Goal: Task Accomplishment & Management: Use online tool/utility

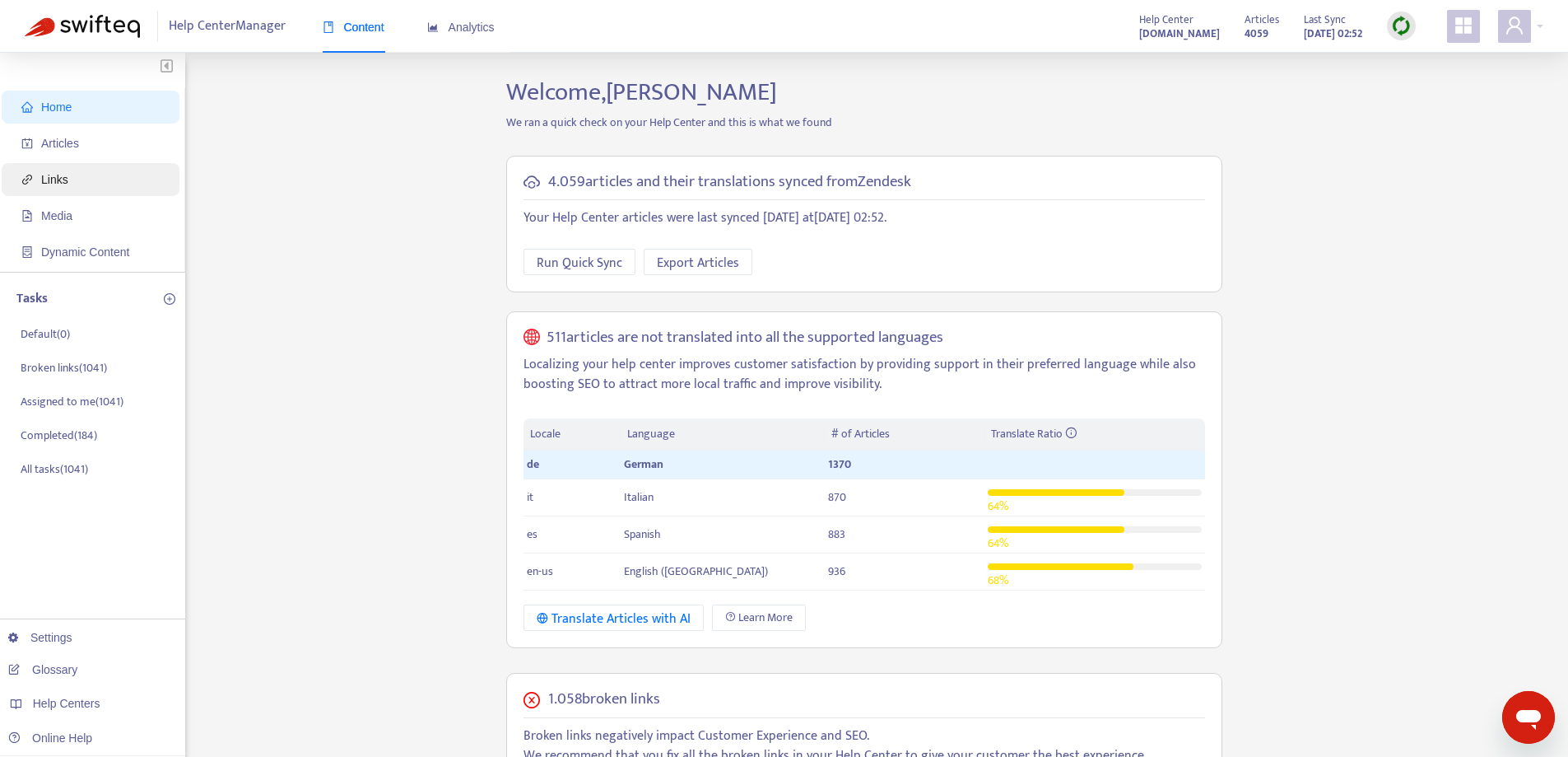
click at [142, 168] on span "Links" at bounding box center [94, 179] width 145 height 33
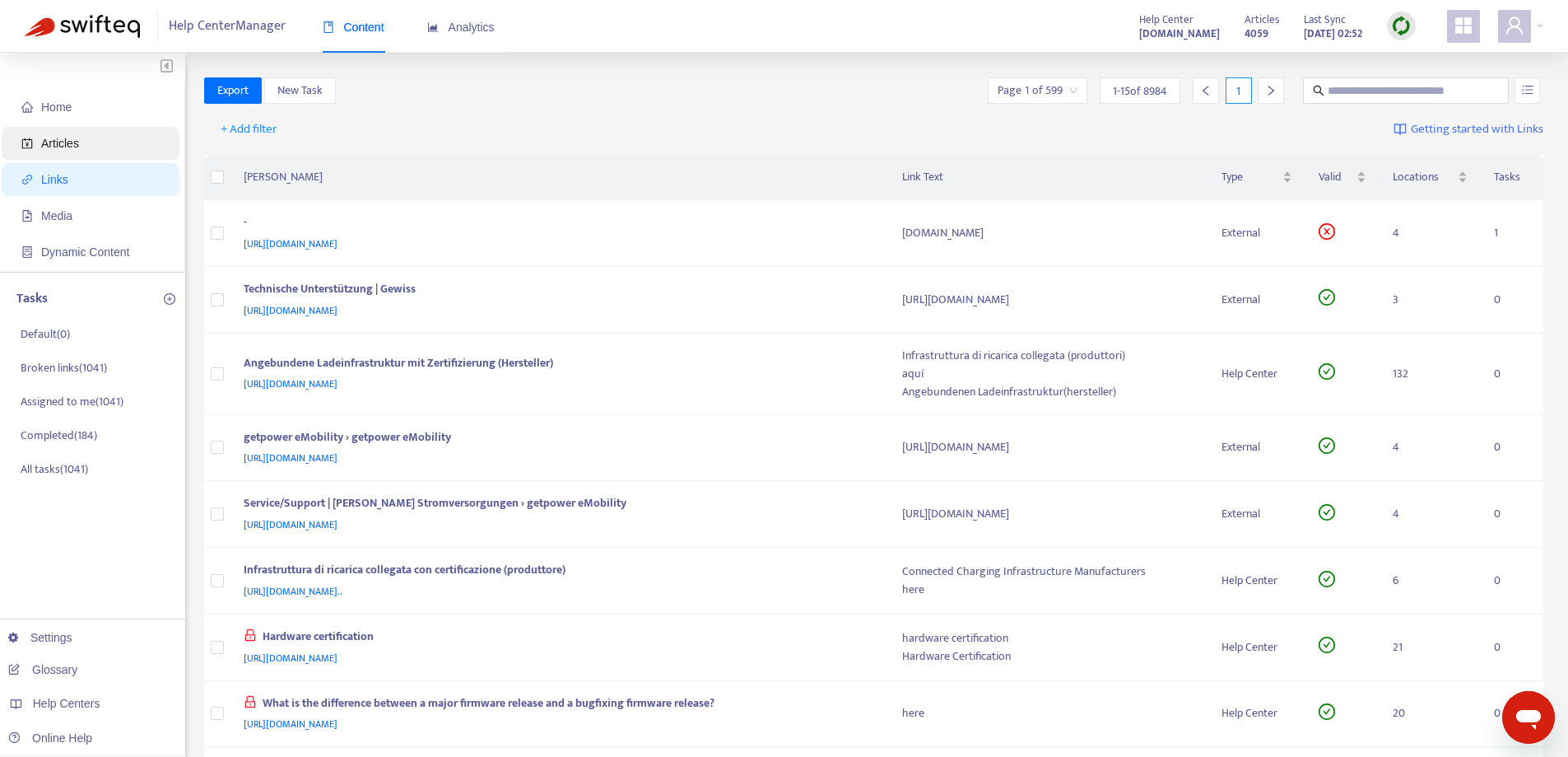
click at [139, 151] on span "Articles" at bounding box center [94, 143] width 145 height 33
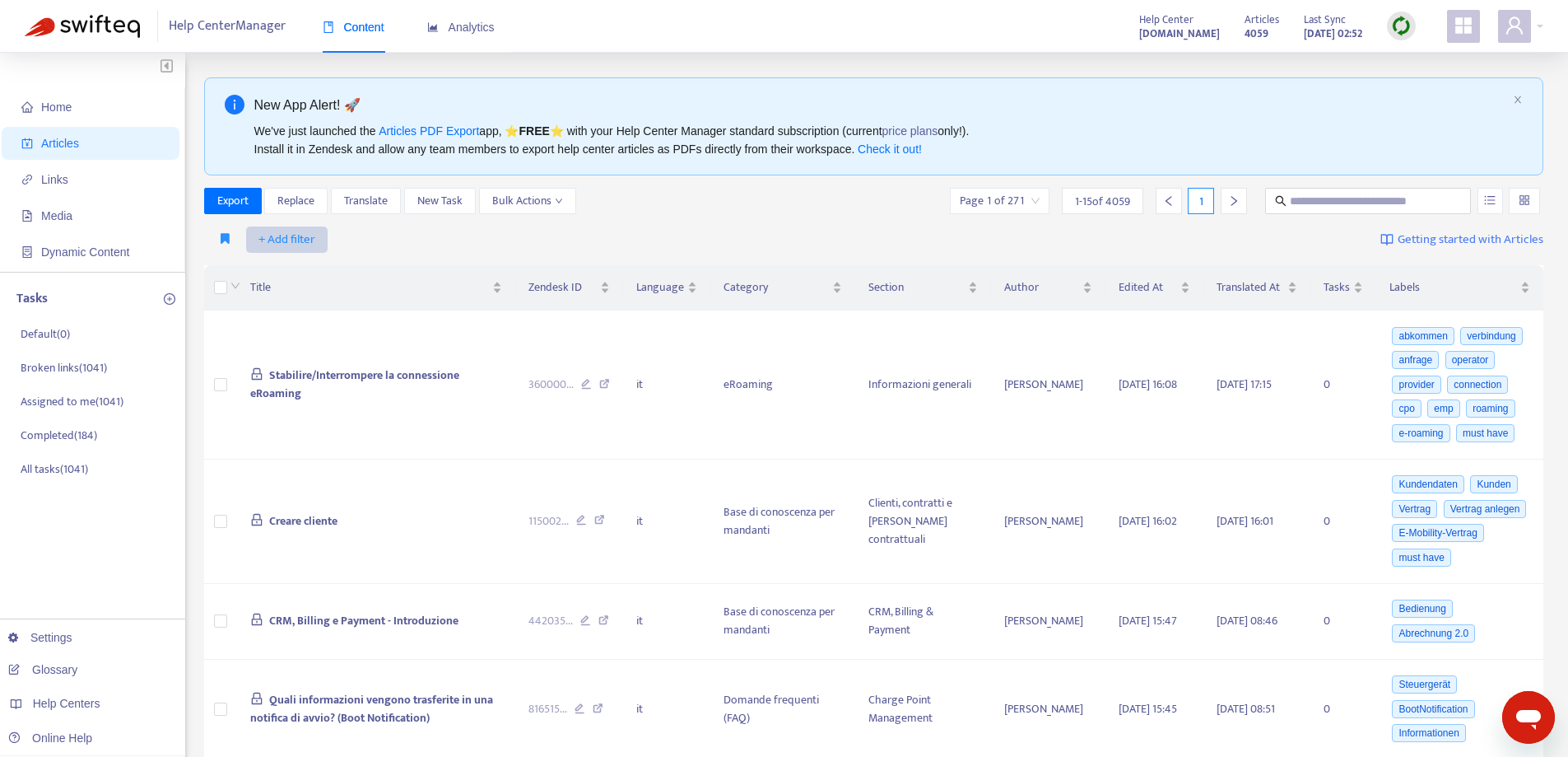
click at [303, 231] on span "+ Add filter" at bounding box center [287, 239] width 57 height 20
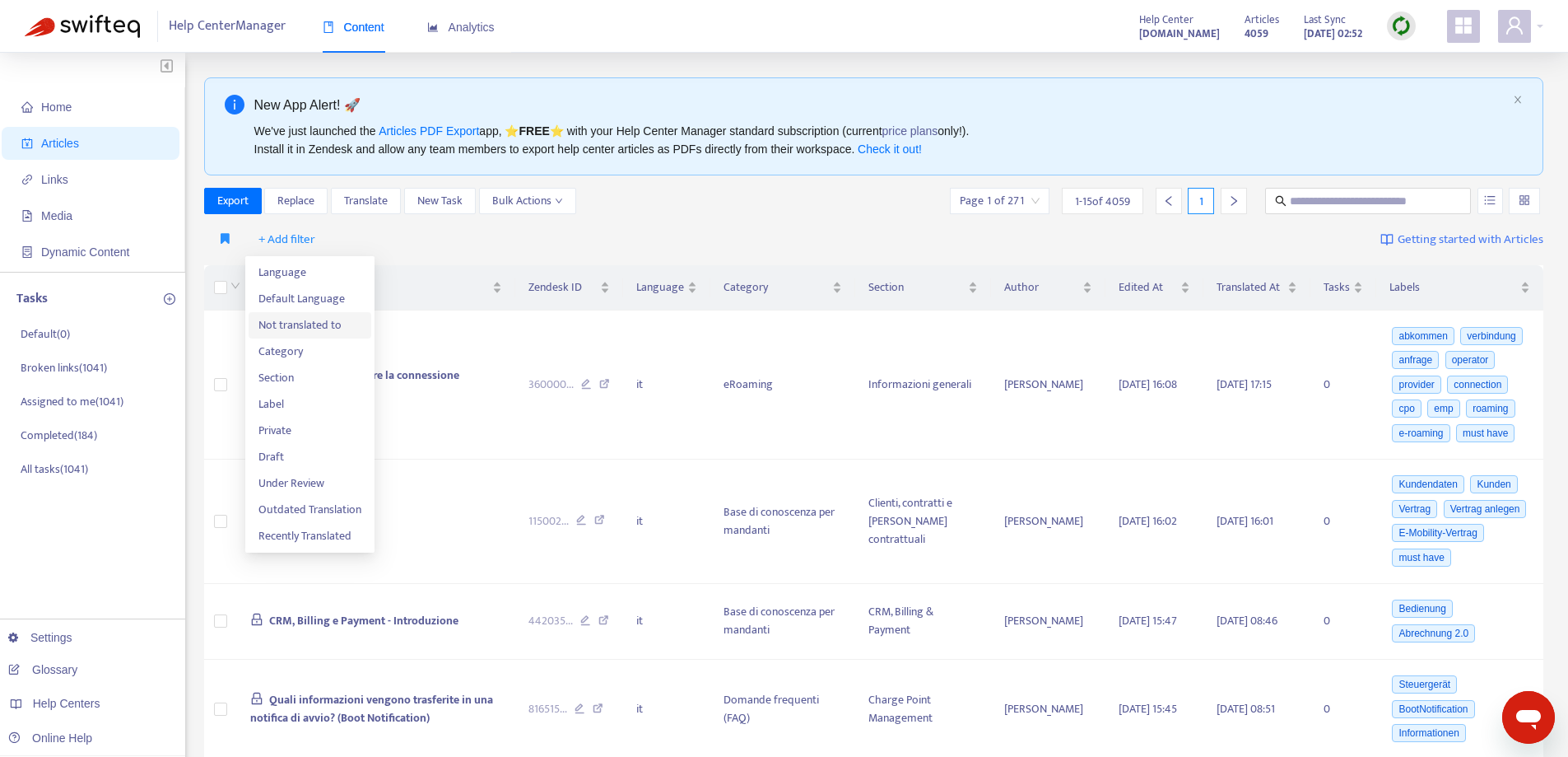
click at [317, 328] on span "Not translated to" at bounding box center [310, 325] width 103 height 18
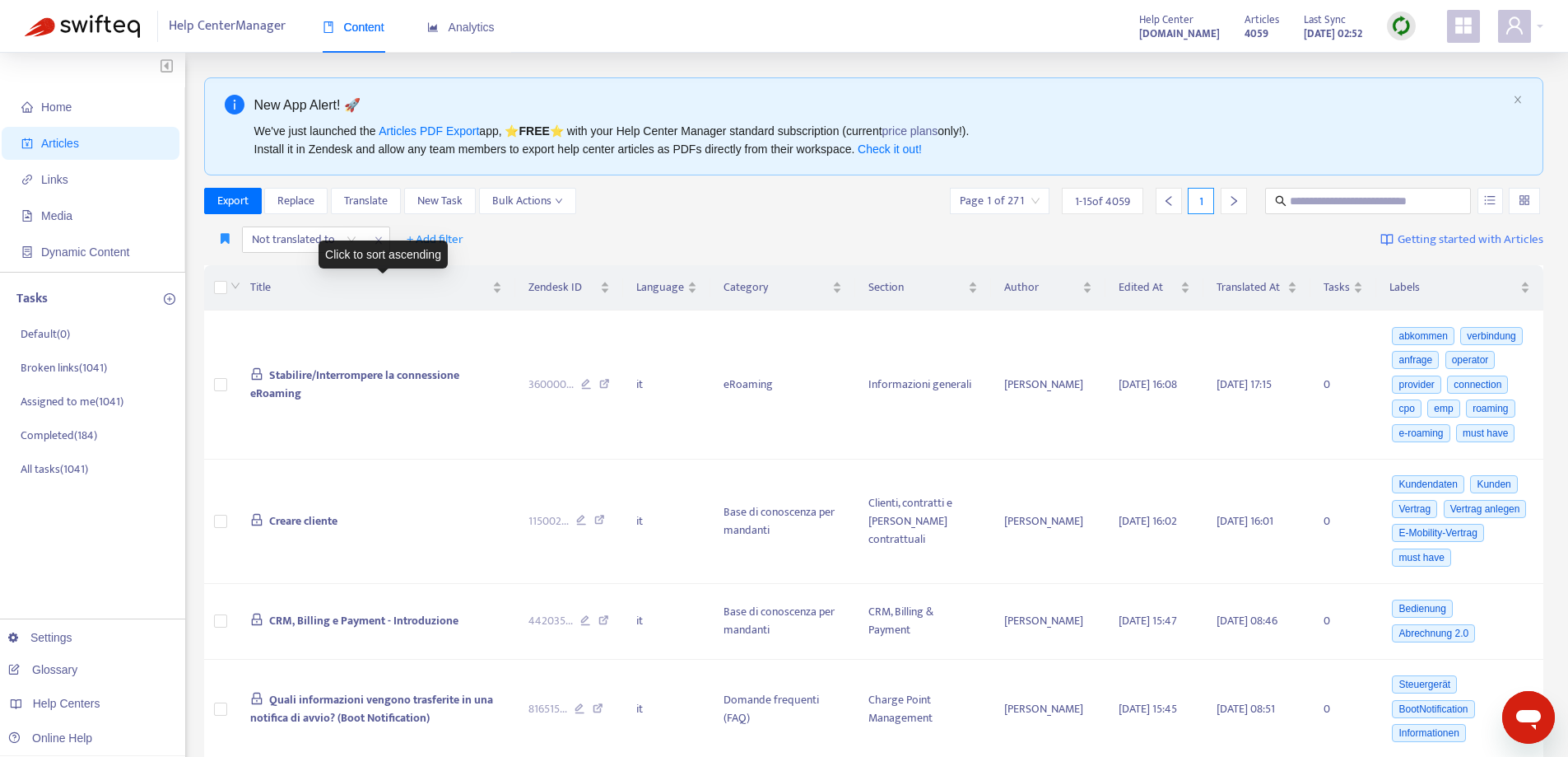
click at [352, 241] on div "Click to sort ascending" at bounding box center [383, 255] width 129 height 28
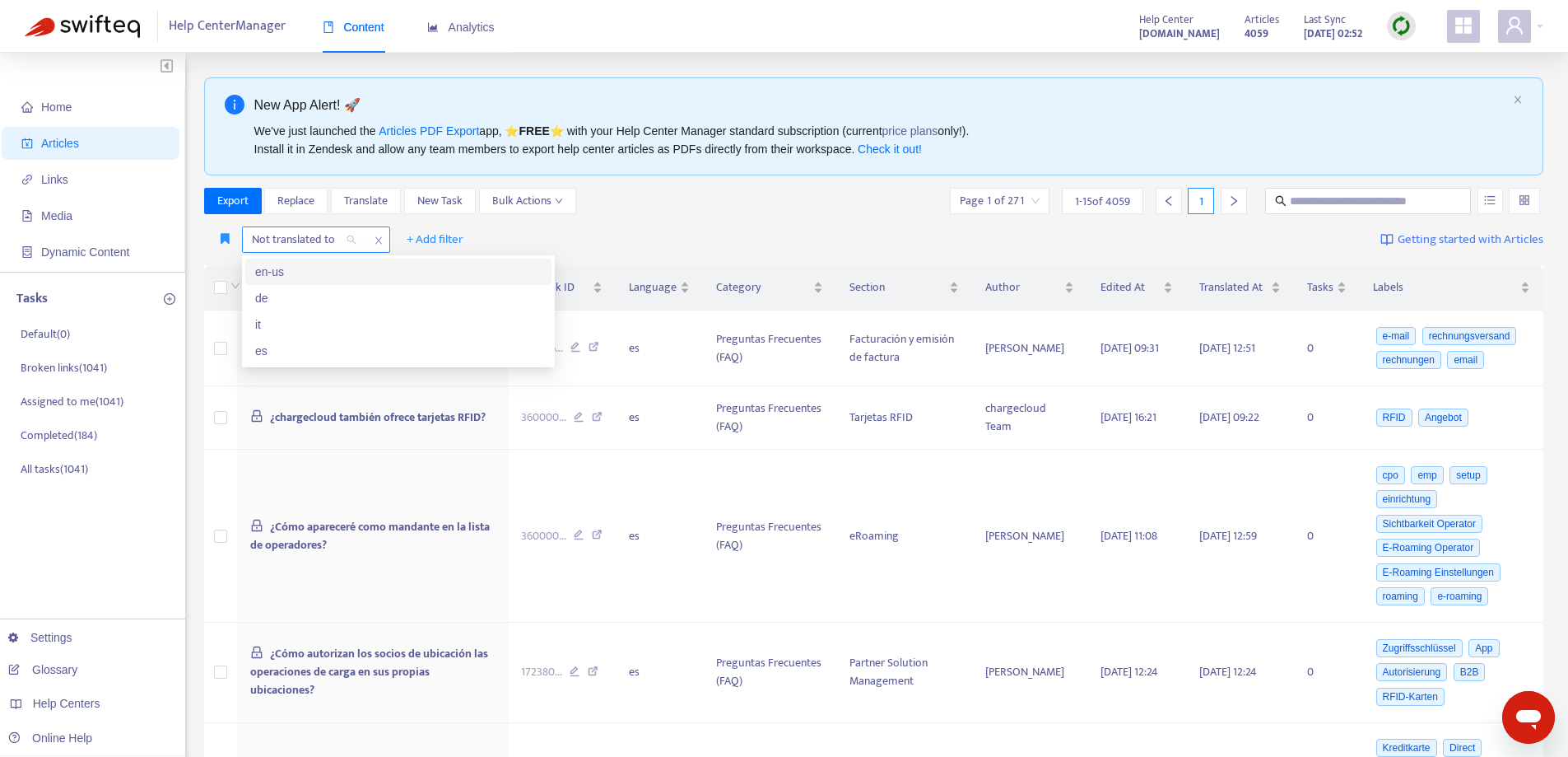
click at [352, 245] on div "Not translated to" at bounding box center [304, 240] width 123 height 25
click at [332, 311] on div "it" at bounding box center [398, 325] width 306 height 26
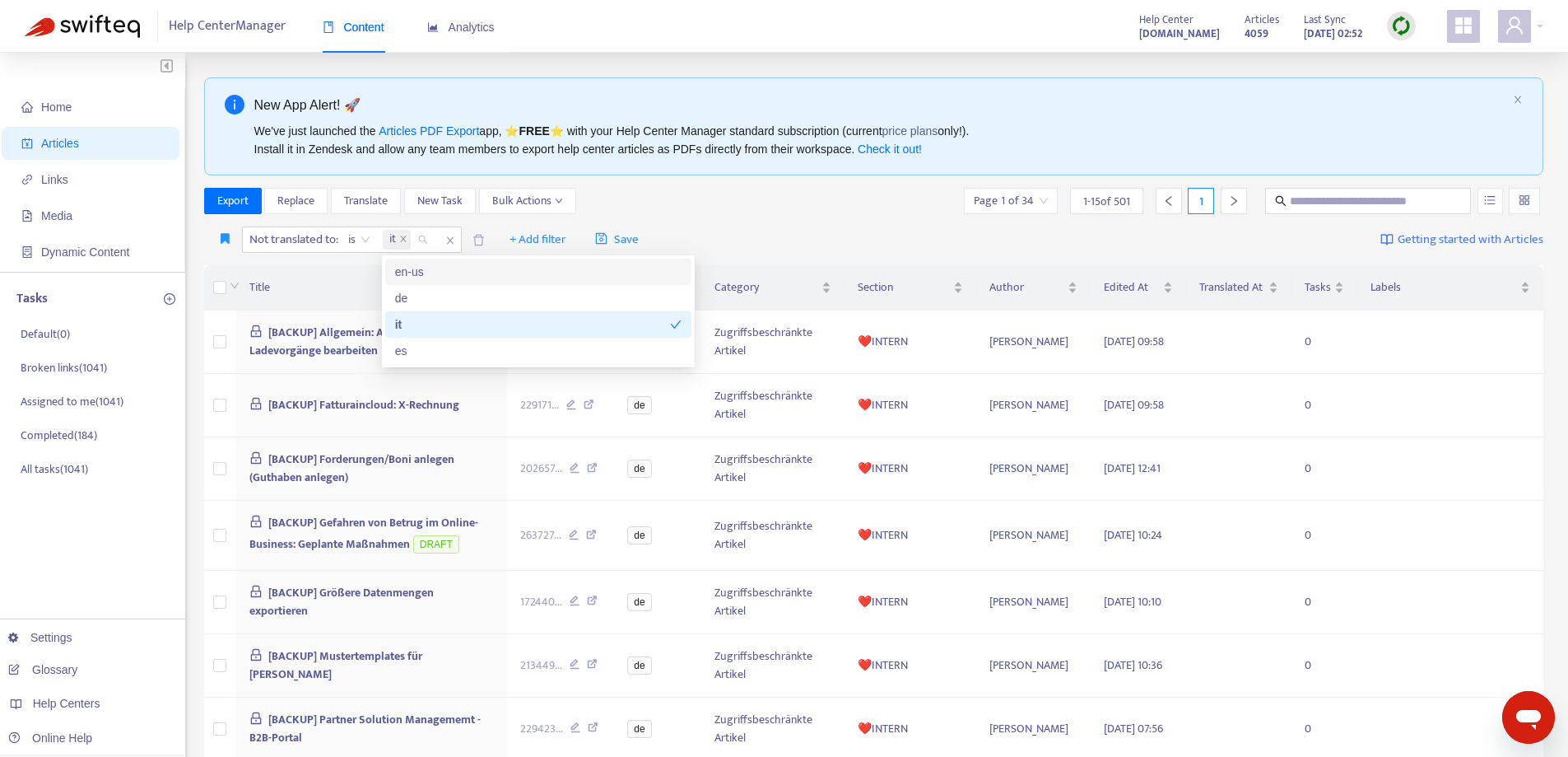
click at [757, 222] on div "Not translated to : is it + Add filter Save Getting started with Articles" at bounding box center [874, 240] width 1340 height 39
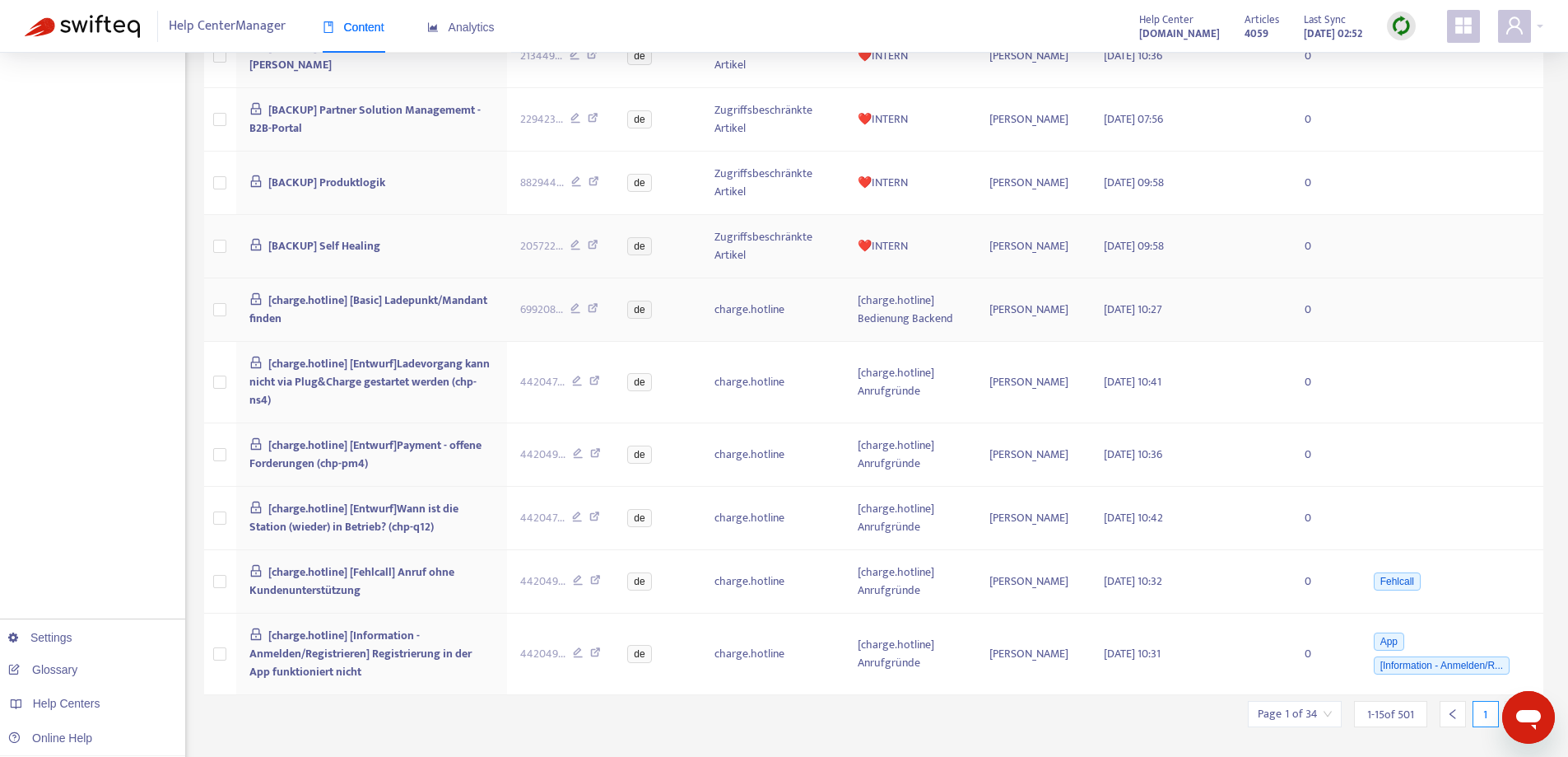
scroll to position [621, 0]
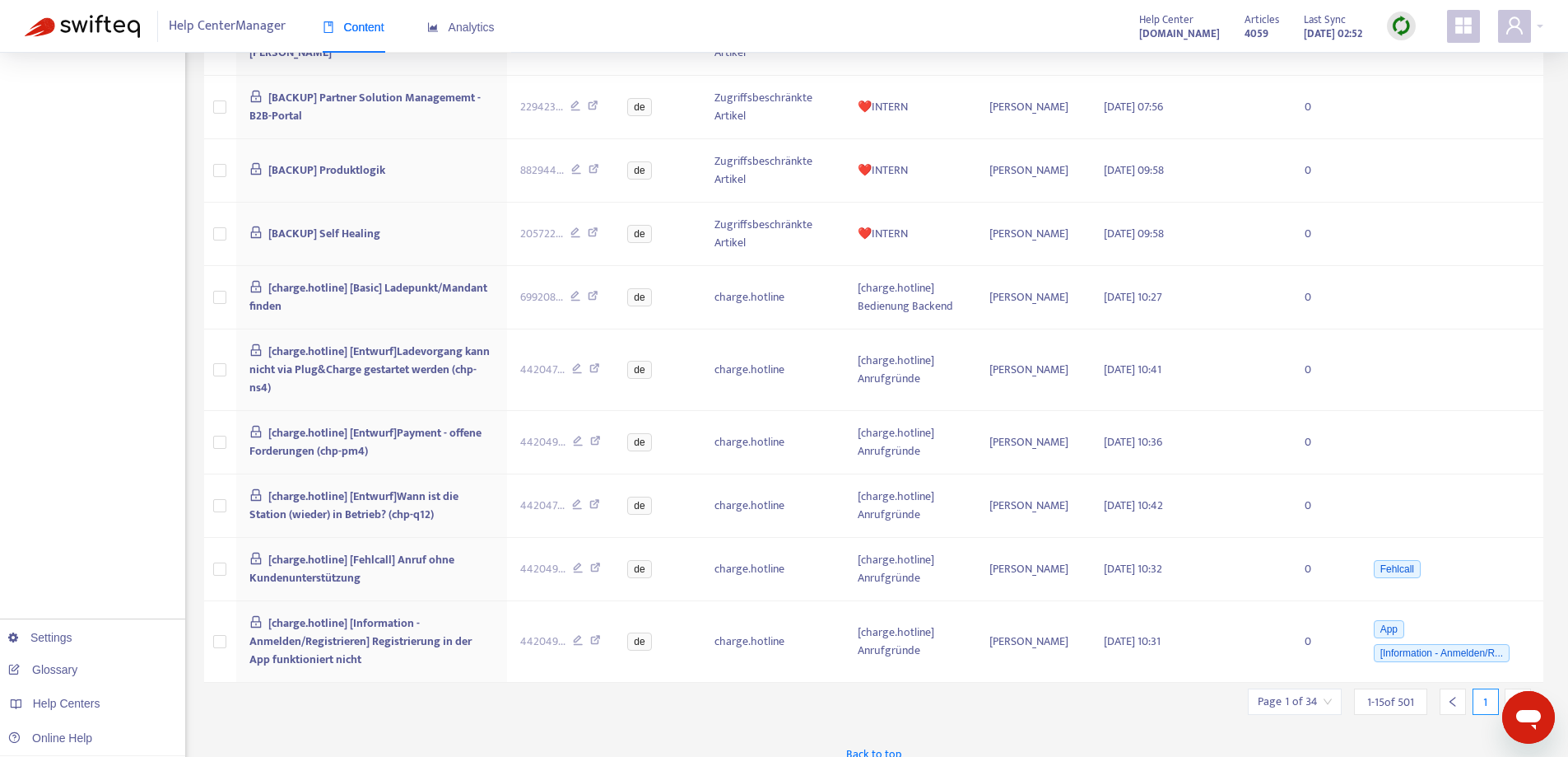
click at [1509, 688] on div at bounding box center [1518, 701] width 26 height 26
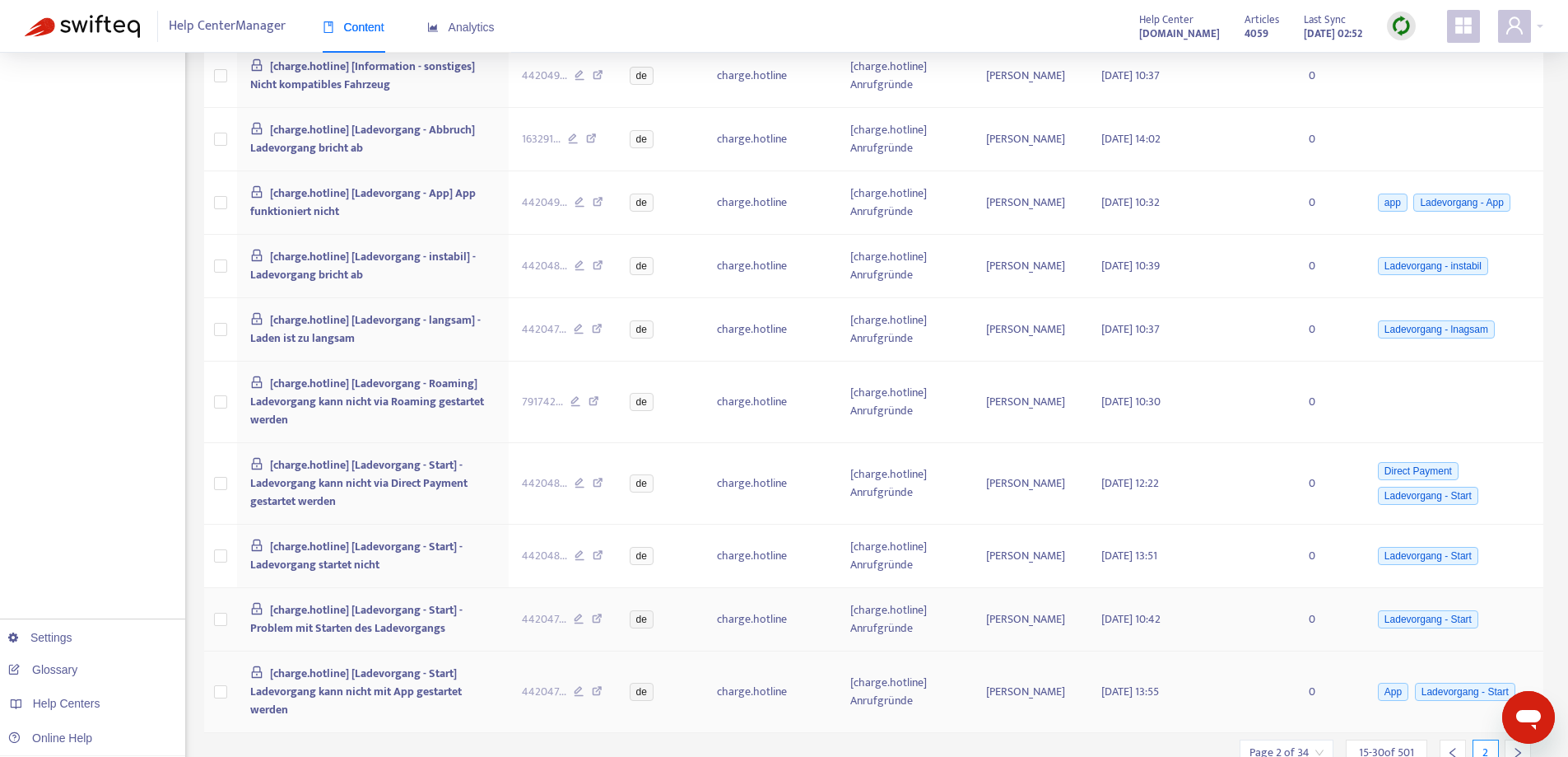
scroll to position [651, 0]
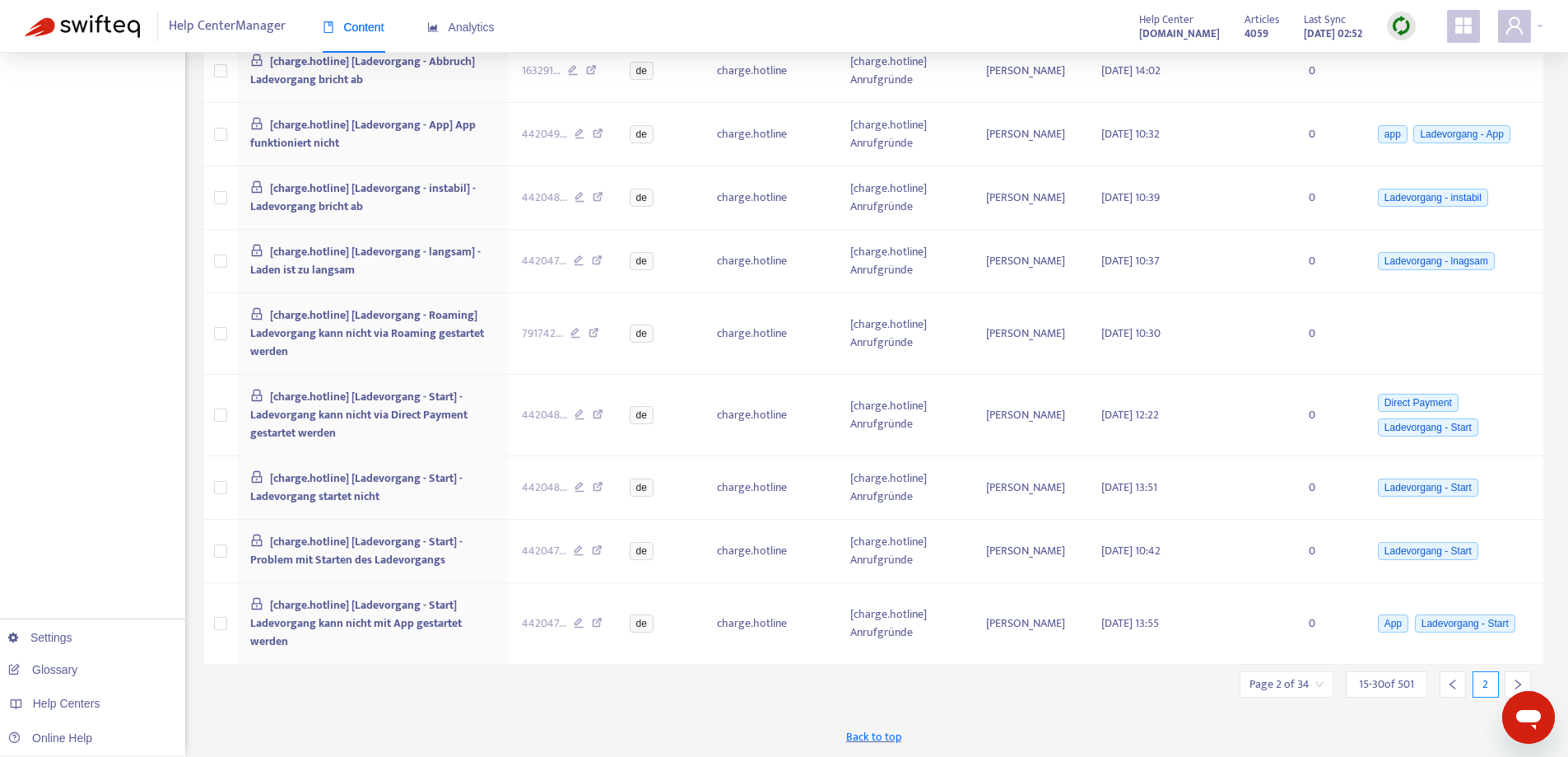
click at [1514, 674] on div at bounding box center [1518, 684] width 26 height 26
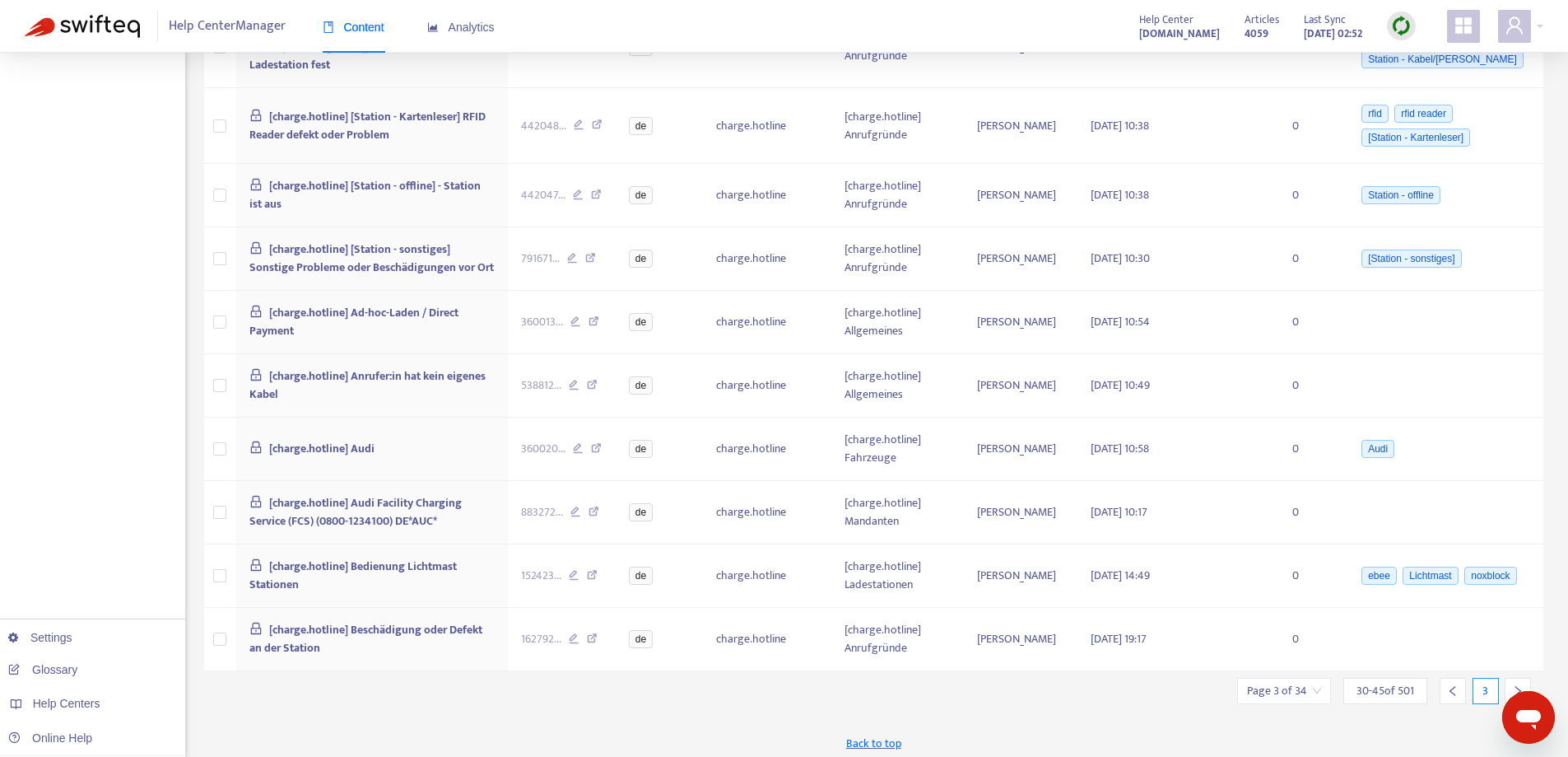
click at [1511, 688] on div at bounding box center [1518, 691] width 26 height 26
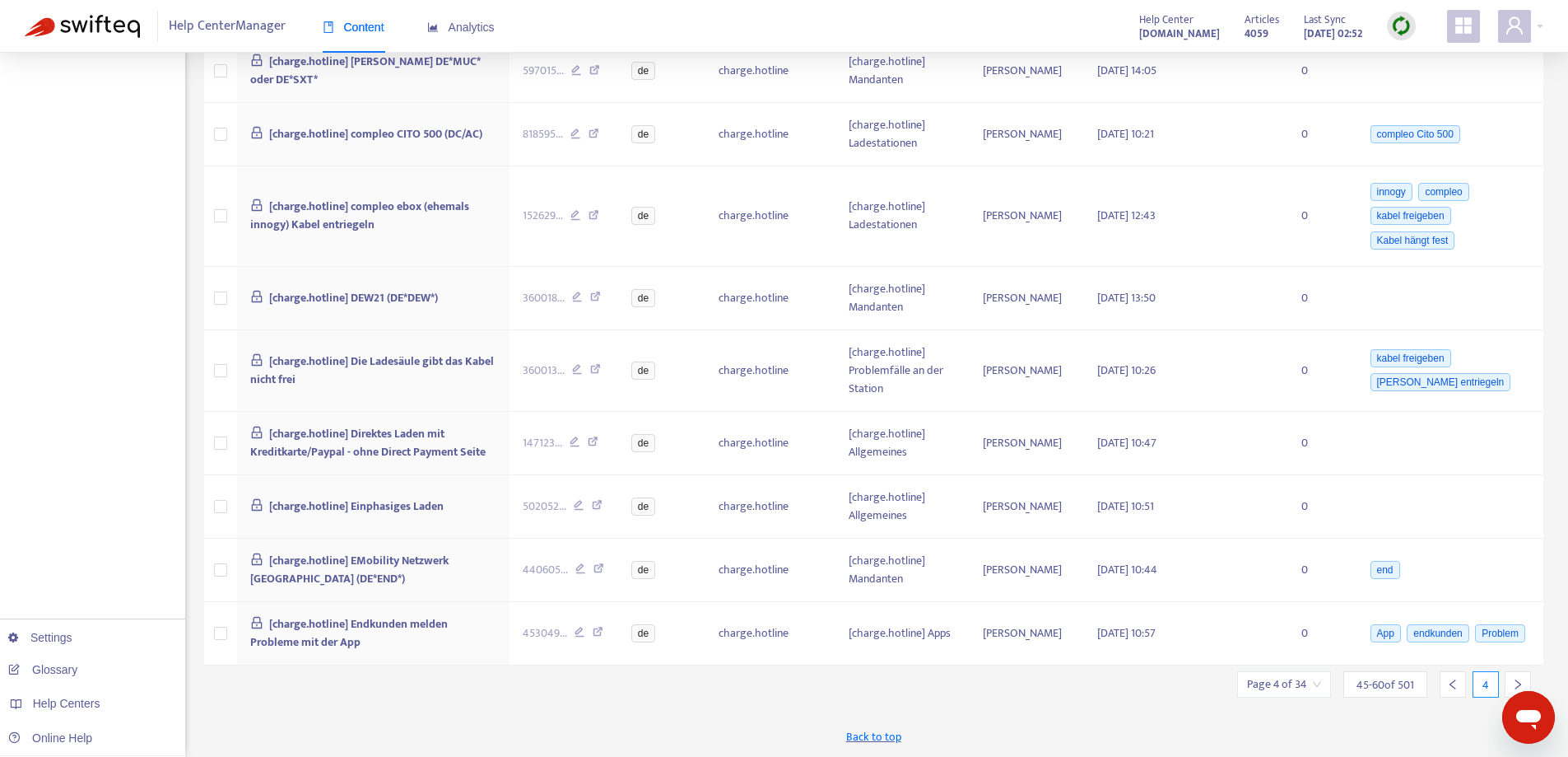
click at [1510, 690] on div at bounding box center [1518, 684] width 26 height 26
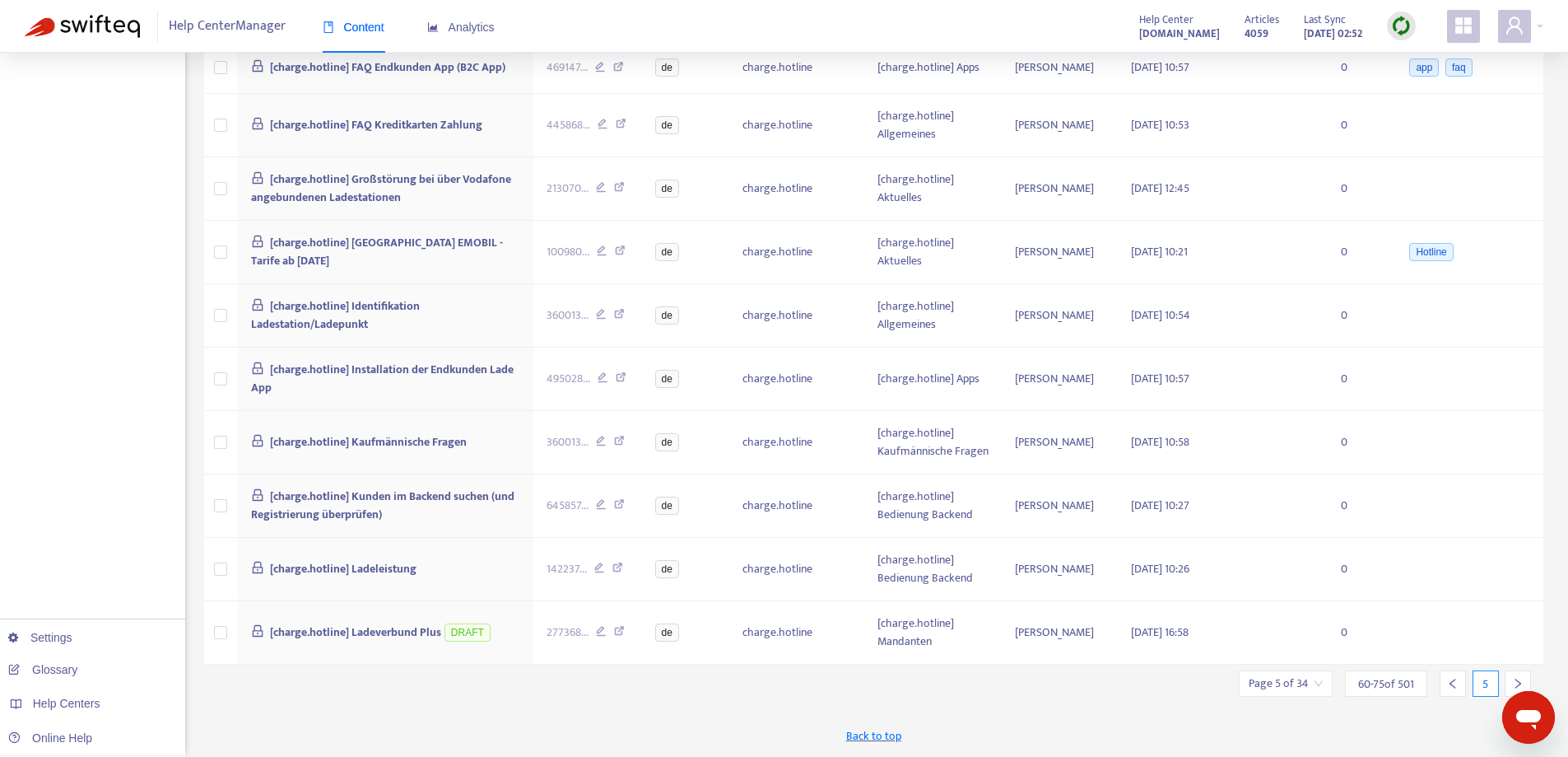
scroll to position [640, 0]
click at [1511, 681] on div at bounding box center [1518, 683] width 26 height 26
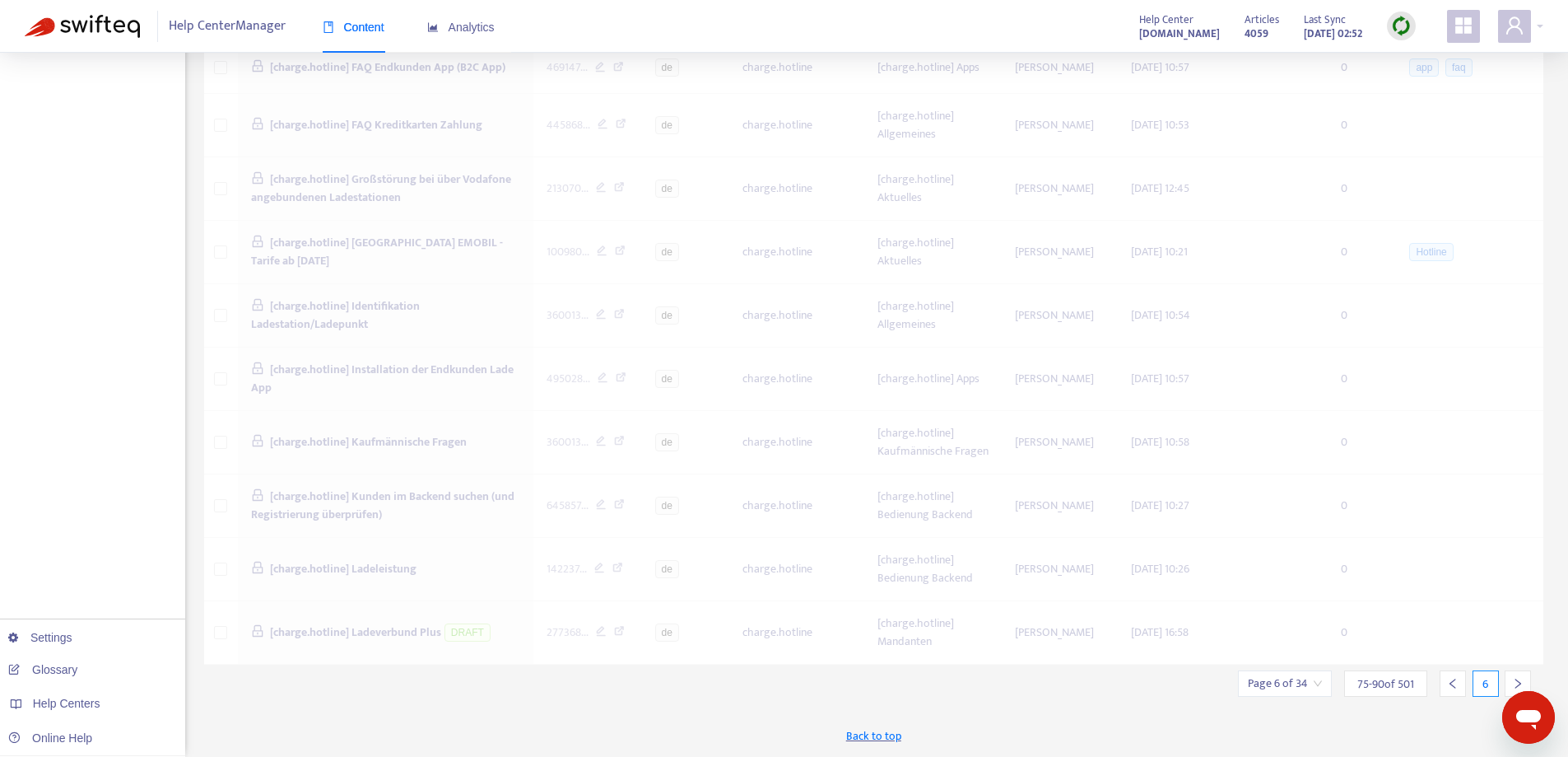
scroll to position [651, 0]
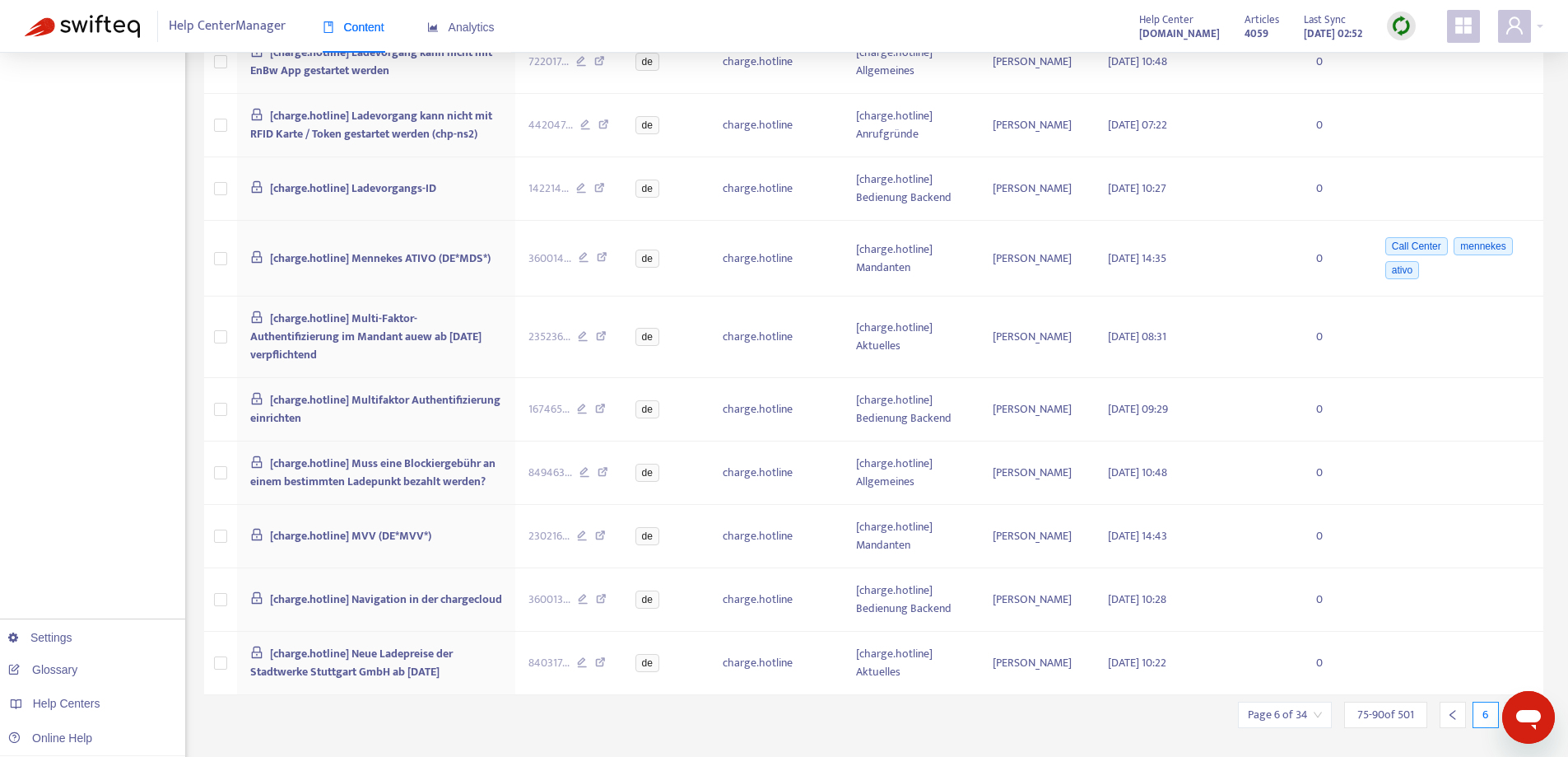
click at [1512, 701] on div at bounding box center [1518, 715] width 26 height 26
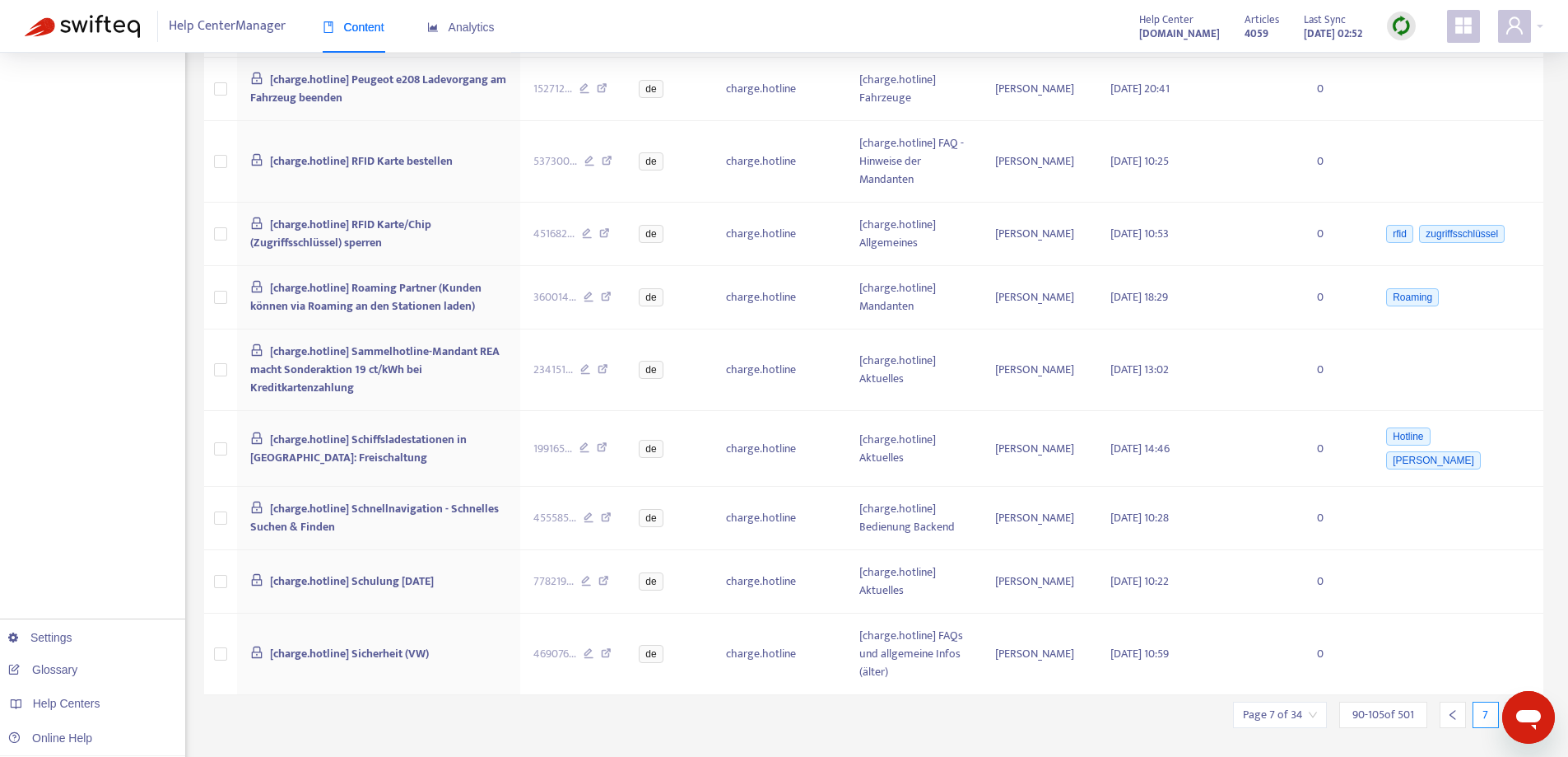
click at [1512, 701] on div at bounding box center [1518, 715] width 26 height 26
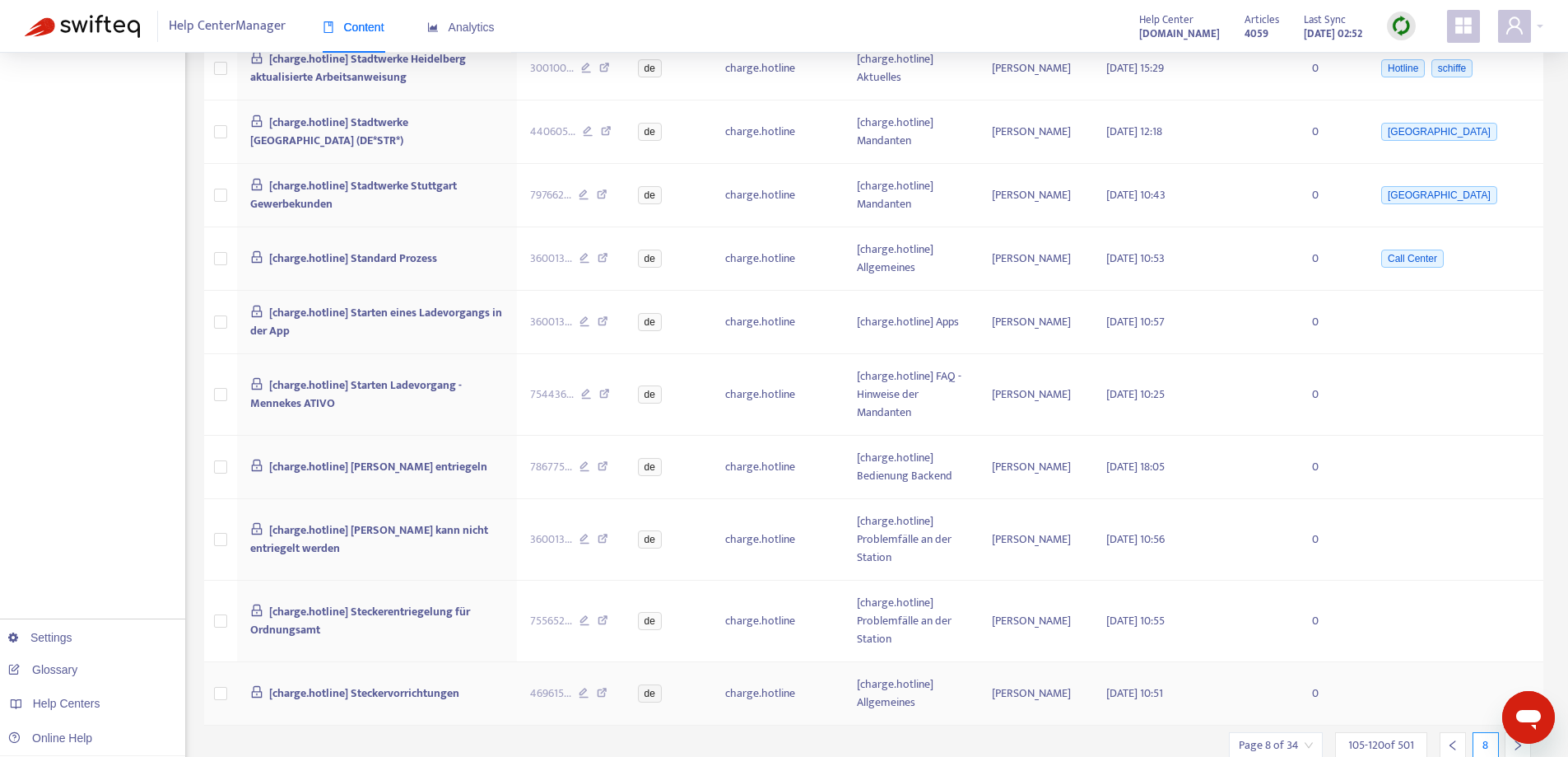
scroll to position [664, 0]
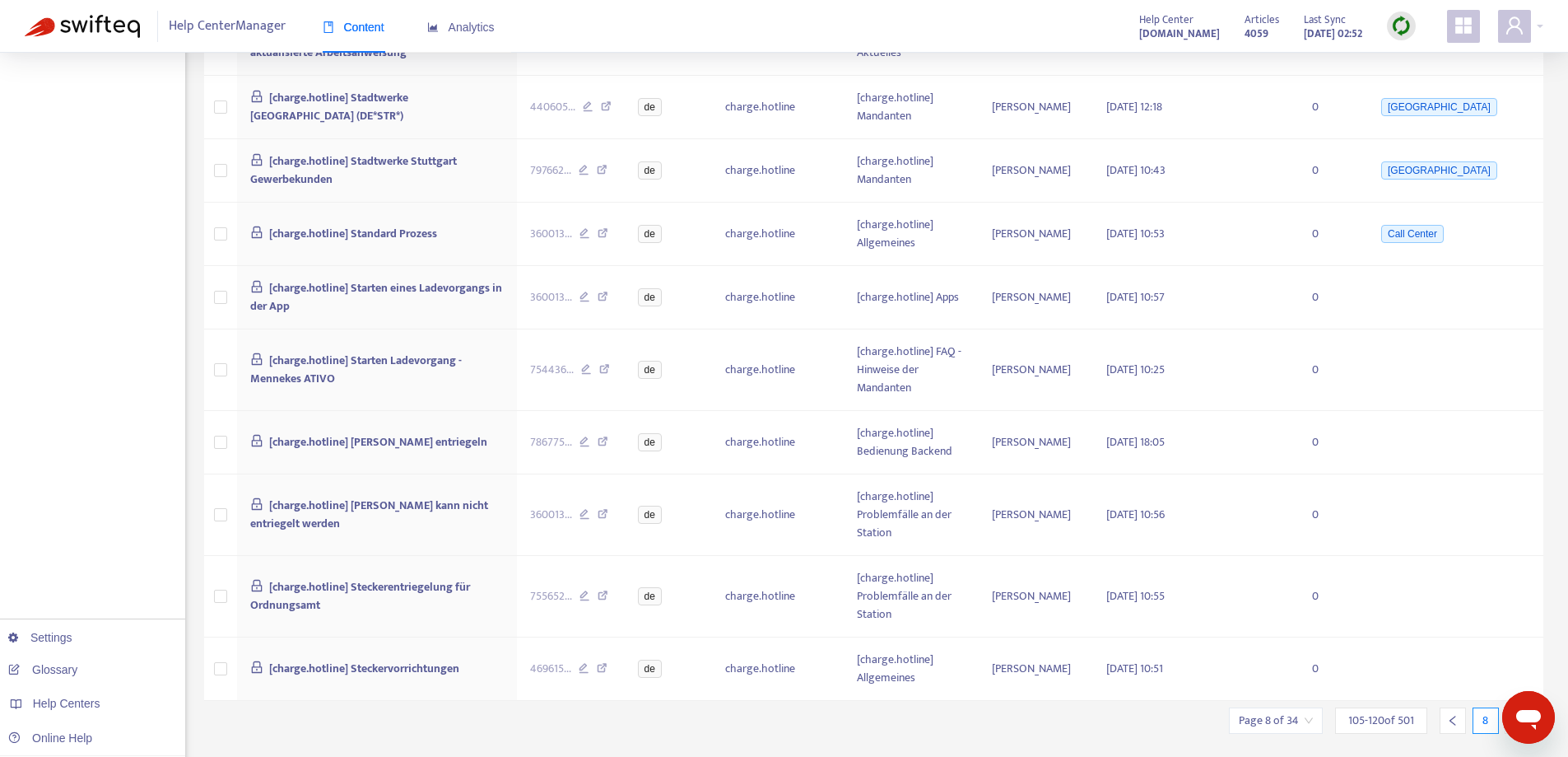
click at [1510, 707] on div at bounding box center [1518, 720] width 26 height 26
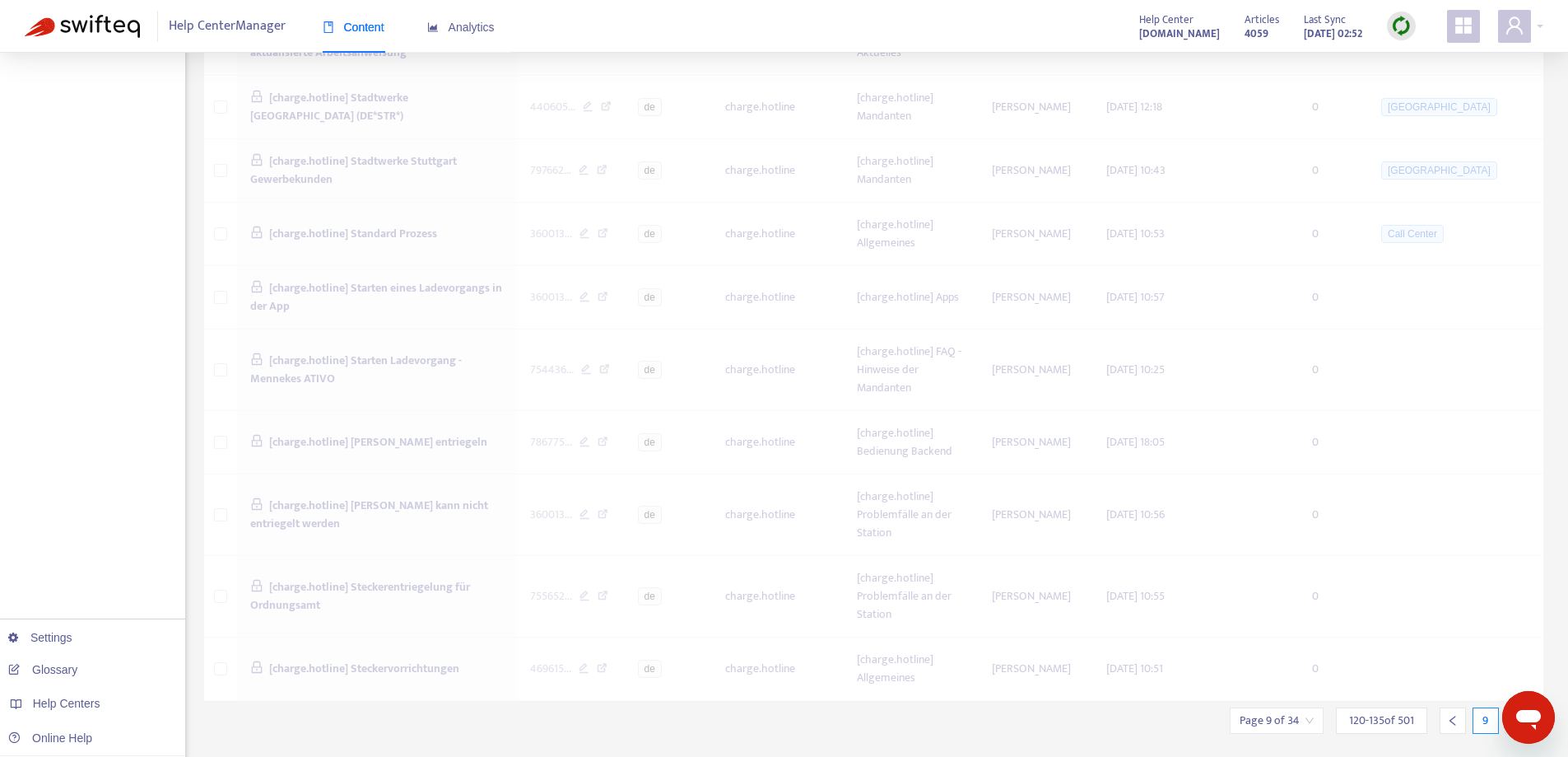
scroll to position [633, 0]
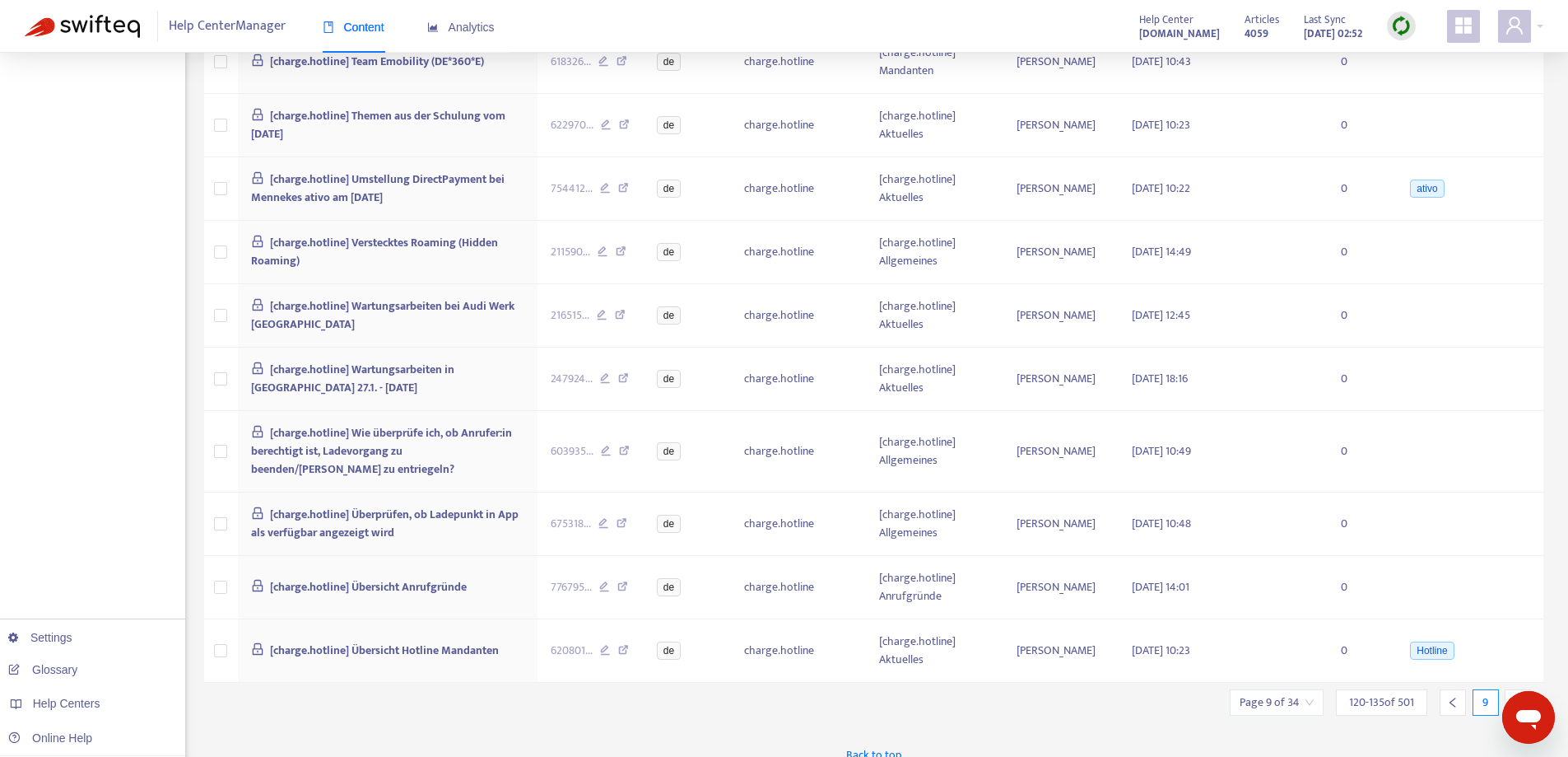
click at [1510, 689] on div at bounding box center [1518, 702] width 26 height 26
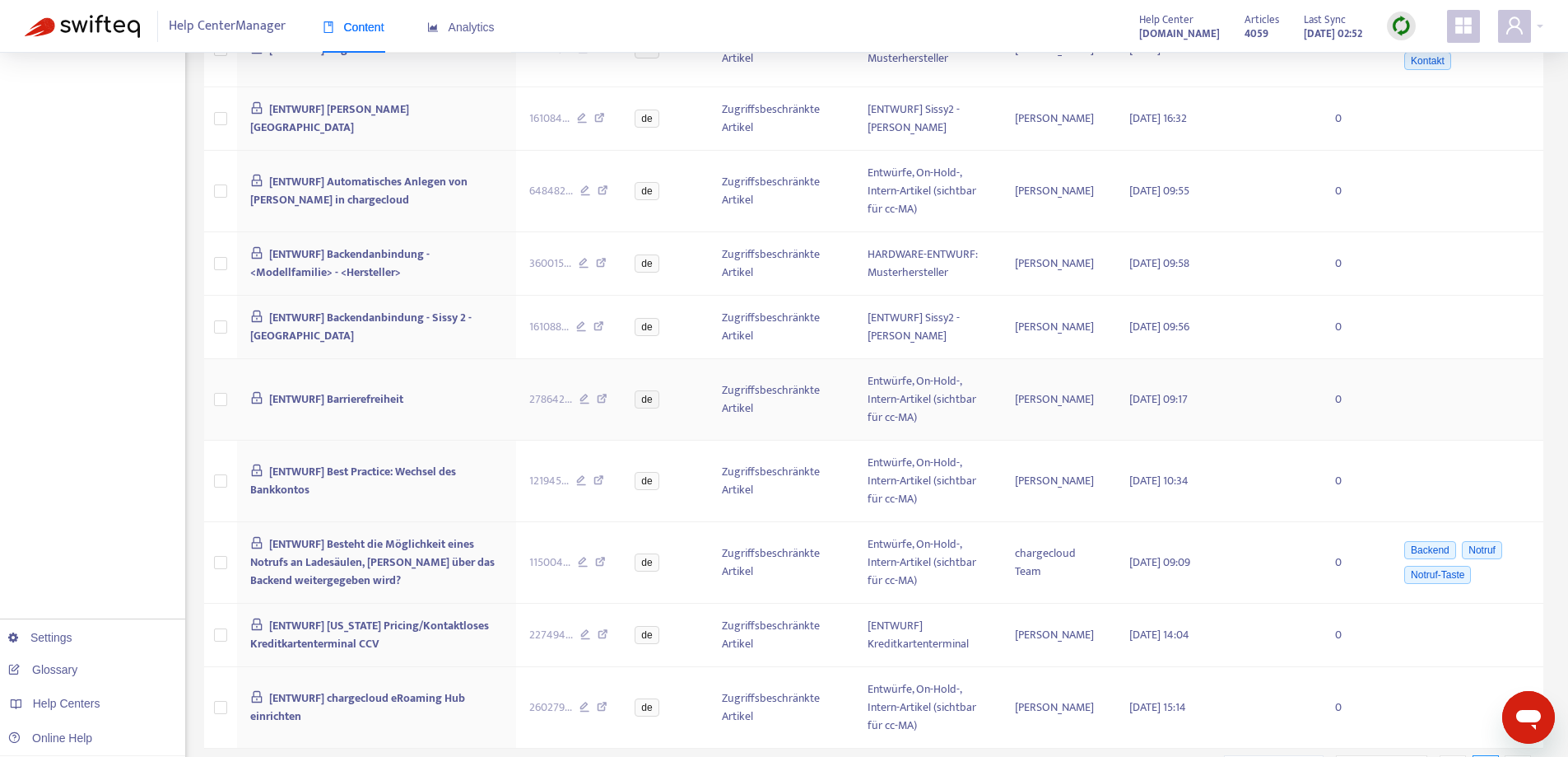
scroll to position [772, 0]
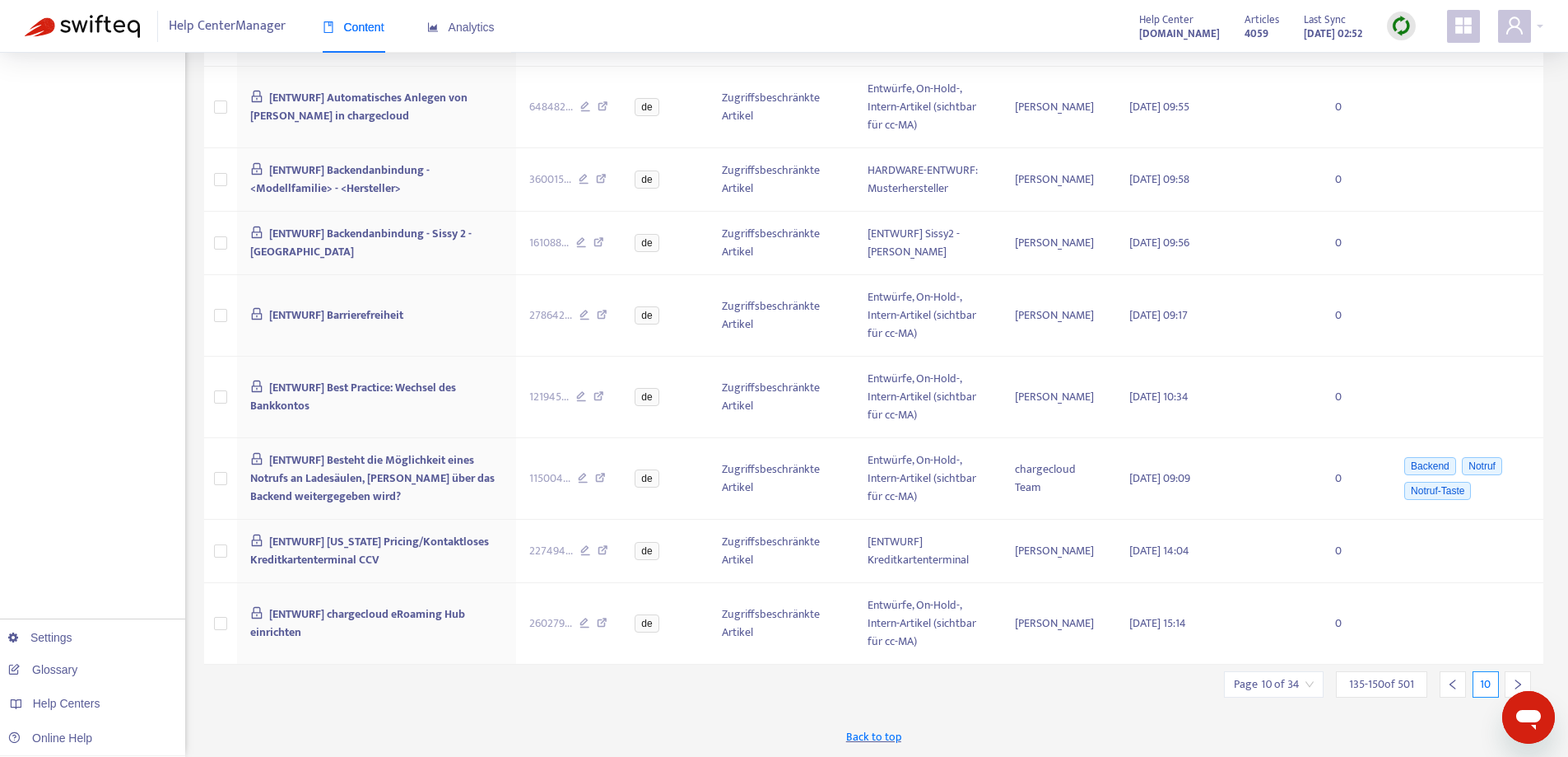
click at [1514, 680] on icon "right" at bounding box center [1518, 684] width 11 height 11
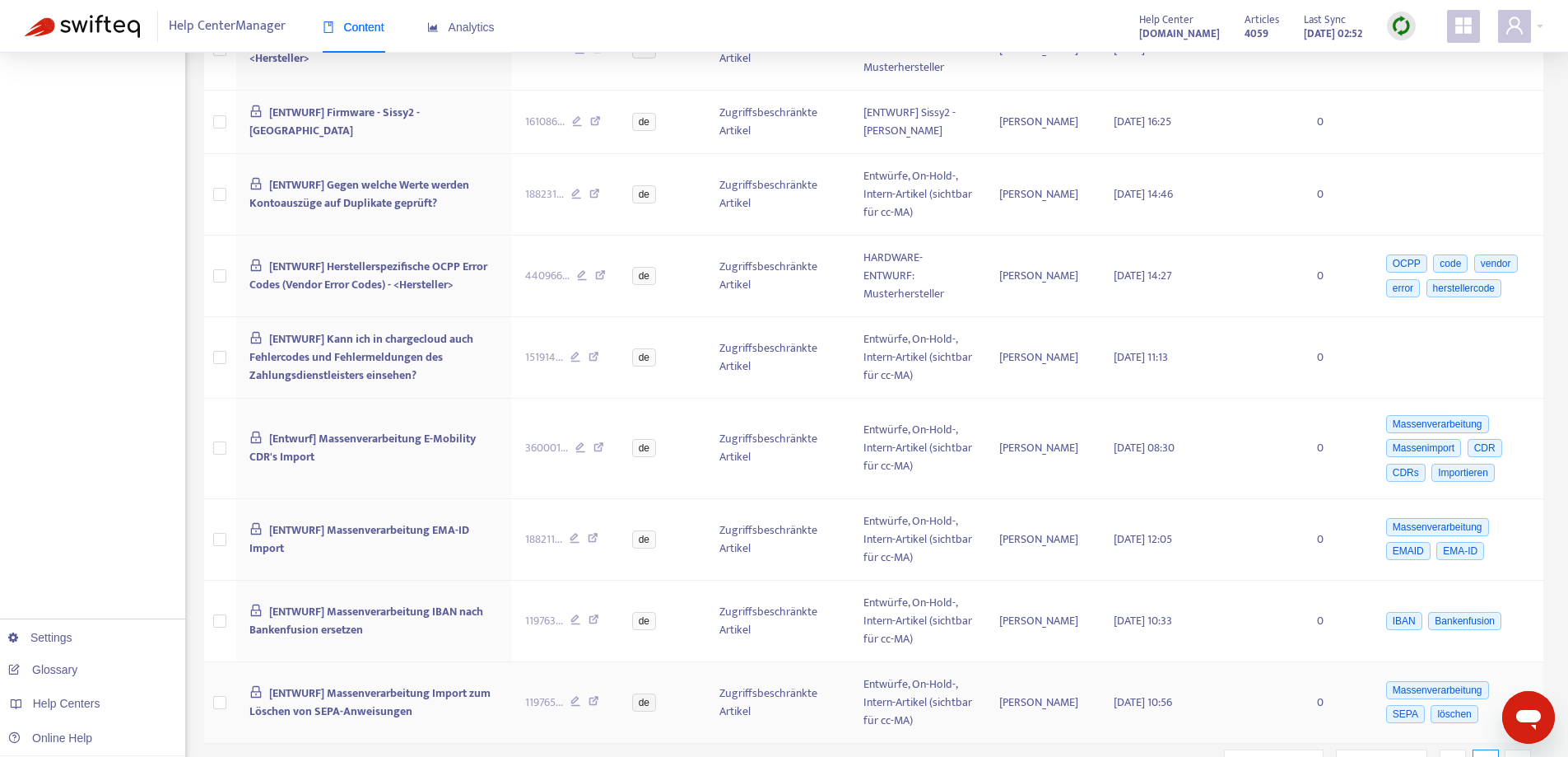
click at [1511, 681] on div "Massenverarbeitung SEPA löschen" at bounding box center [1457, 701] width 147 height 48
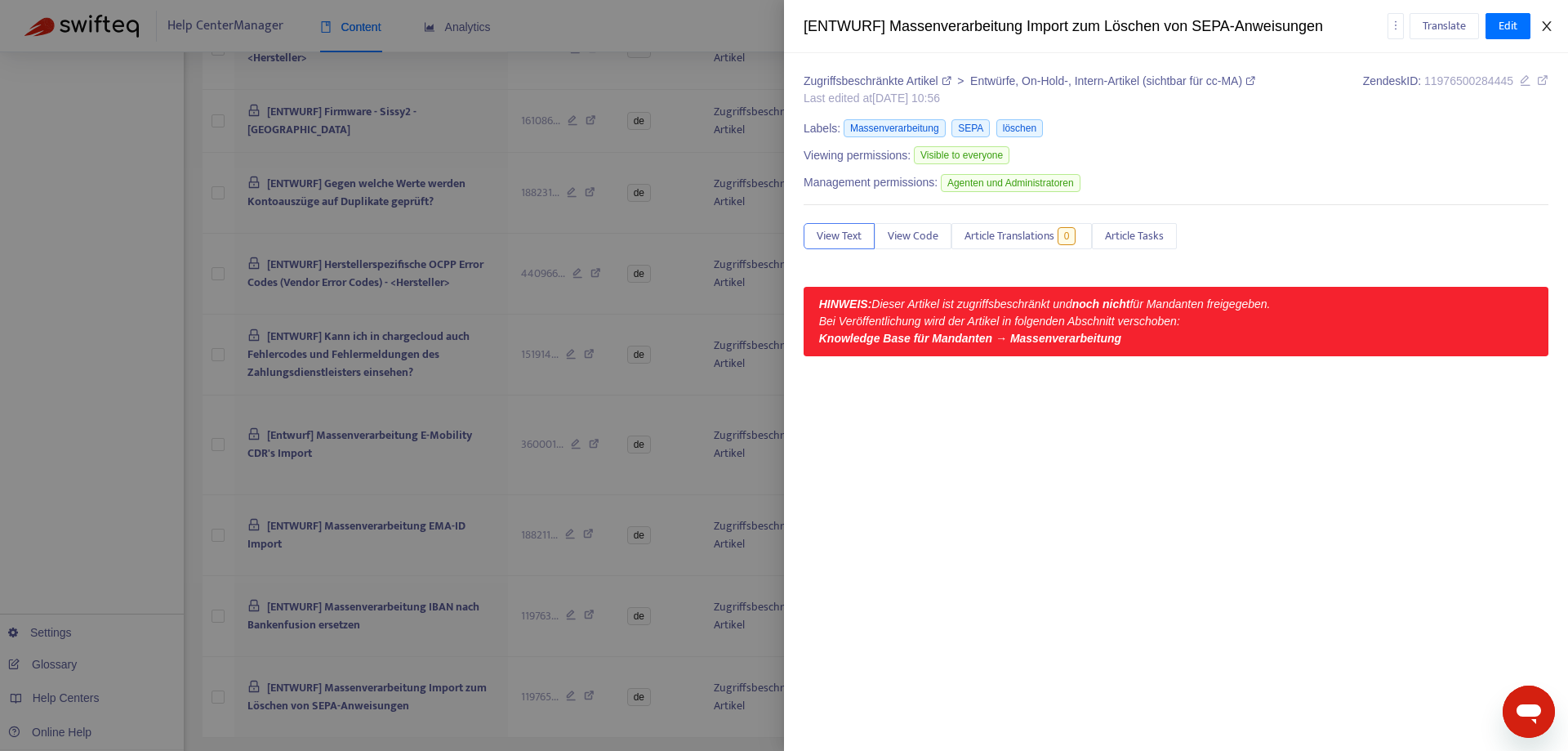
click at [1546, 23] on icon "close" at bounding box center [1546, 26] width 13 height 13
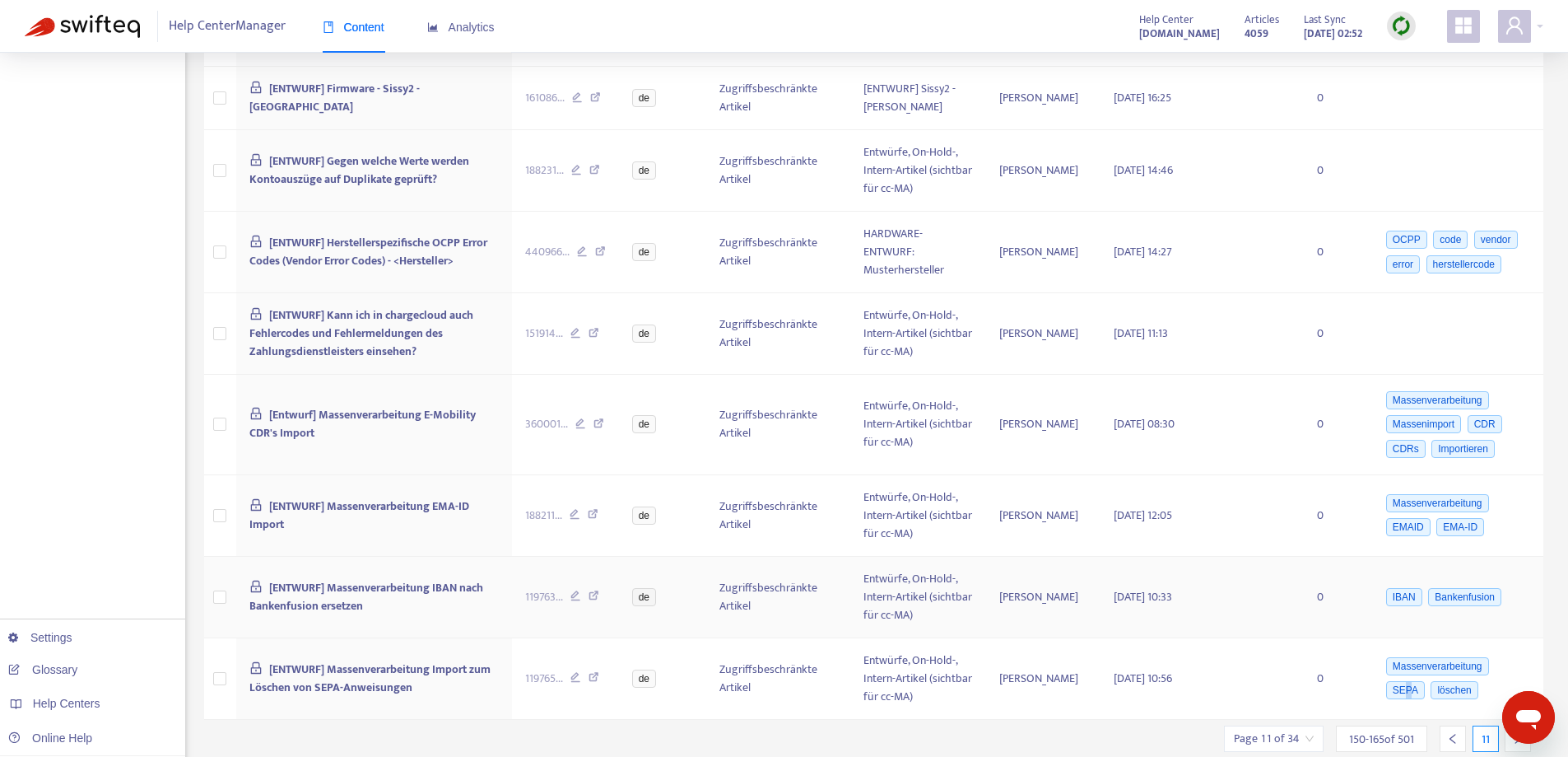
scroll to position [809, 0]
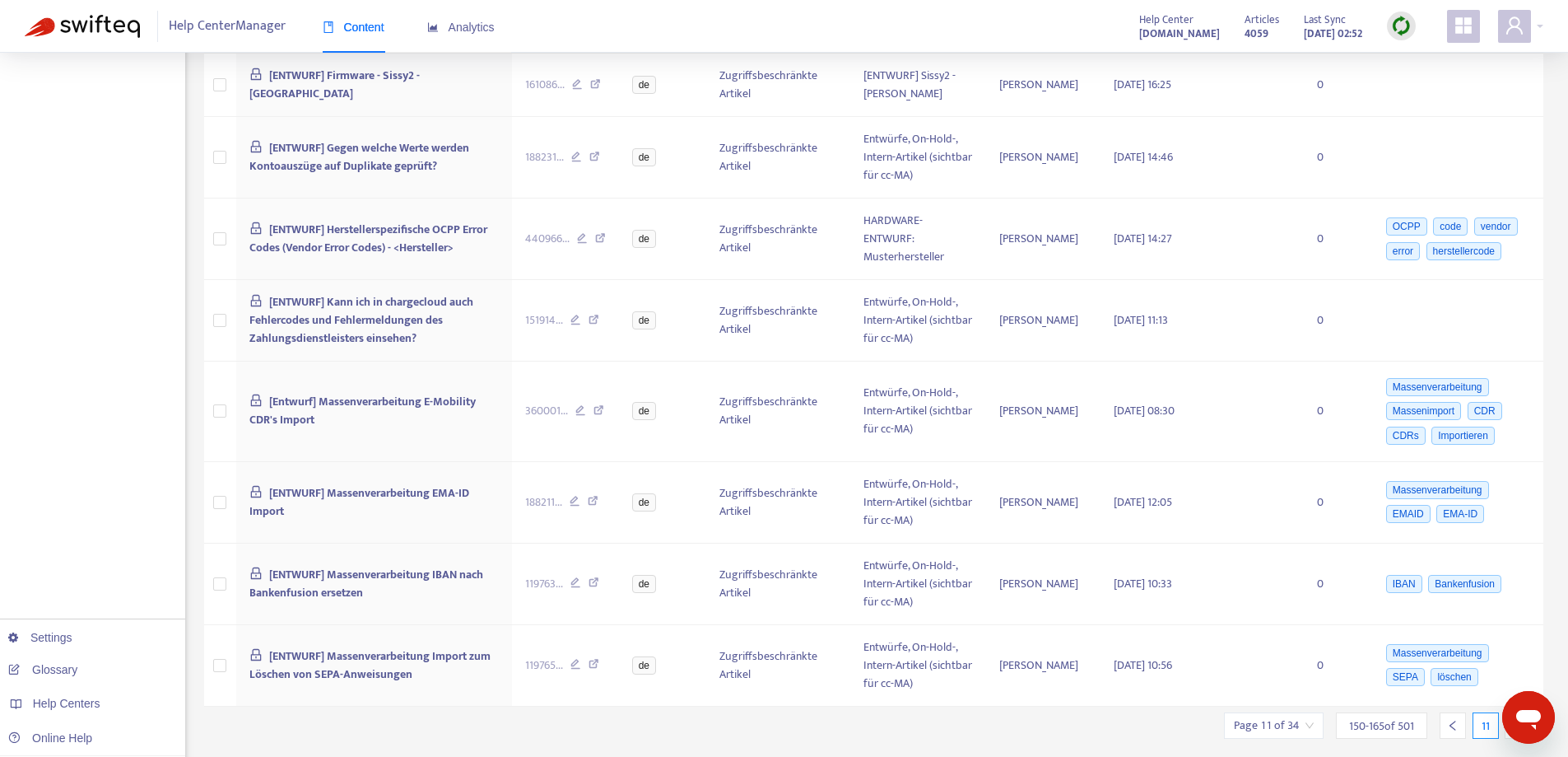
click at [1515, 719] on icon "right" at bounding box center [1518, 725] width 11 height 11
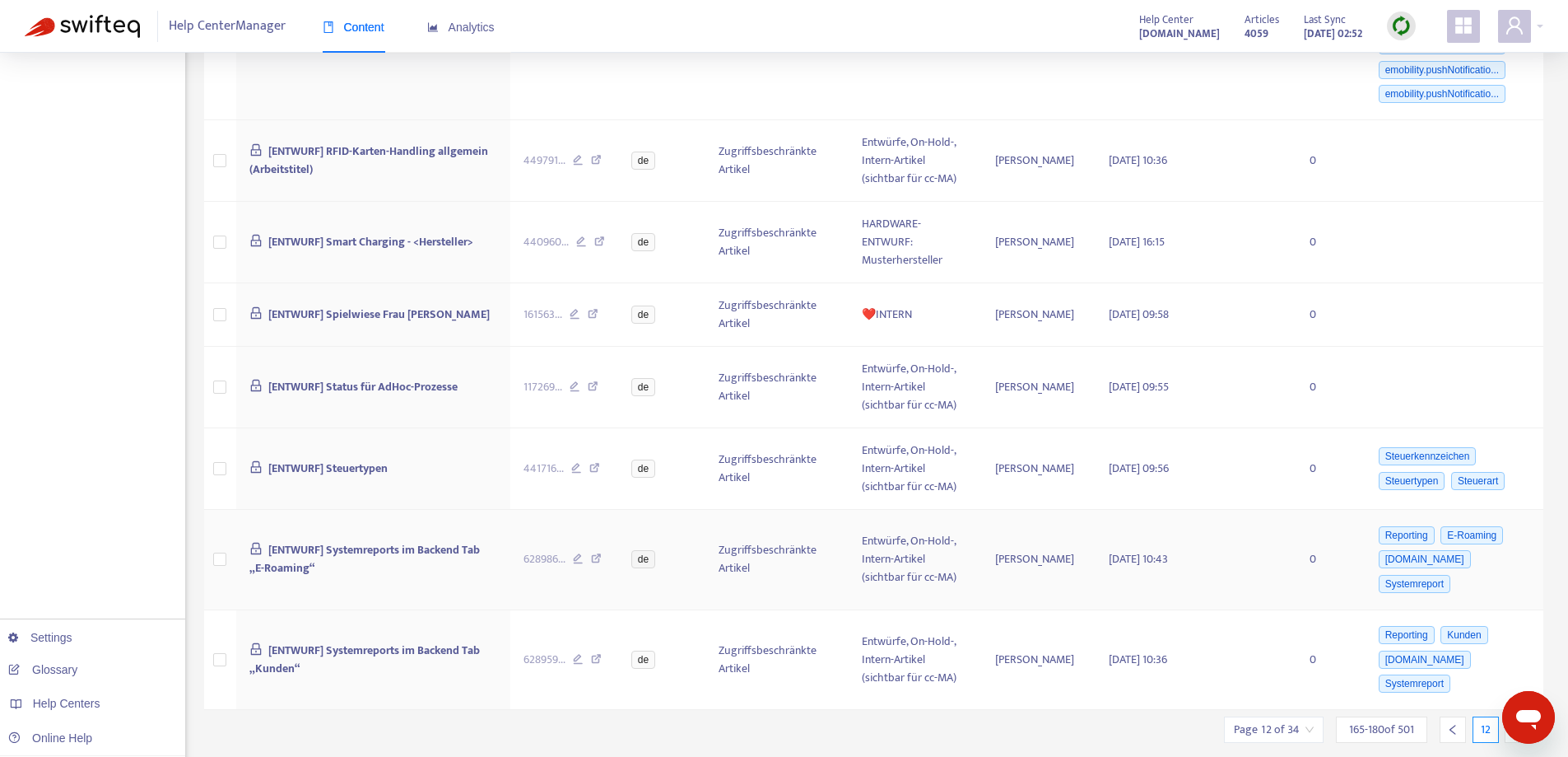
scroll to position [1034, 0]
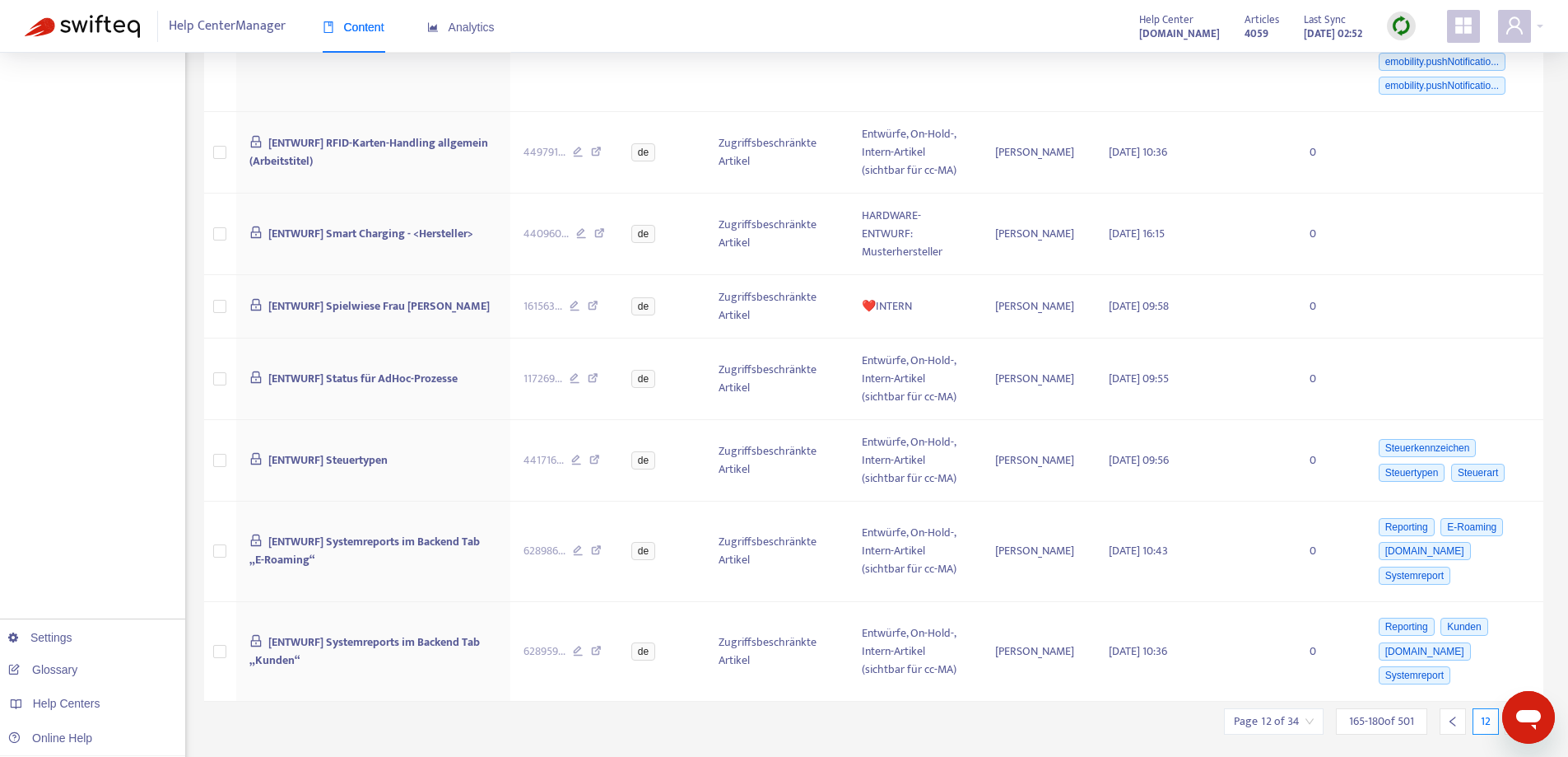
click at [1510, 708] on div at bounding box center [1518, 721] width 26 height 26
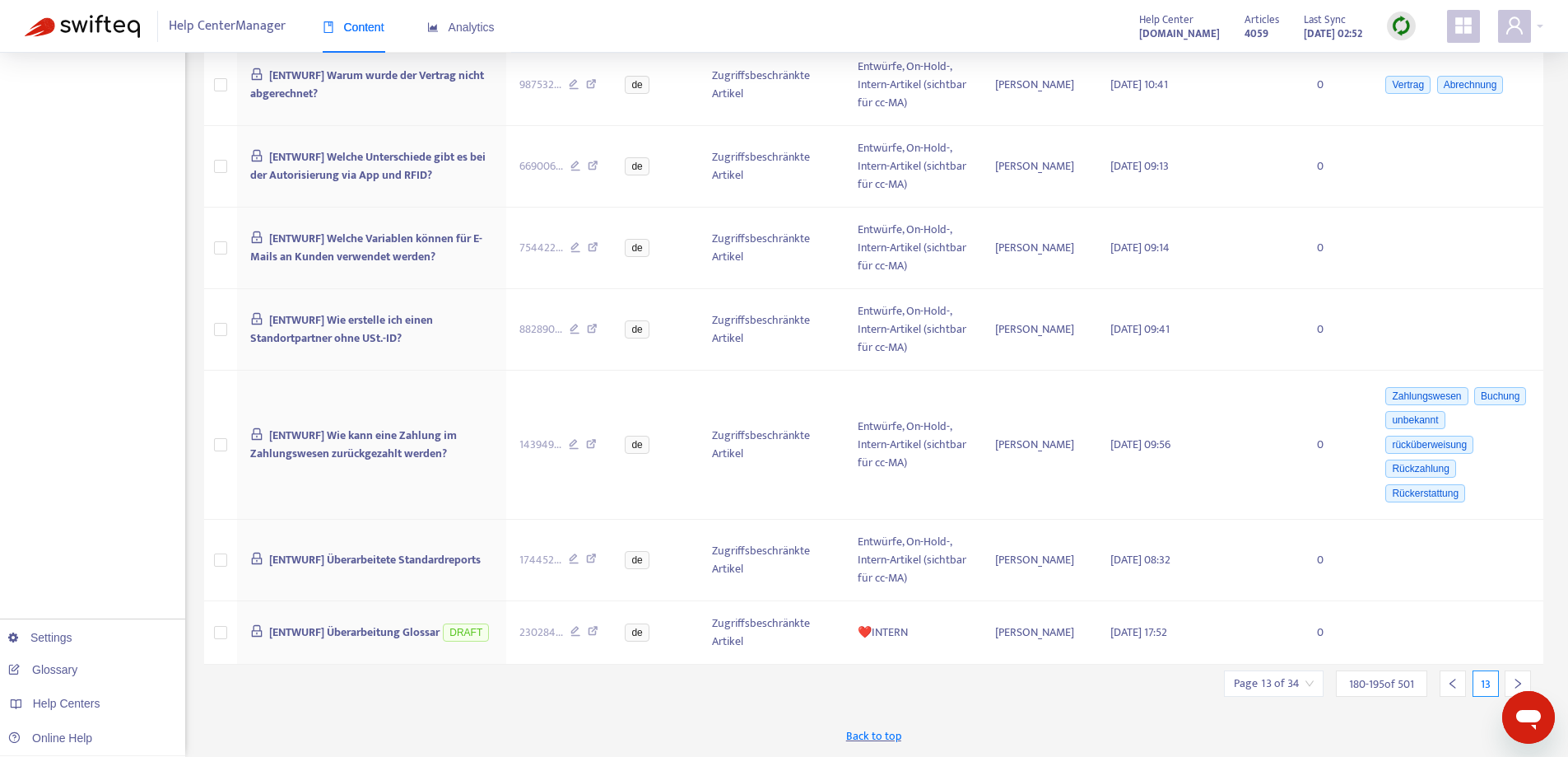
scroll to position [882, 0]
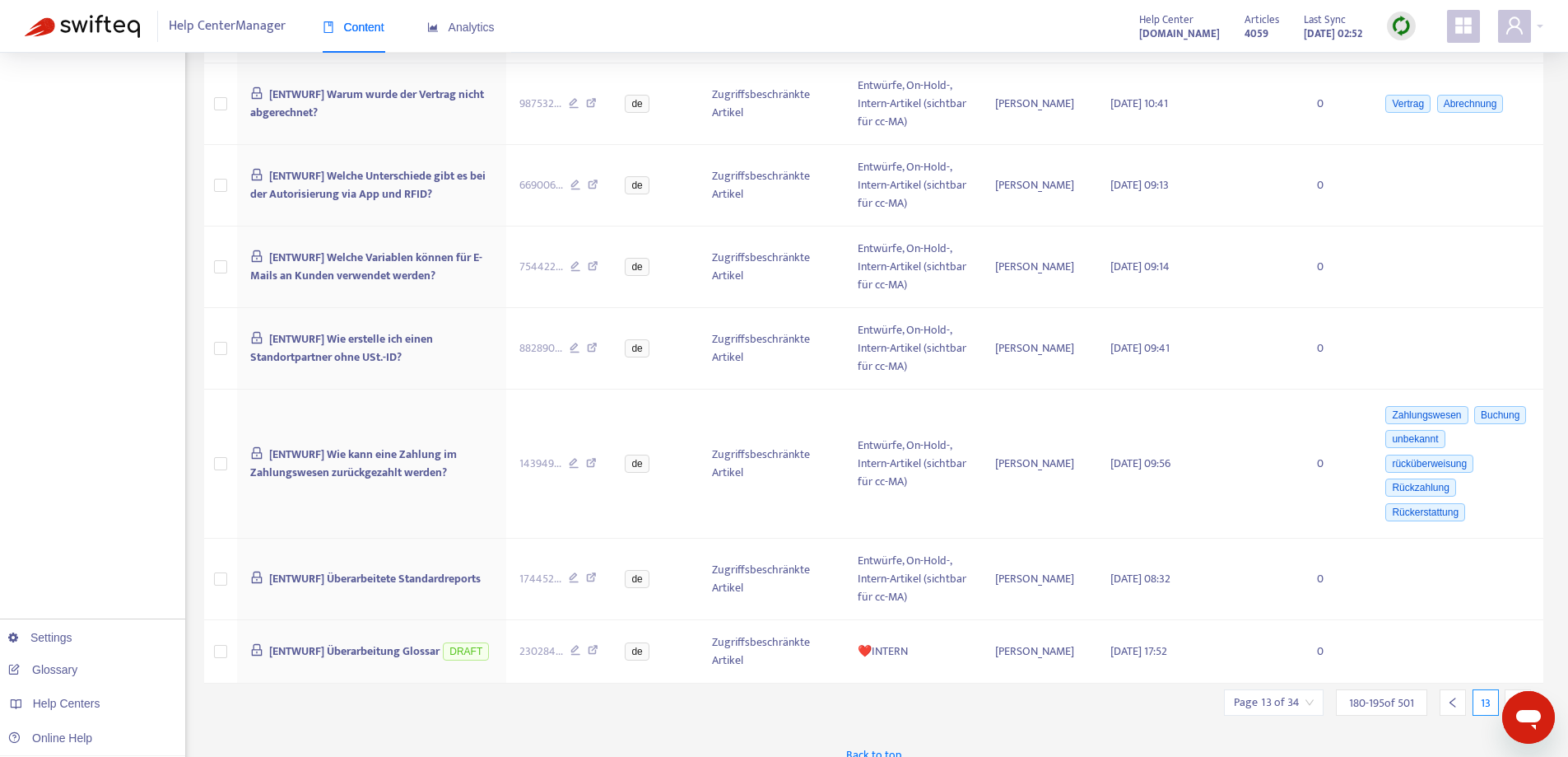
click at [1513, 697] on icon "right" at bounding box center [1518, 702] width 11 height 11
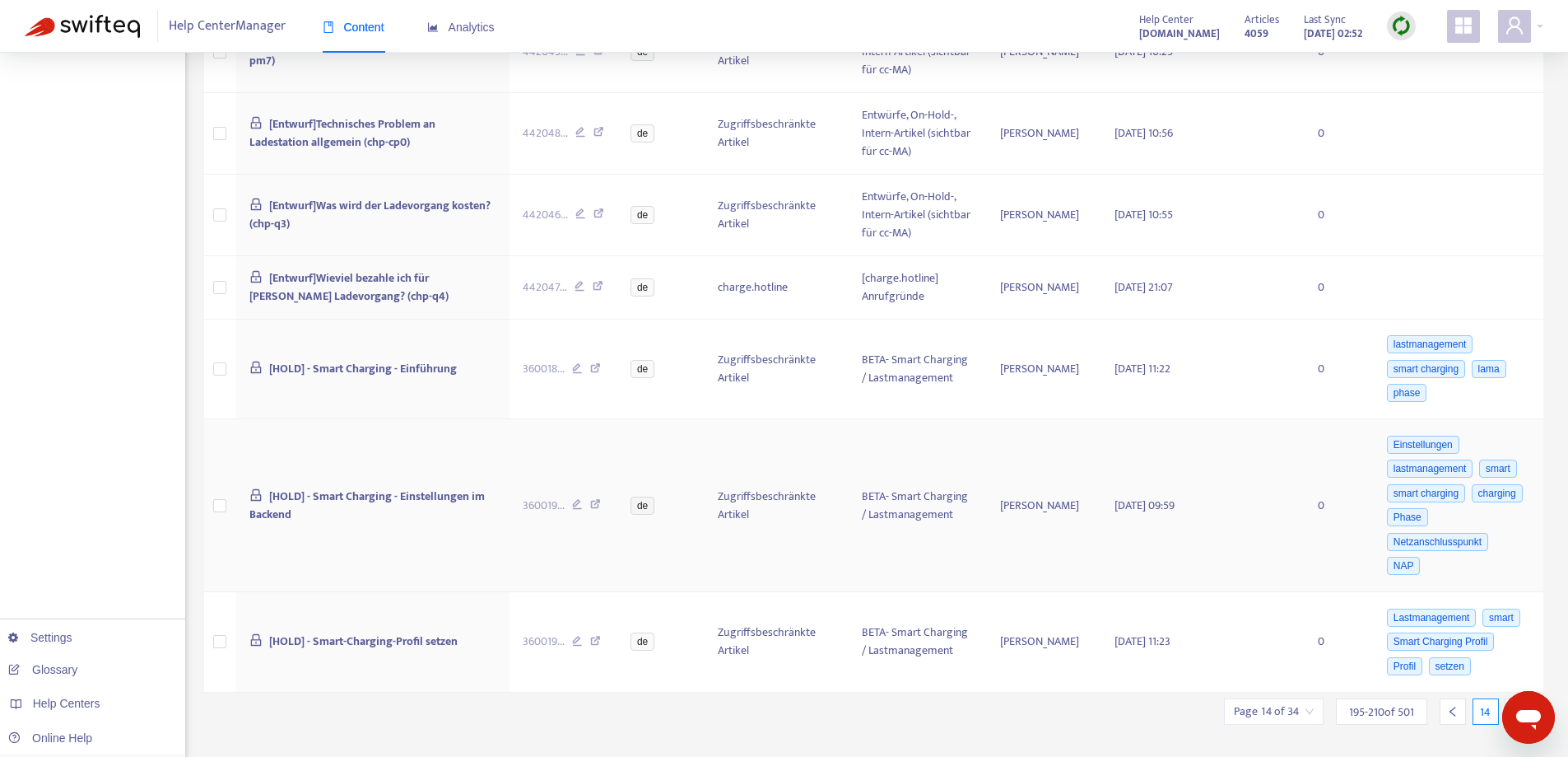
scroll to position [973, 0]
click at [1512, 702] on icon "right" at bounding box center [1518, 708] width 11 height 11
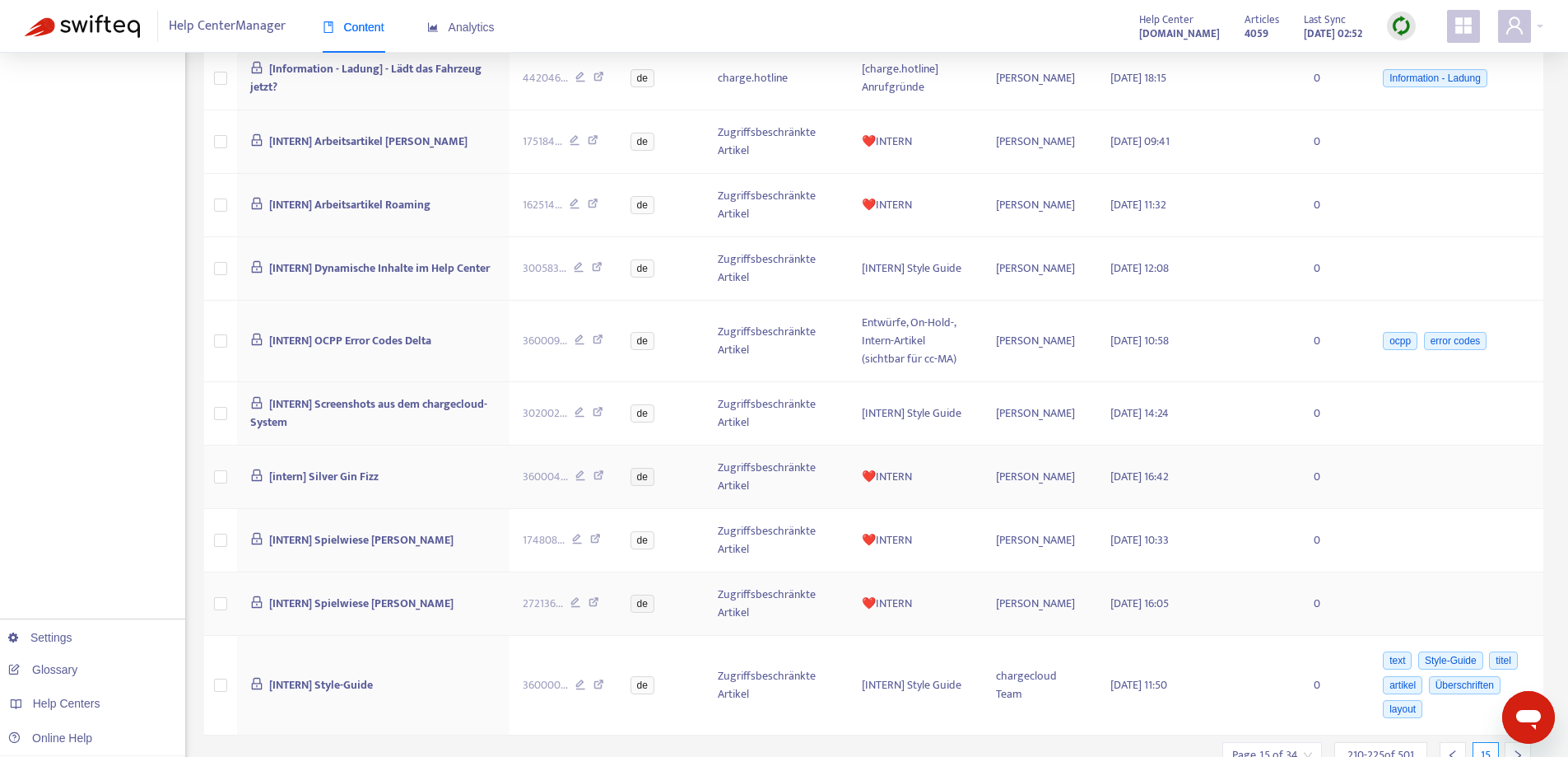
scroll to position [706, 0]
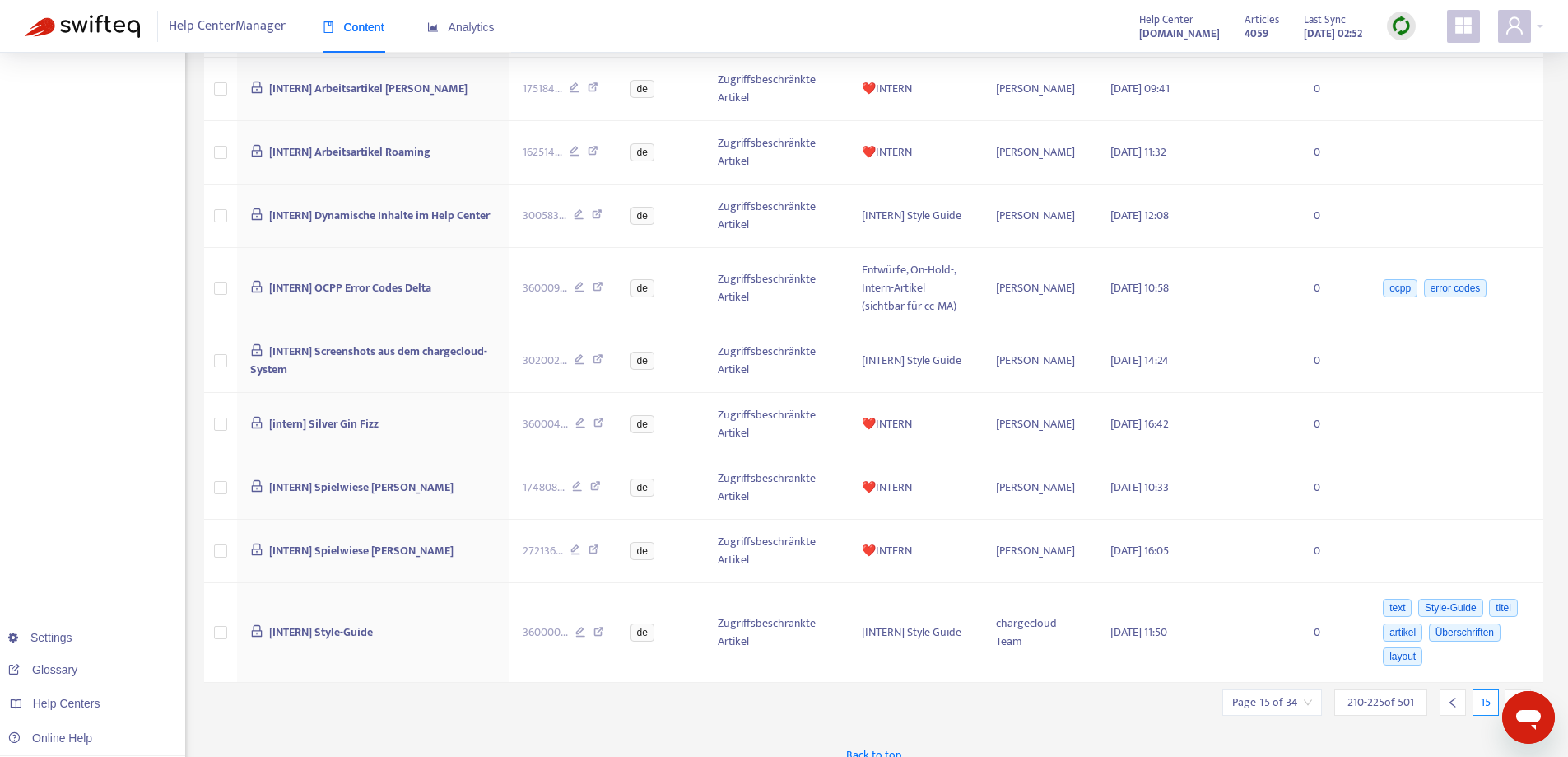
click at [1515, 689] on div at bounding box center [1518, 702] width 26 height 26
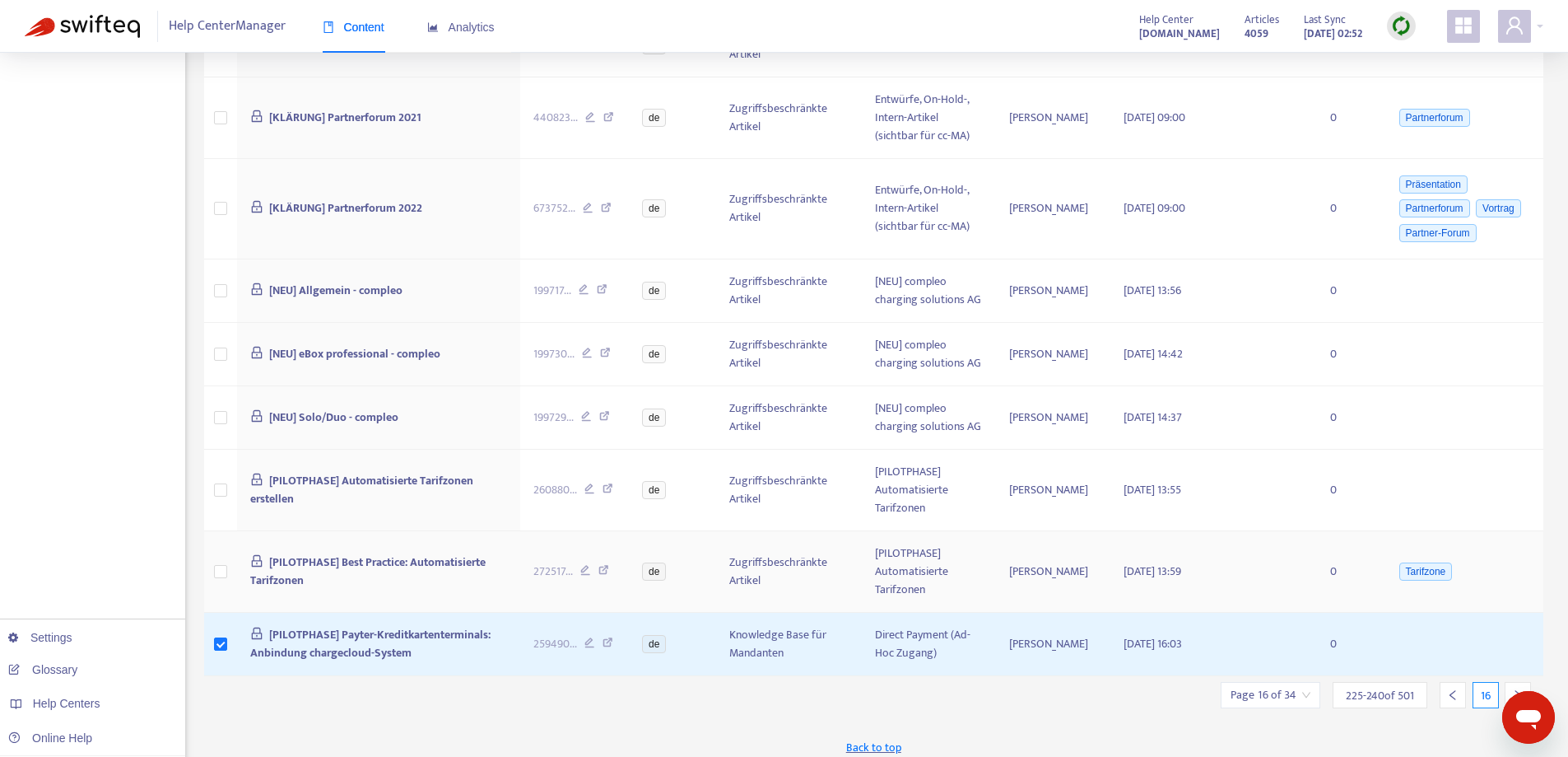
scroll to position [720, 0]
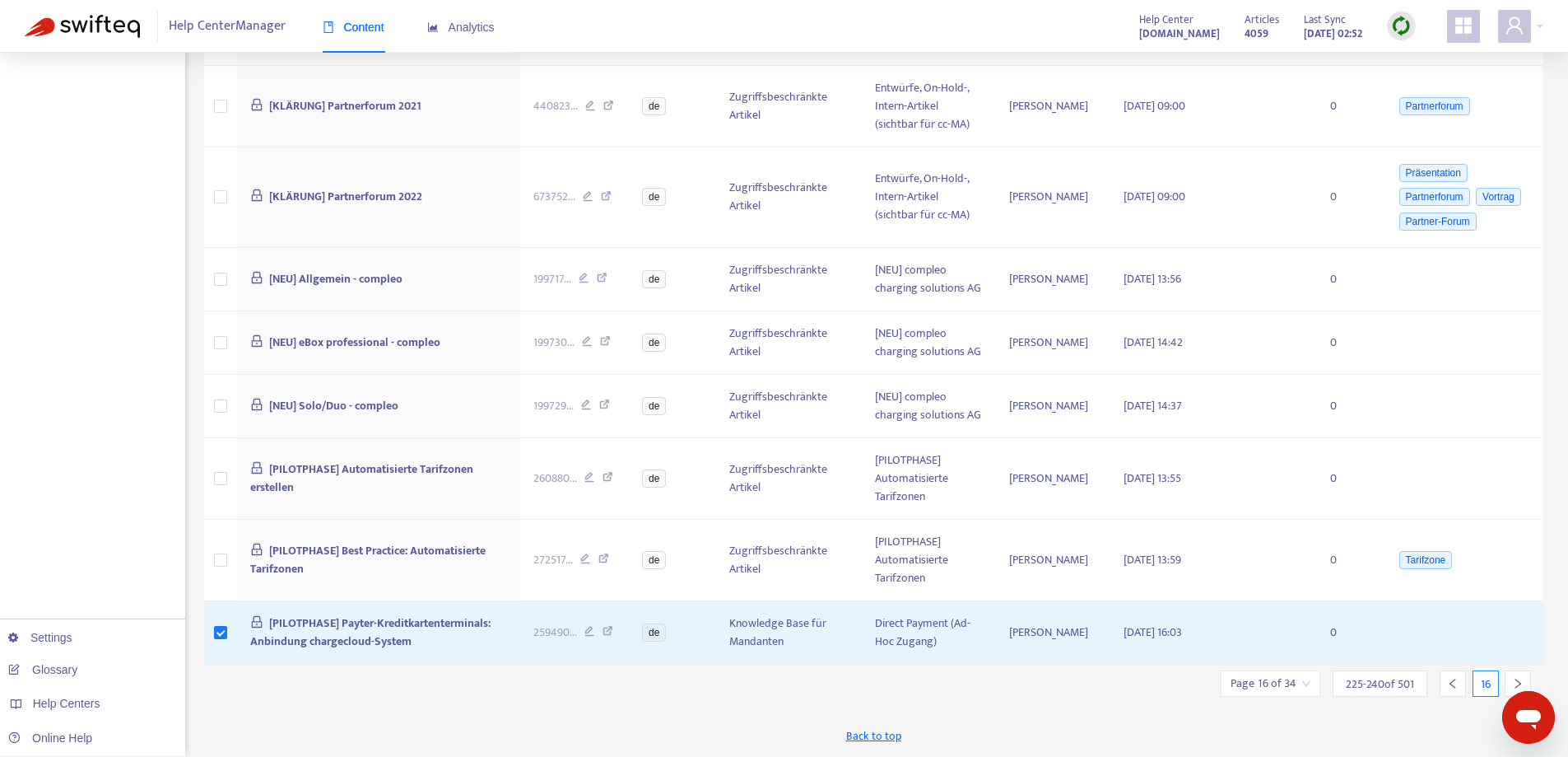
click at [1512, 679] on icon "right" at bounding box center [1518, 683] width 11 height 11
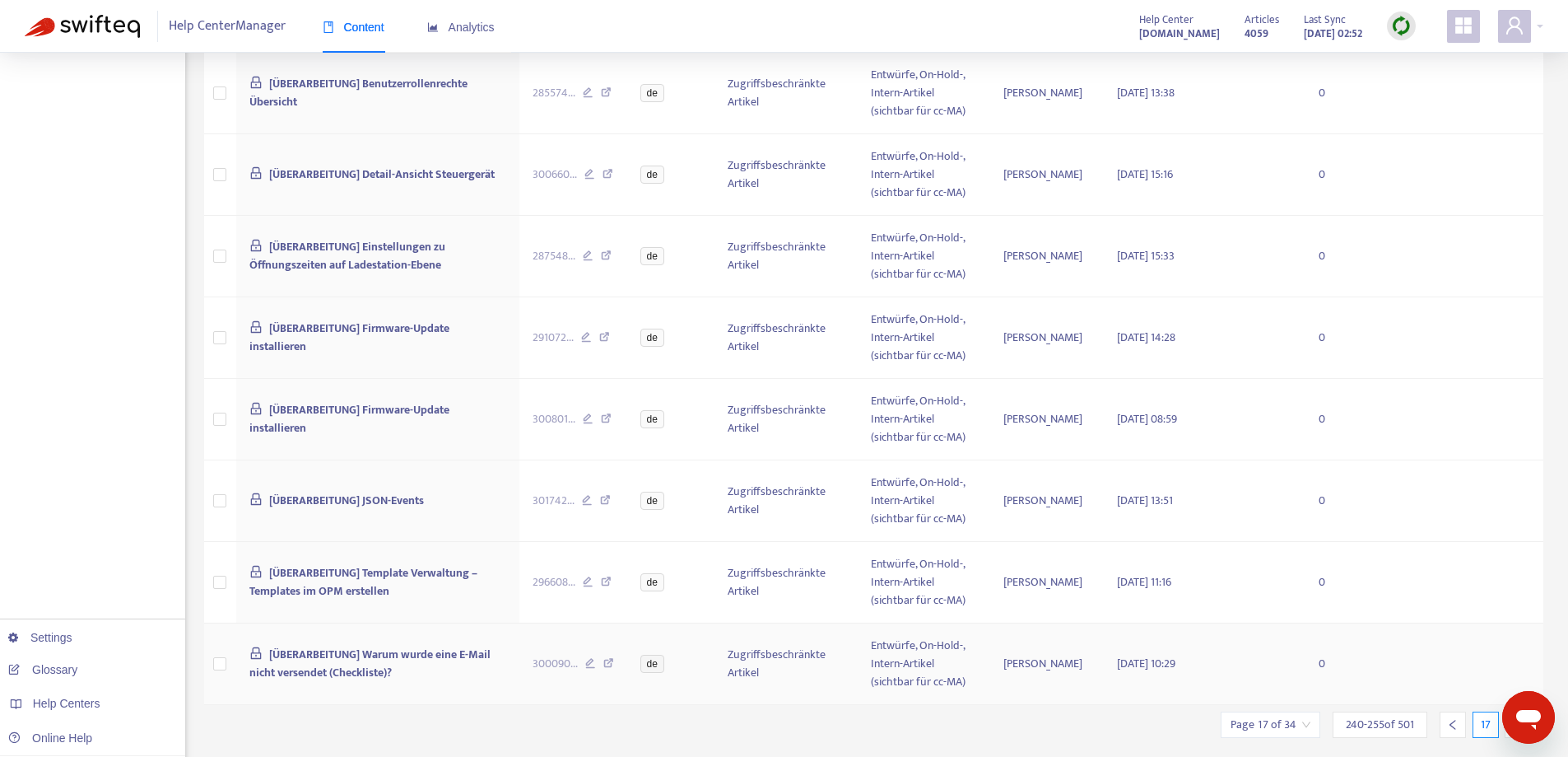
scroll to position [804, 0]
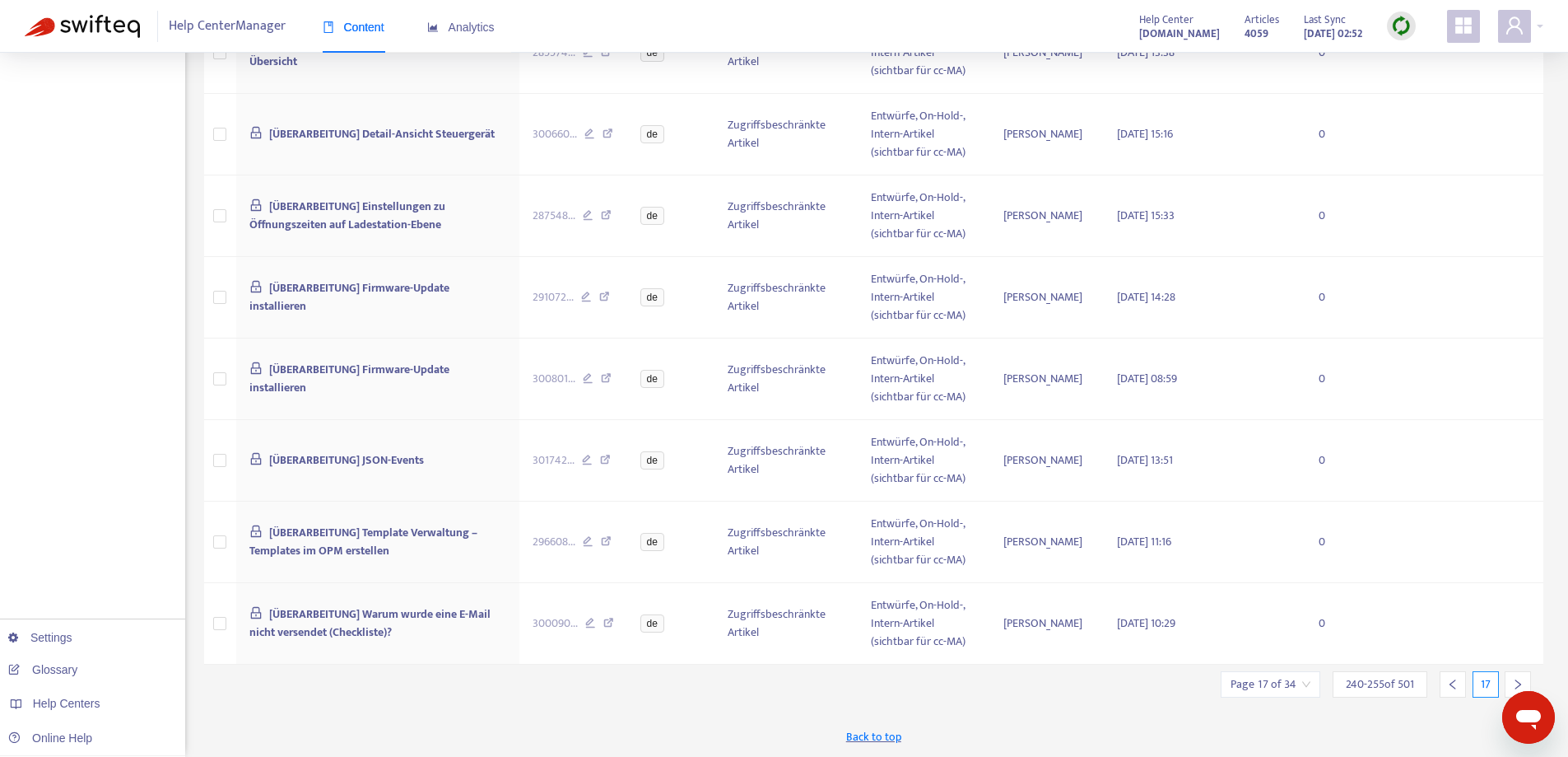
click at [1513, 679] on icon "right" at bounding box center [1518, 684] width 11 height 11
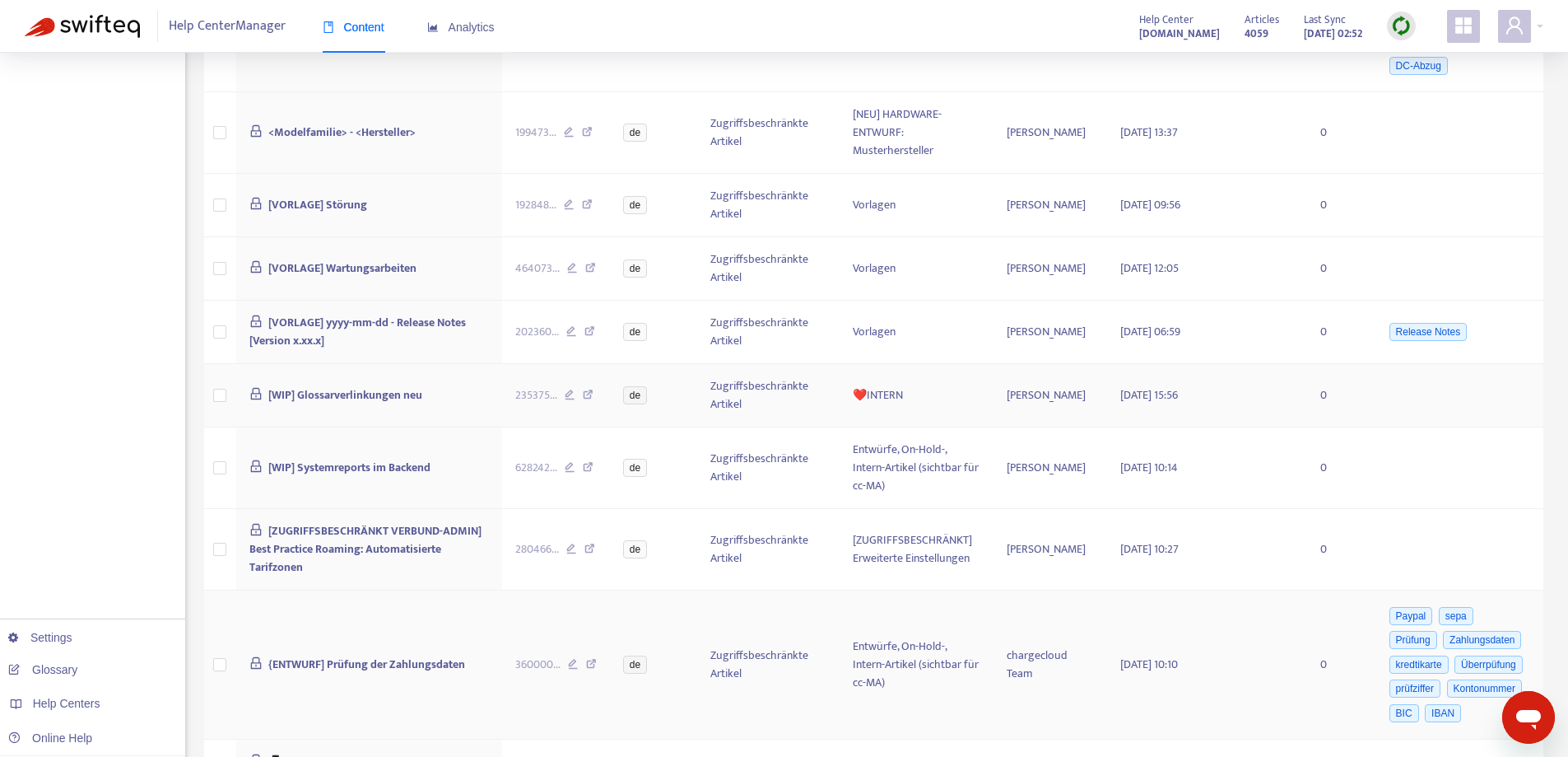
scroll to position [1207, 0]
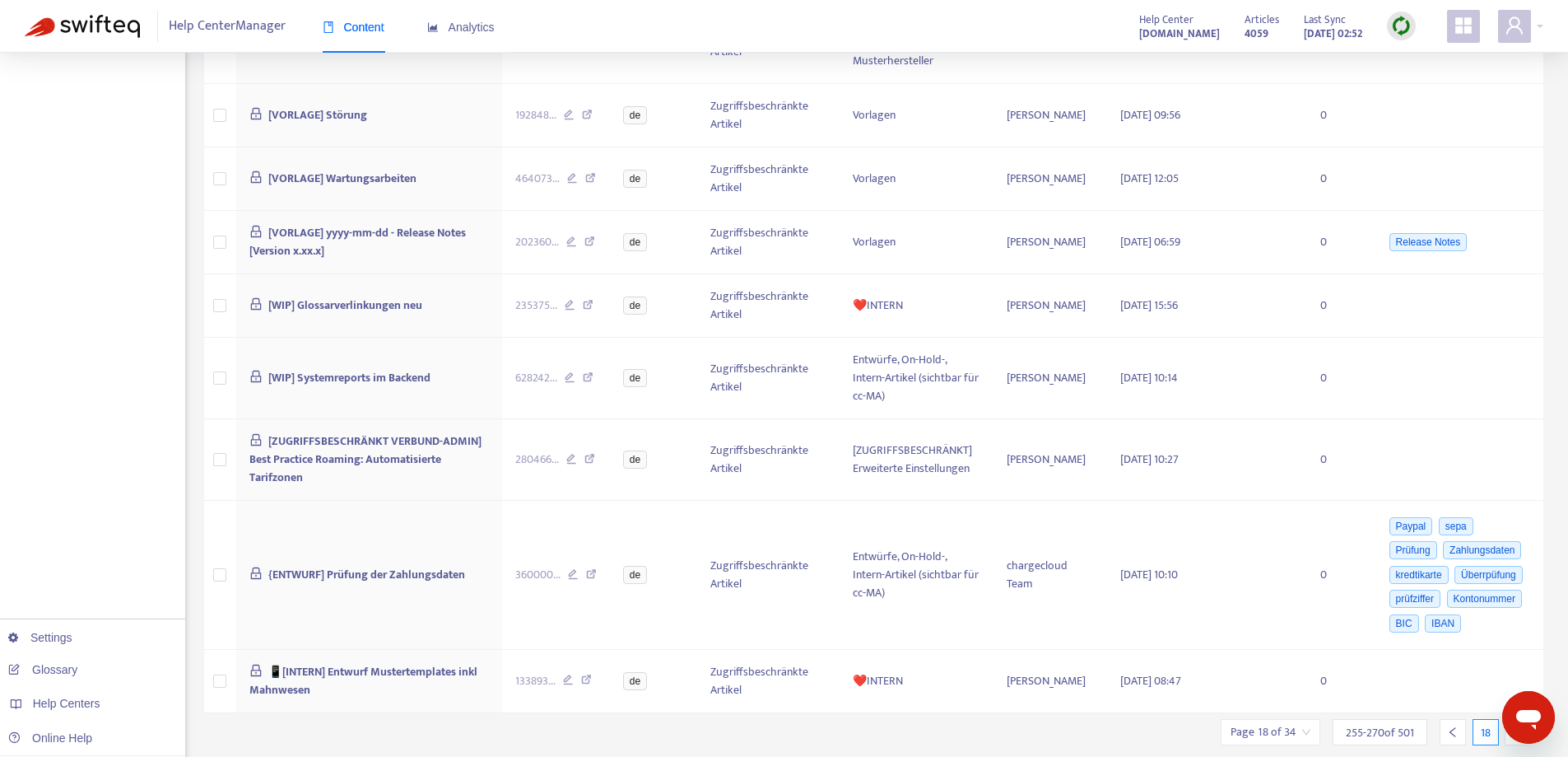
click at [1509, 718] on div at bounding box center [1518, 732] width 26 height 26
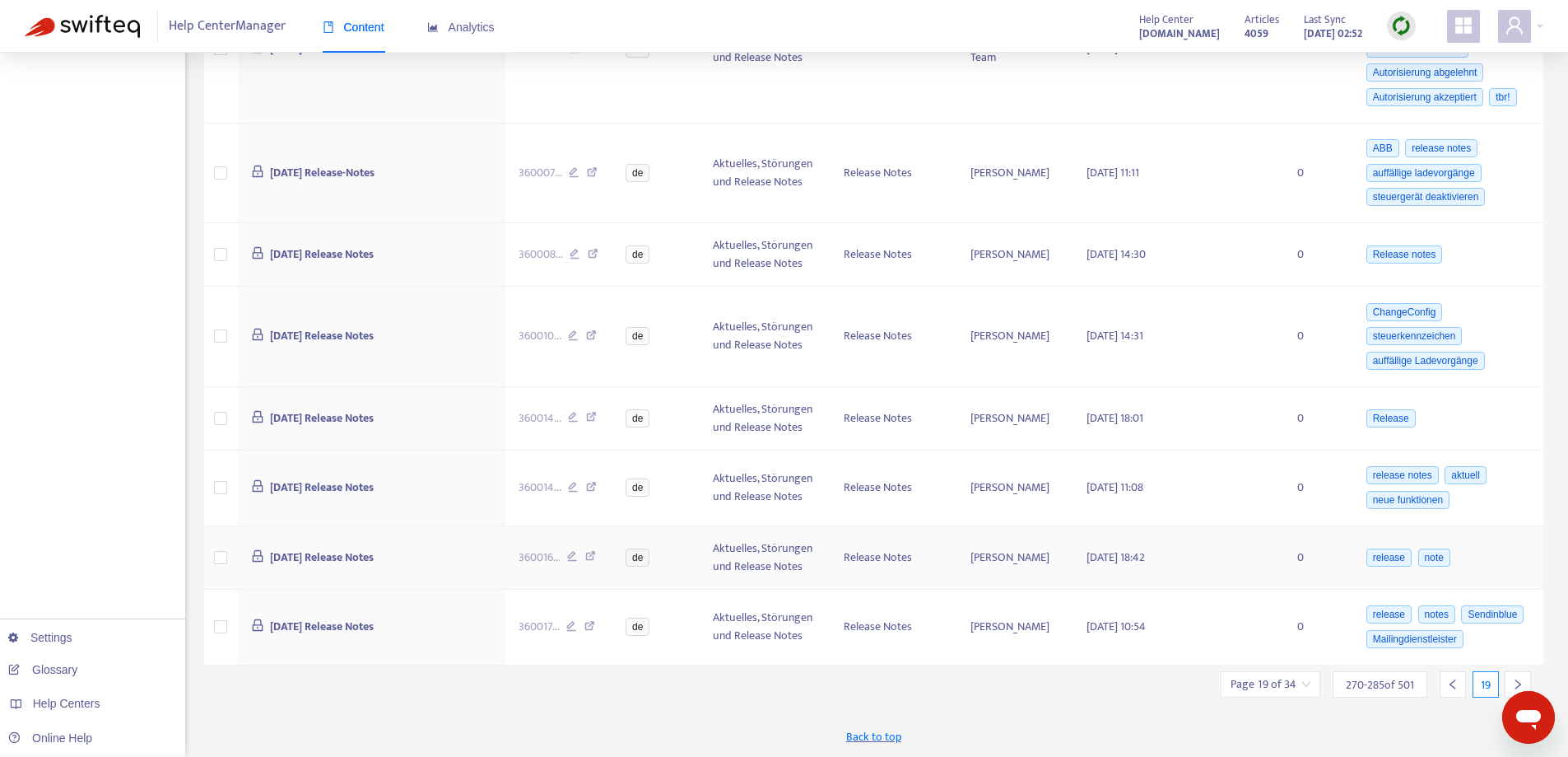
scroll to position [1311, 0]
click at [1517, 678] on icon "right" at bounding box center [1518, 683] width 11 height 11
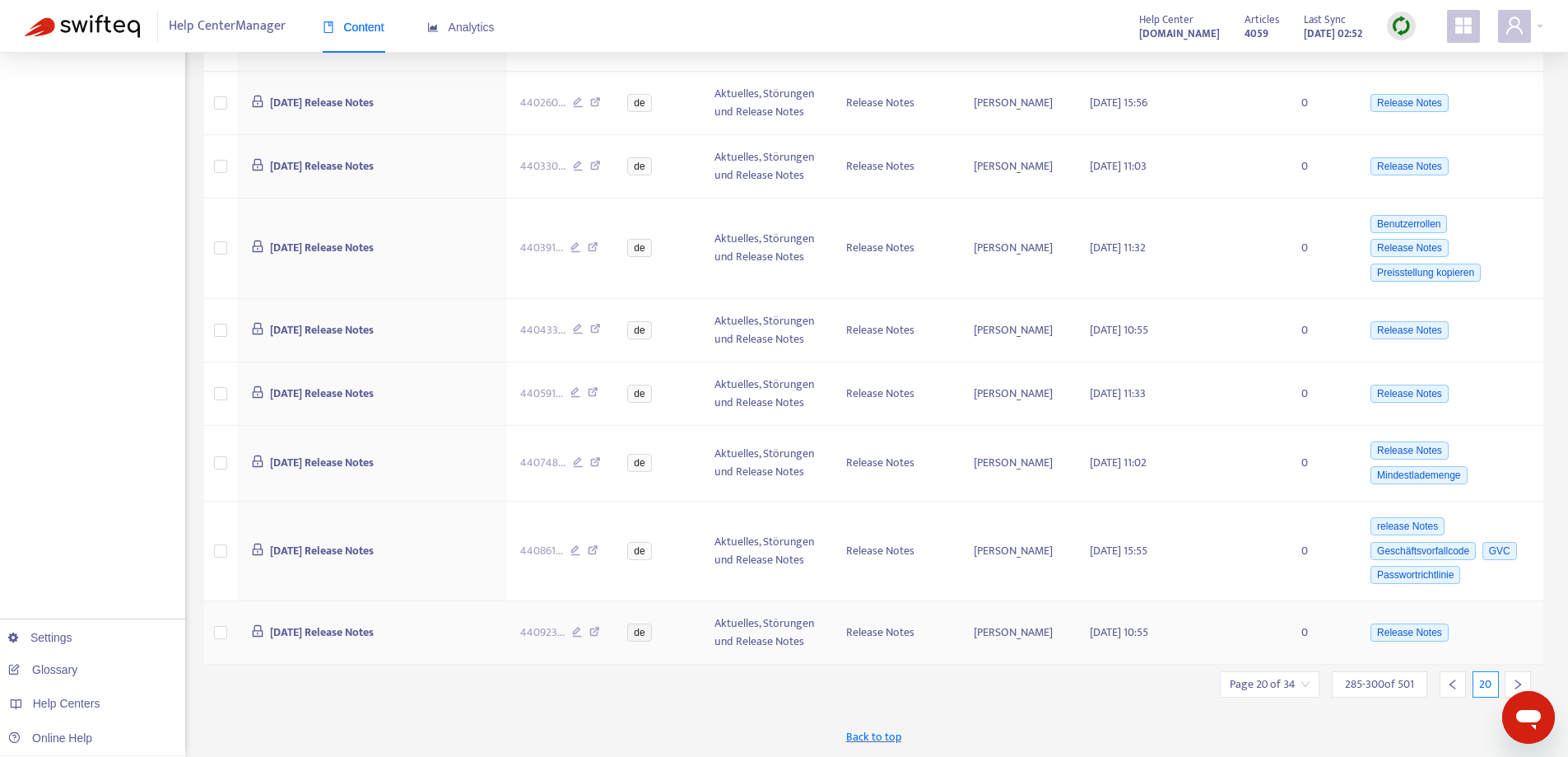
scroll to position [788, 0]
click at [1510, 681] on div at bounding box center [1518, 684] width 26 height 26
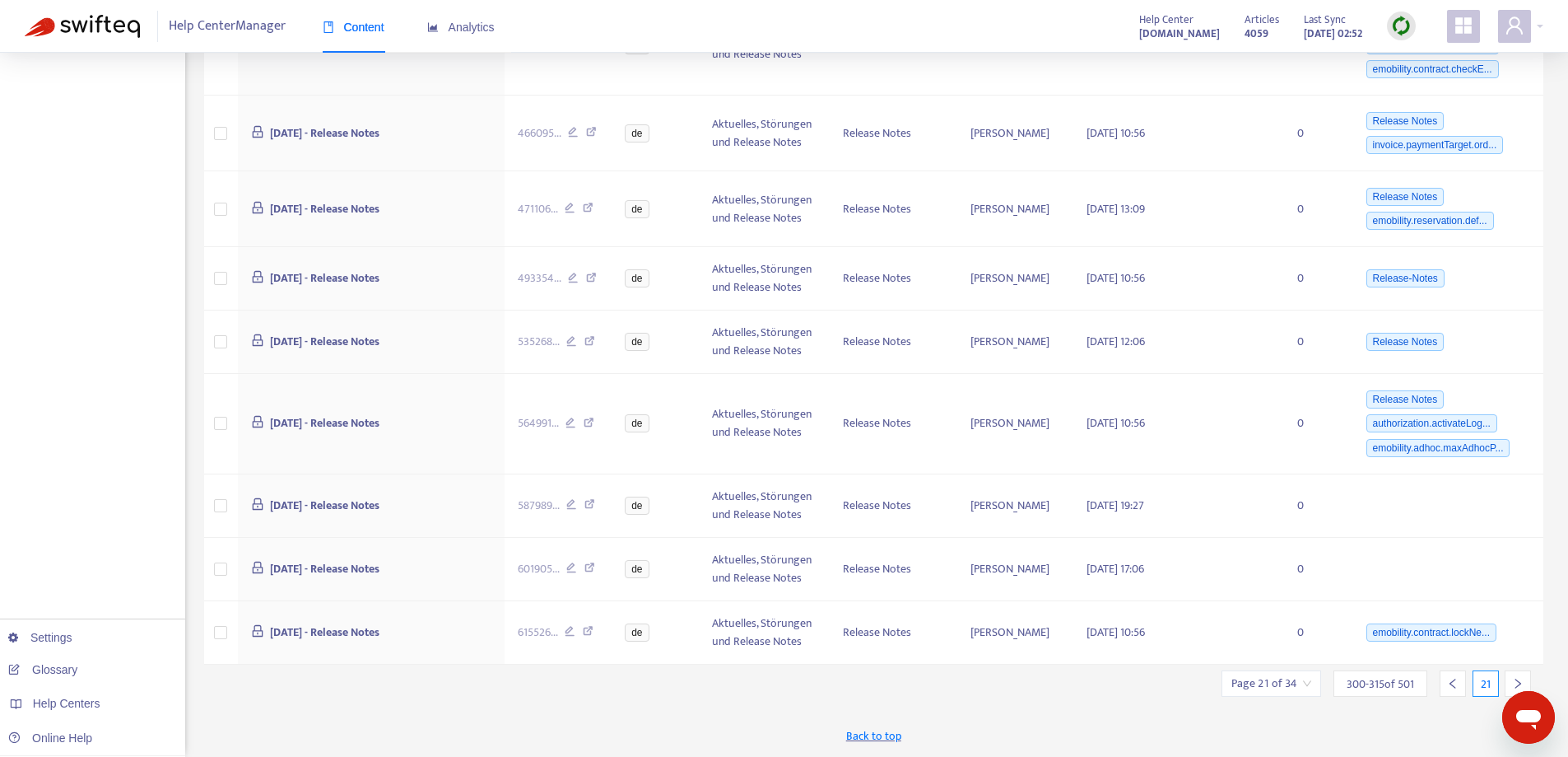
scroll to position [776, 0]
click at [1510, 681] on div at bounding box center [1518, 683] width 26 height 26
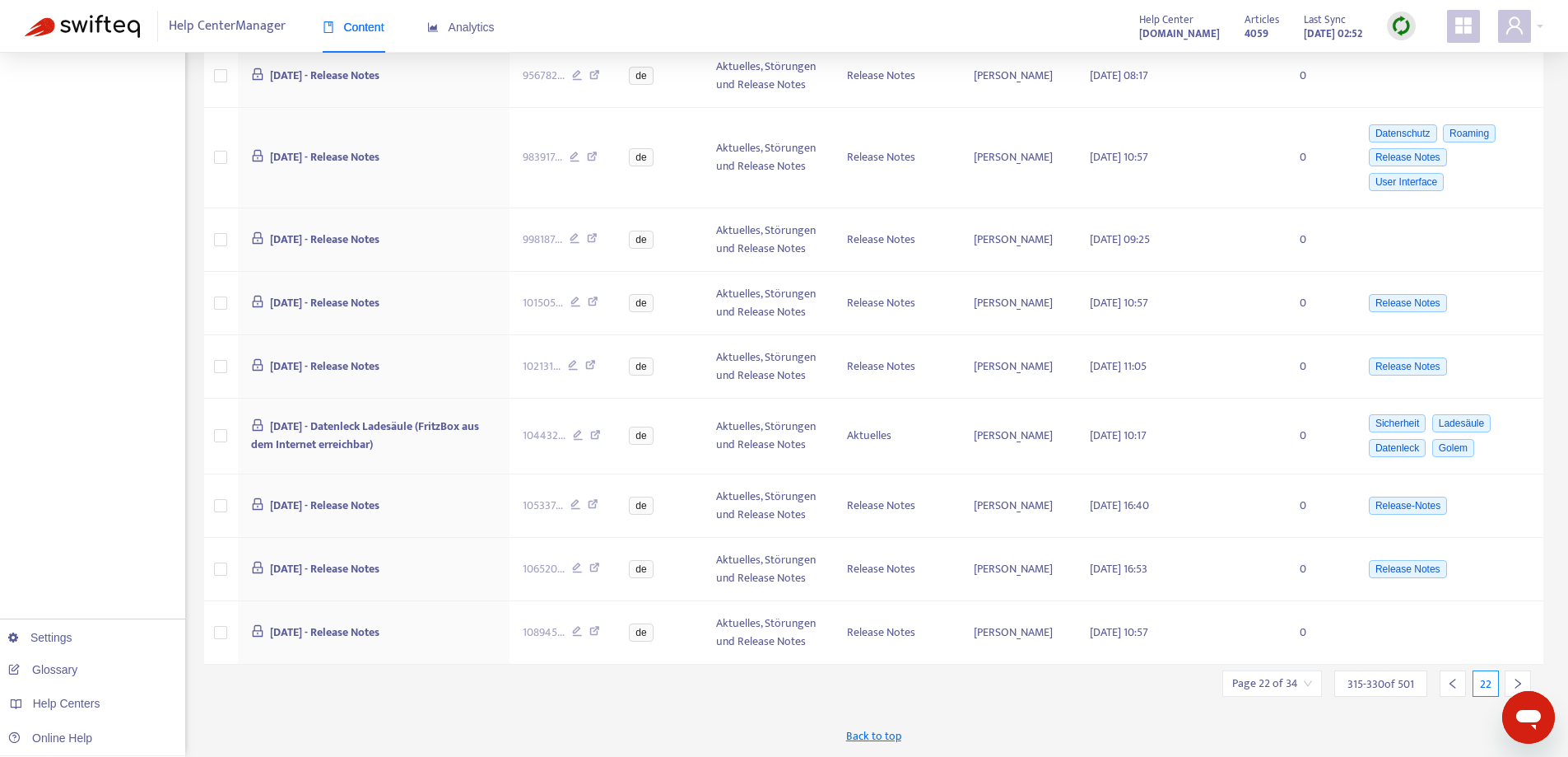
scroll to position [679, 0]
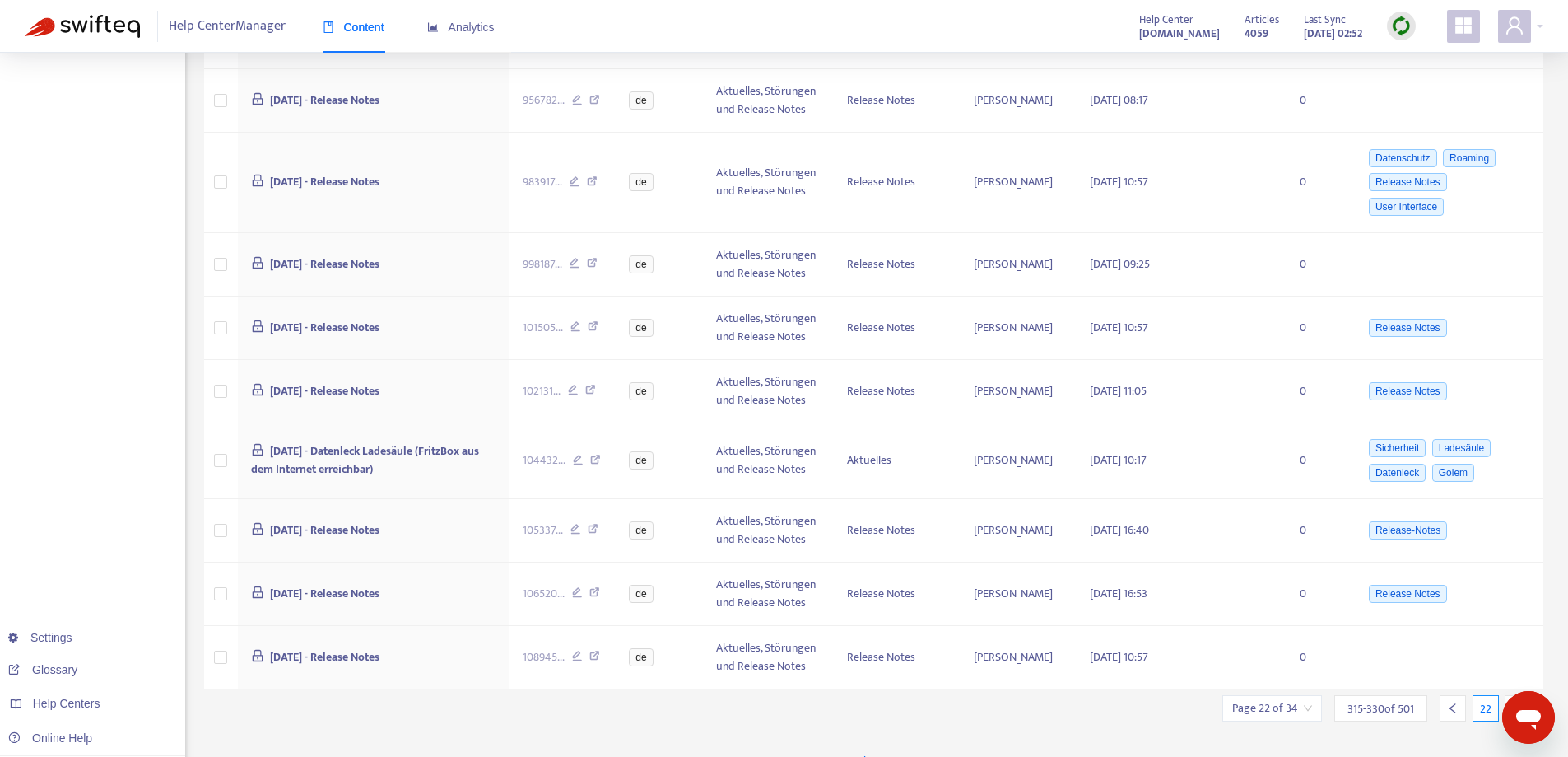
click at [1510, 695] on div at bounding box center [1518, 708] width 26 height 26
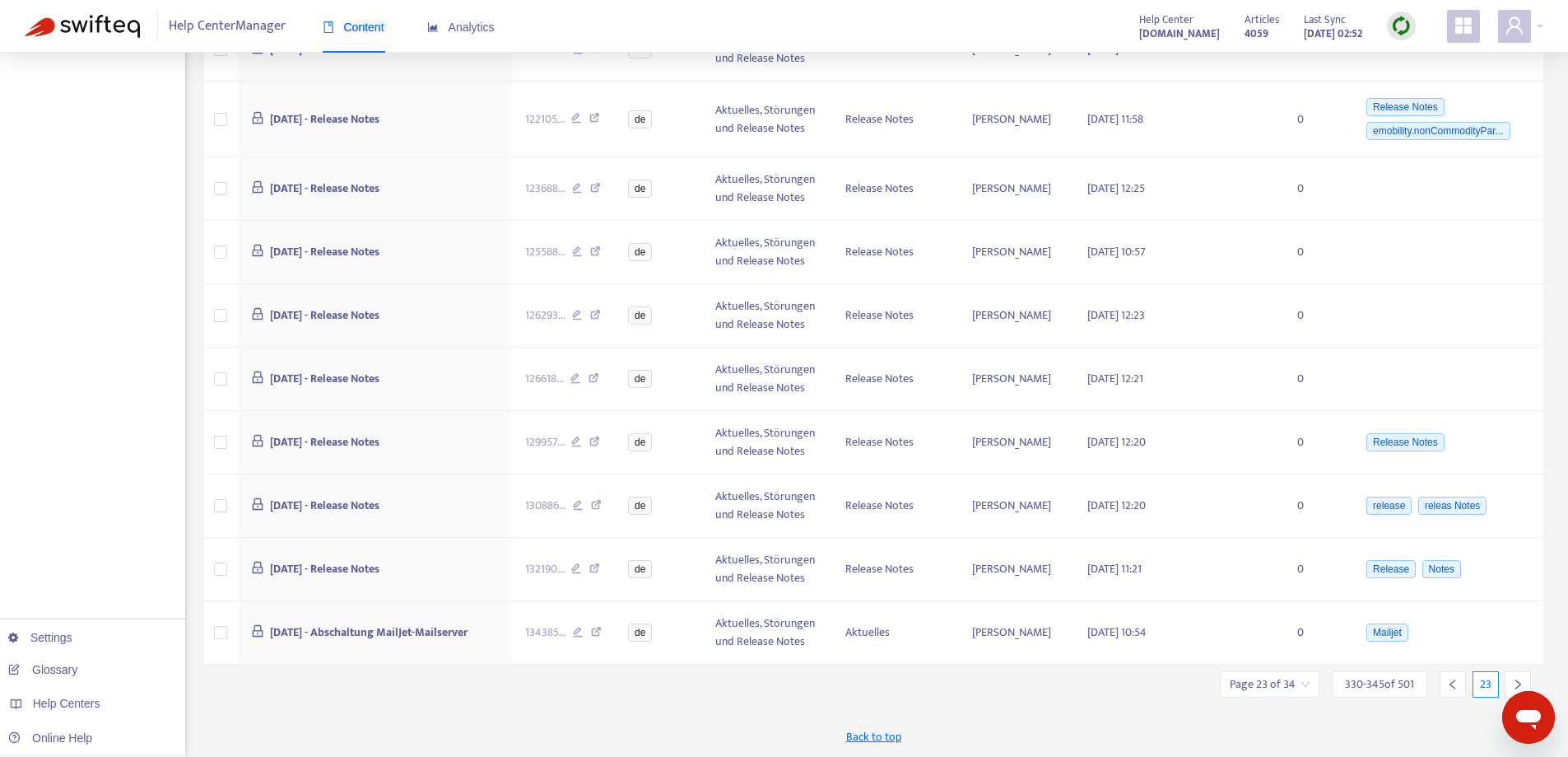
scroll to position [641, 0]
click at [1458, 682] on icon "left" at bounding box center [1453, 684] width 11 height 11
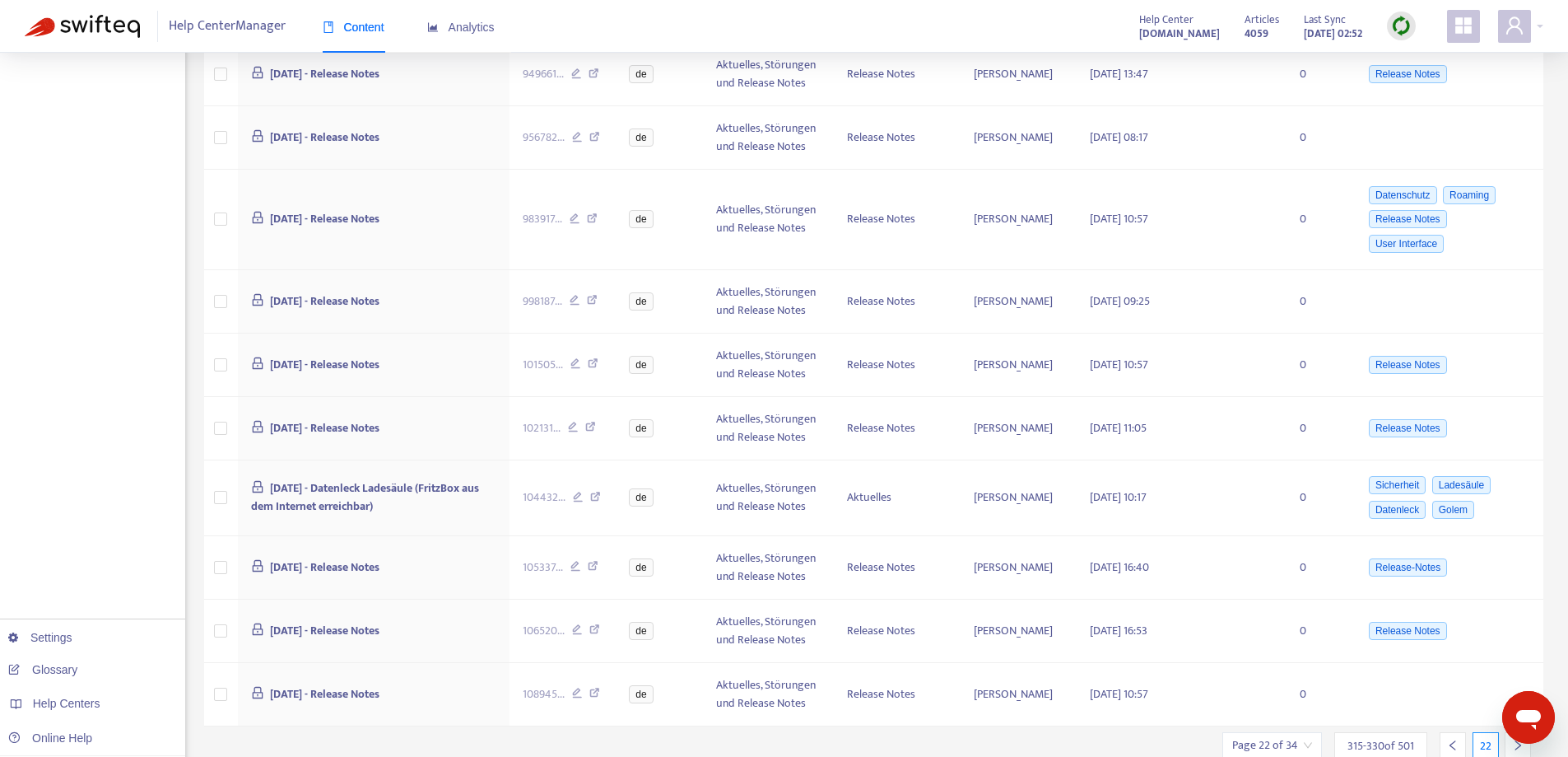
scroll to position [679, 0]
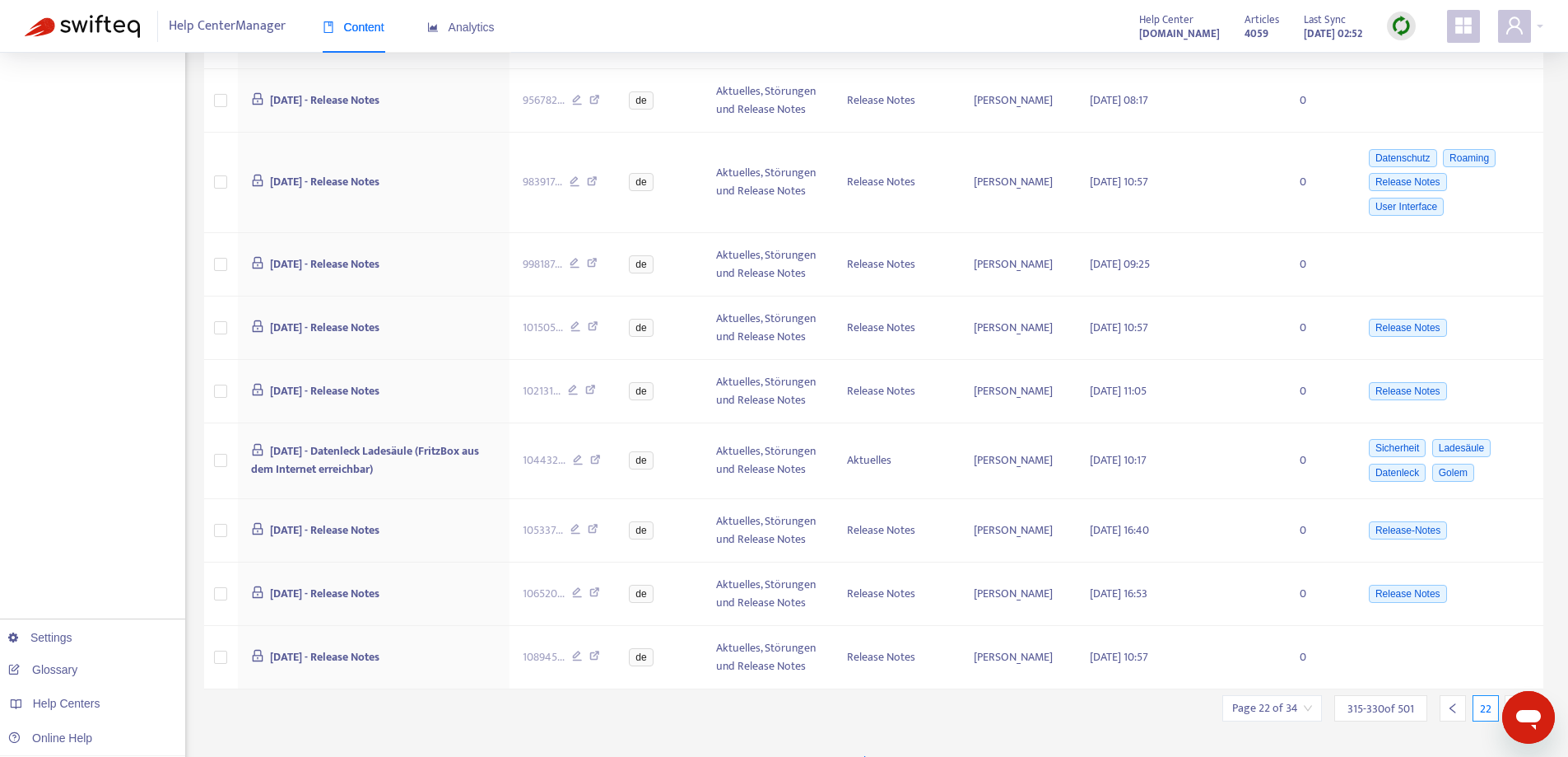
click at [1509, 695] on div at bounding box center [1518, 708] width 26 height 26
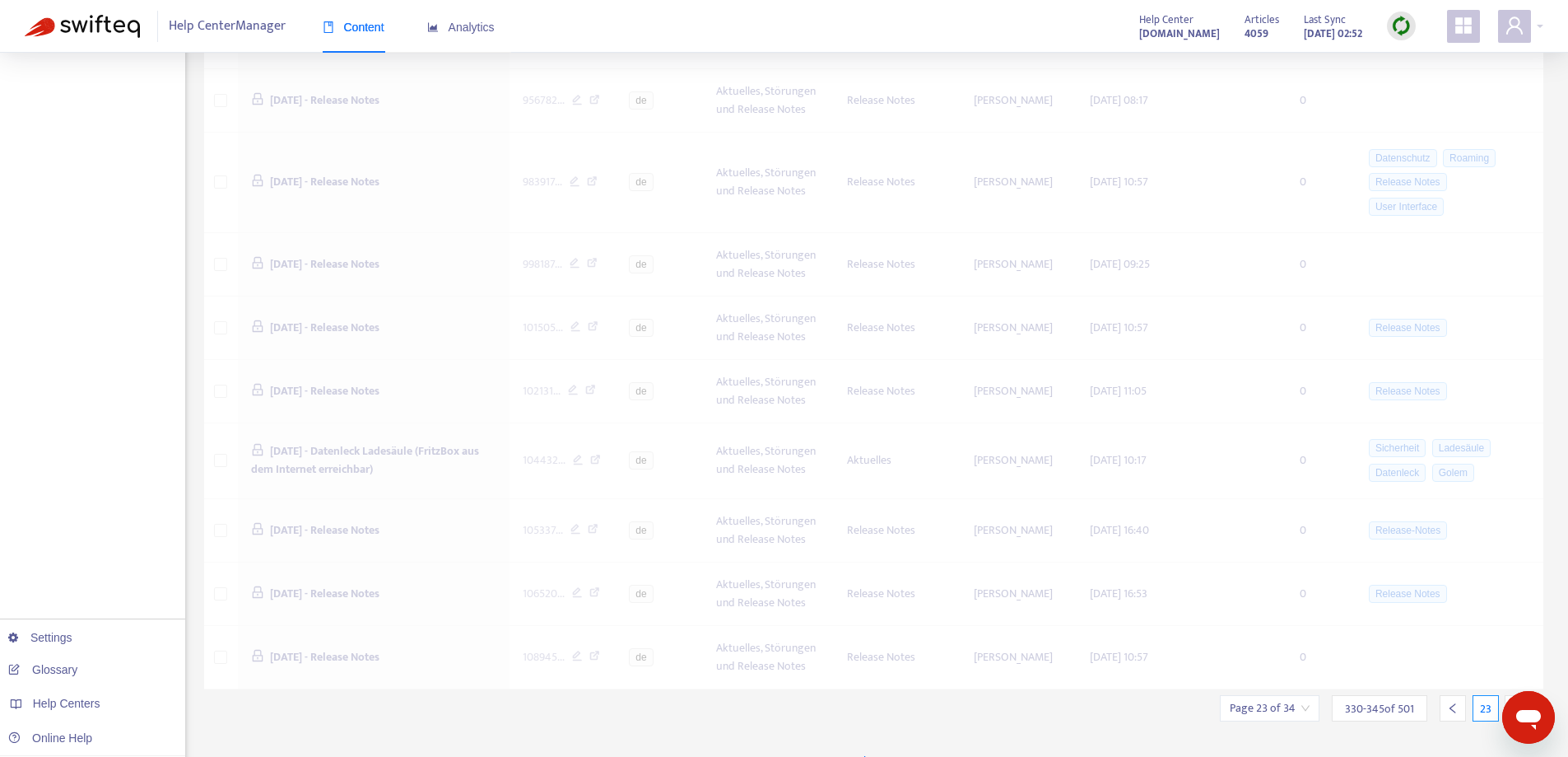
scroll to position [641, 0]
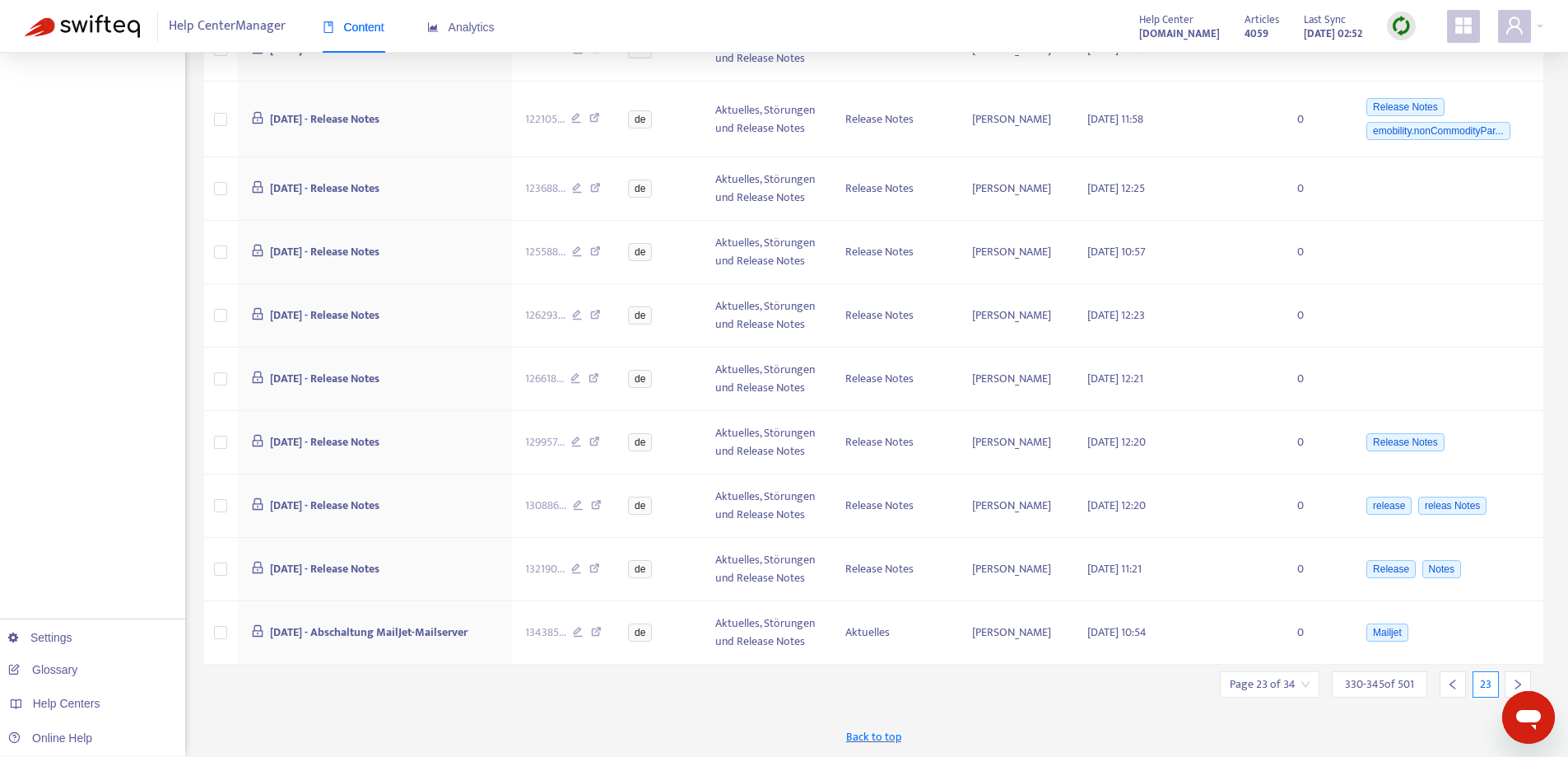
click at [1509, 681] on div at bounding box center [1518, 684] width 26 height 26
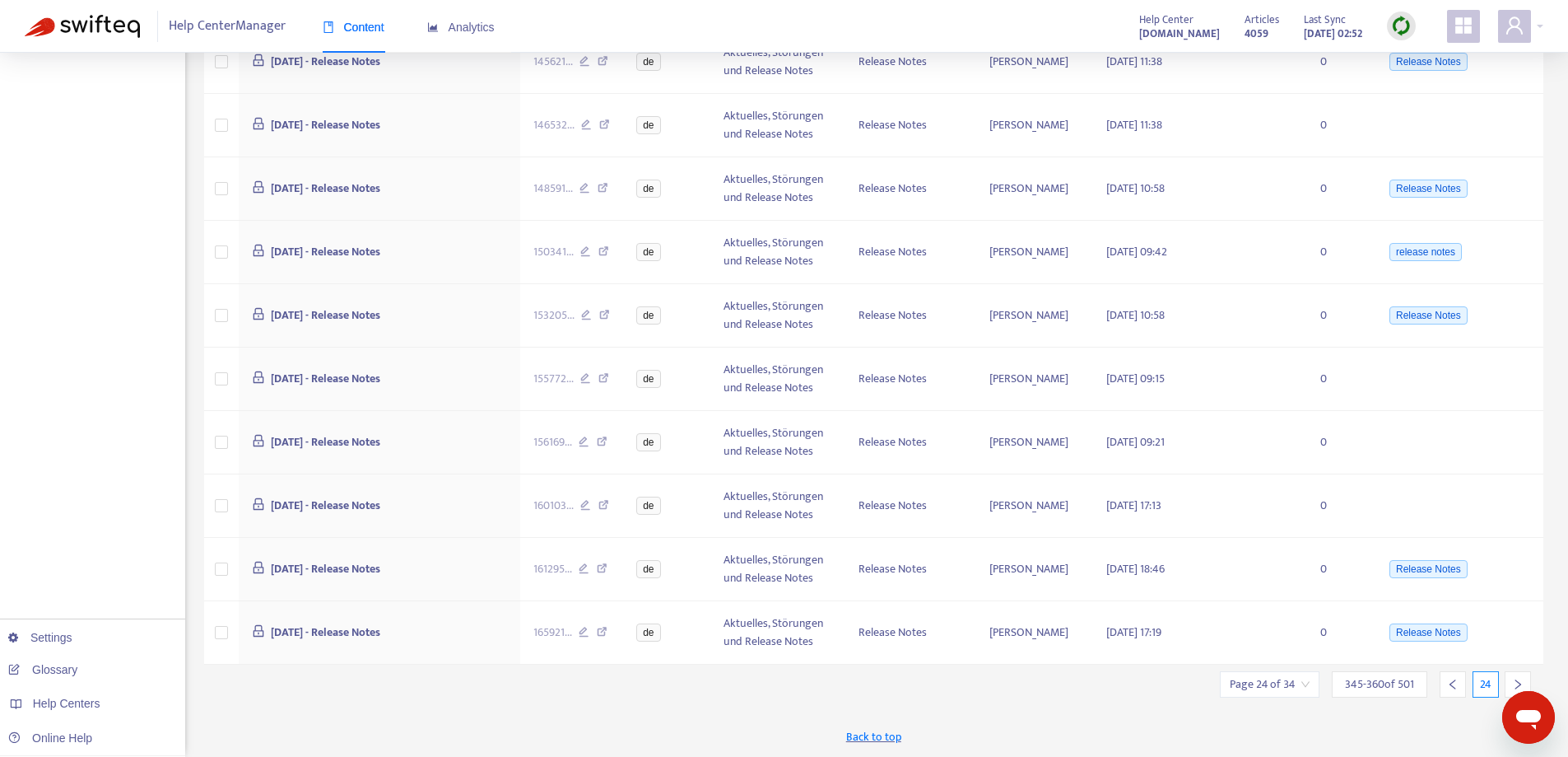
scroll to position [629, 0]
click at [1509, 681] on div at bounding box center [1518, 684] width 26 height 26
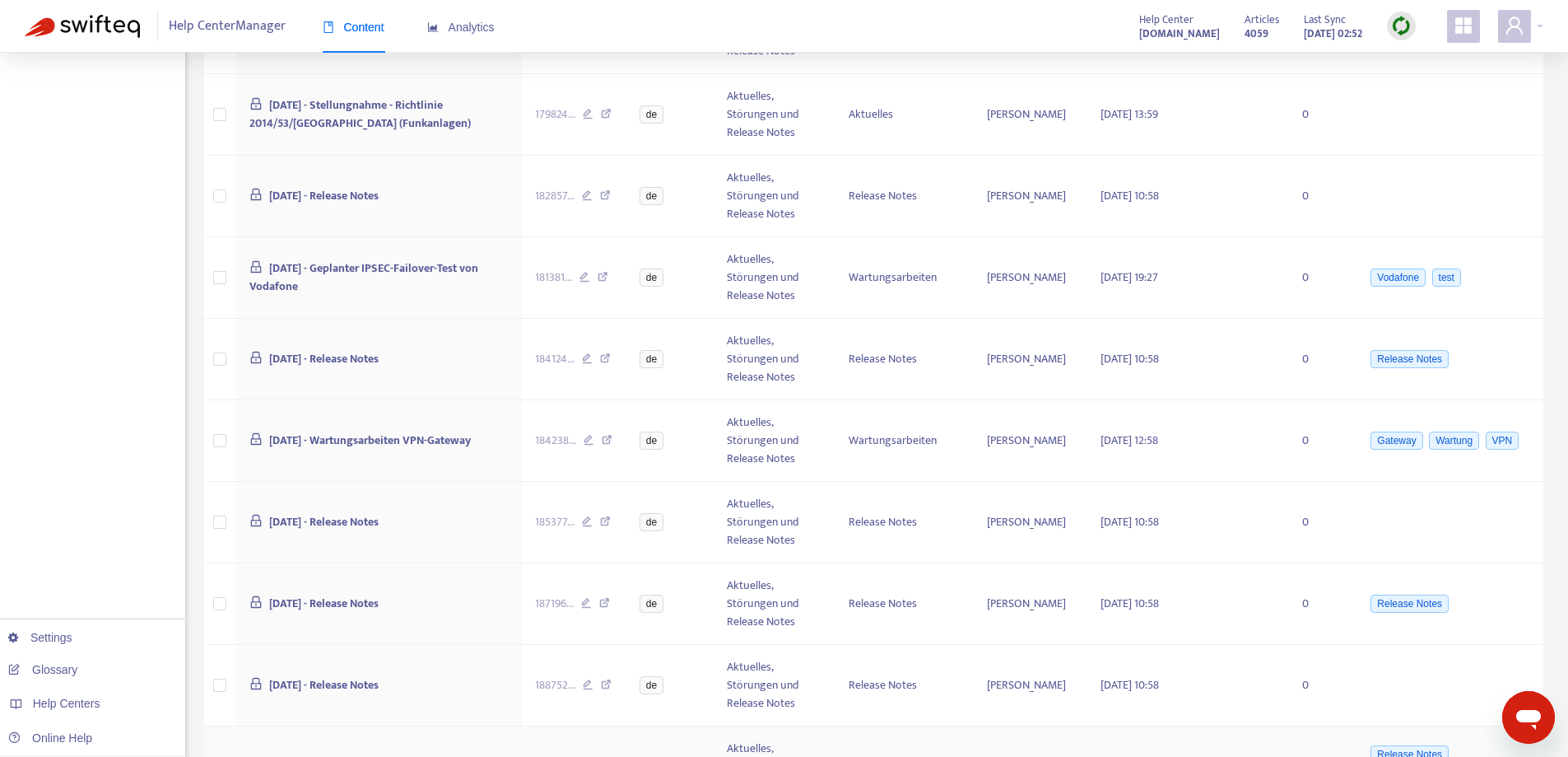
scroll to position [666, 0]
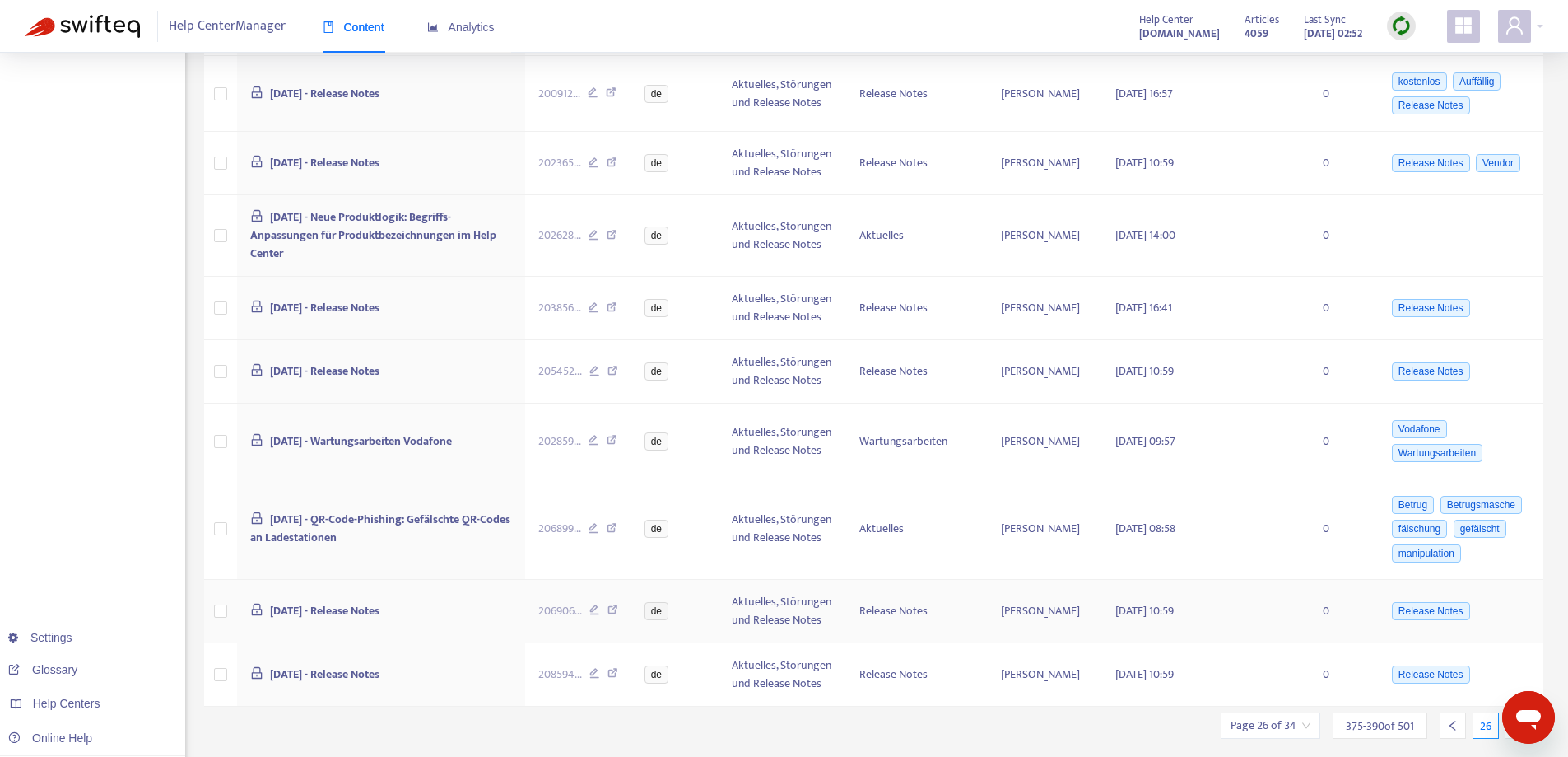
scroll to position [709, 0]
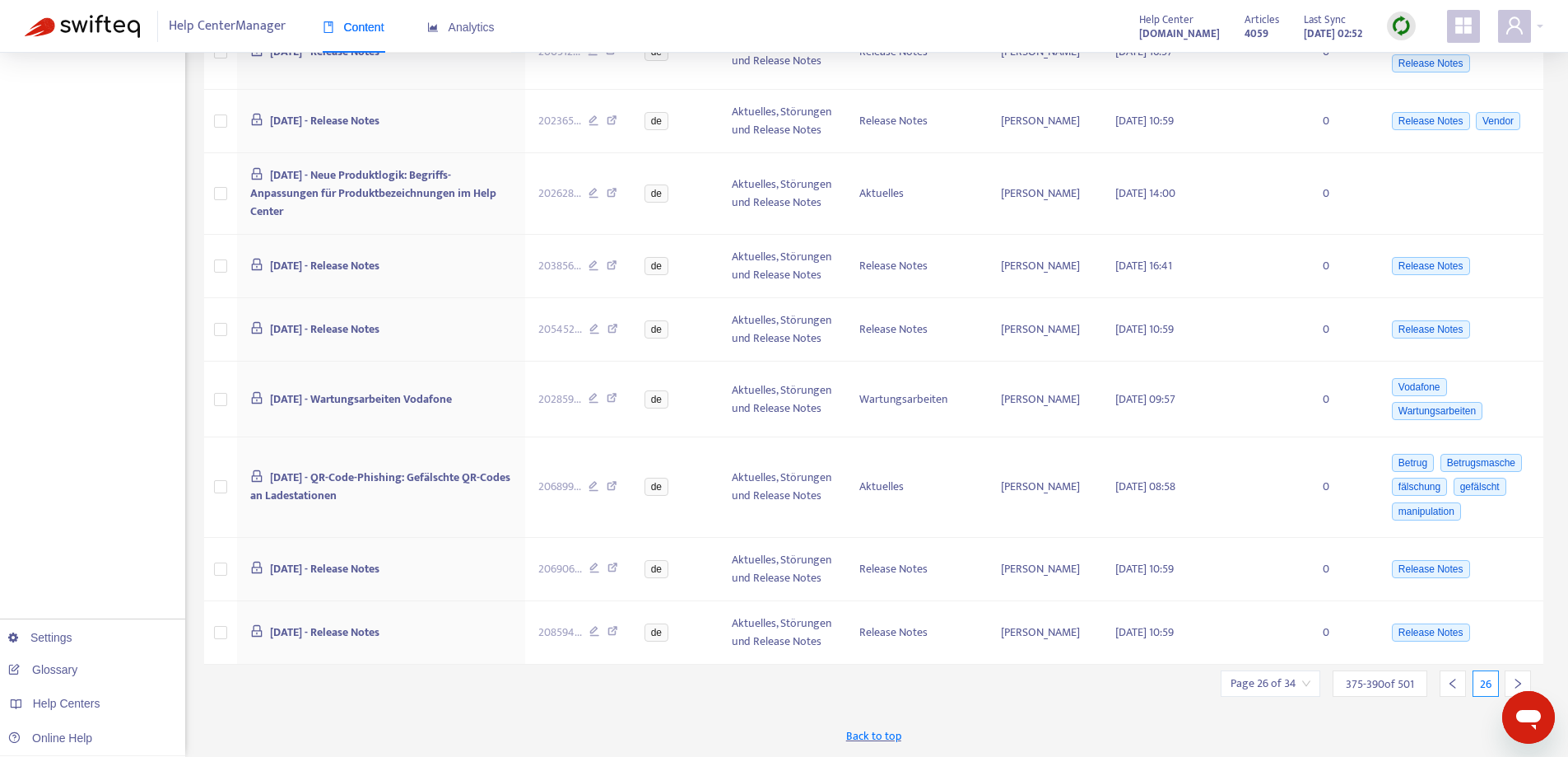
click at [1514, 680] on icon "right" at bounding box center [1518, 683] width 11 height 11
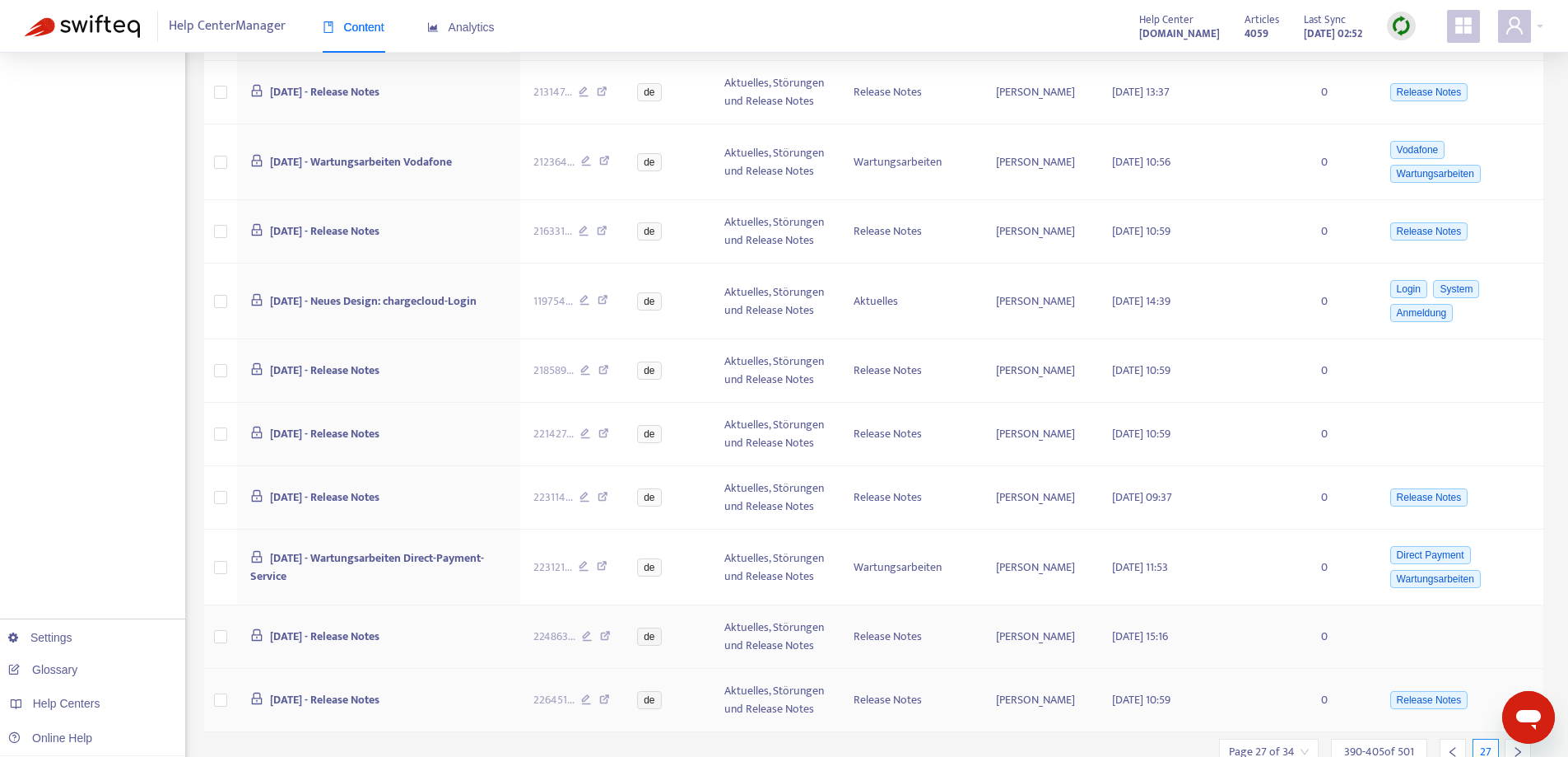
scroll to position [679, 0]
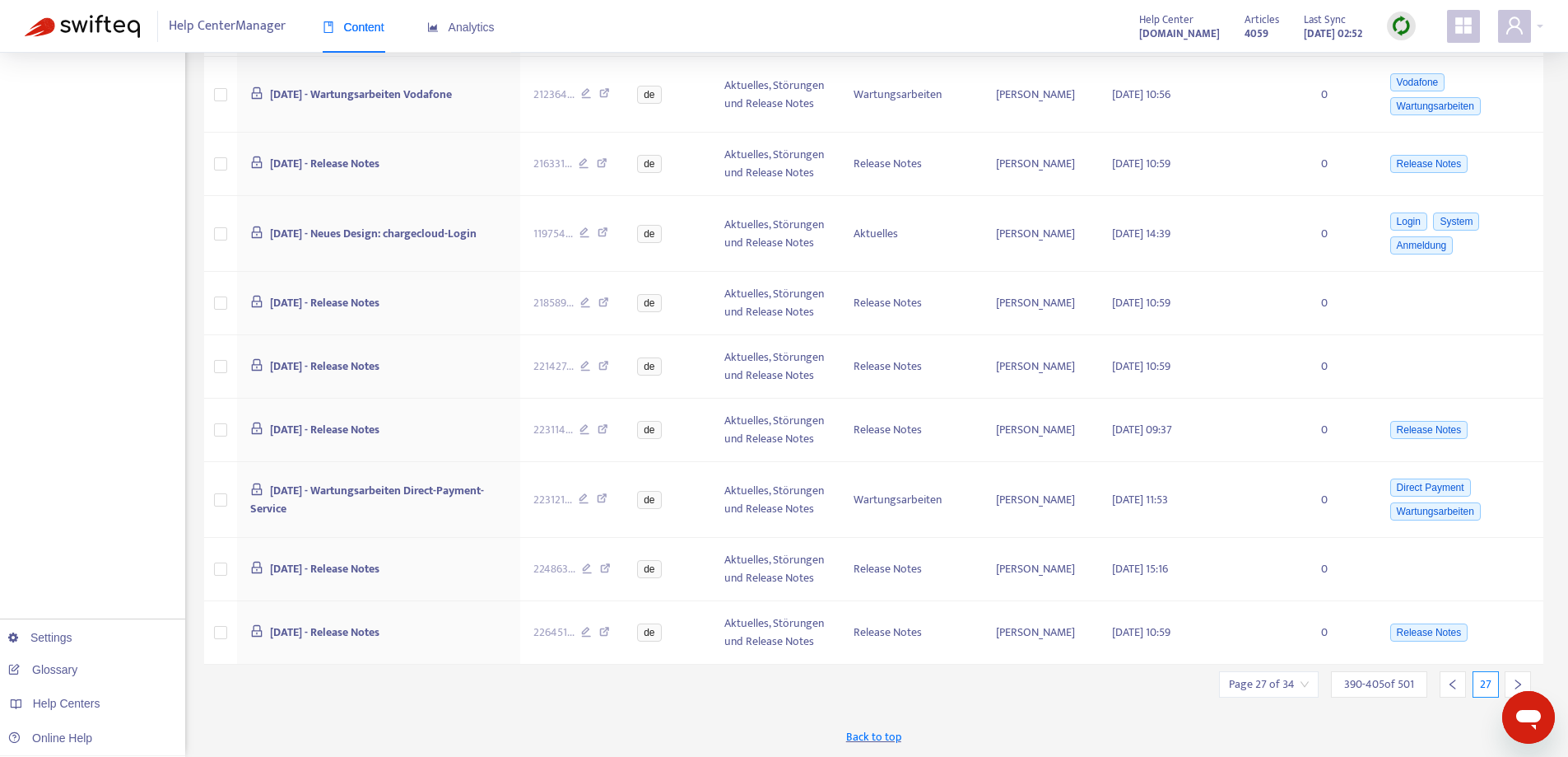
click at [1515, 677] on div at bounding box center [1518, 684] width 26 height 26
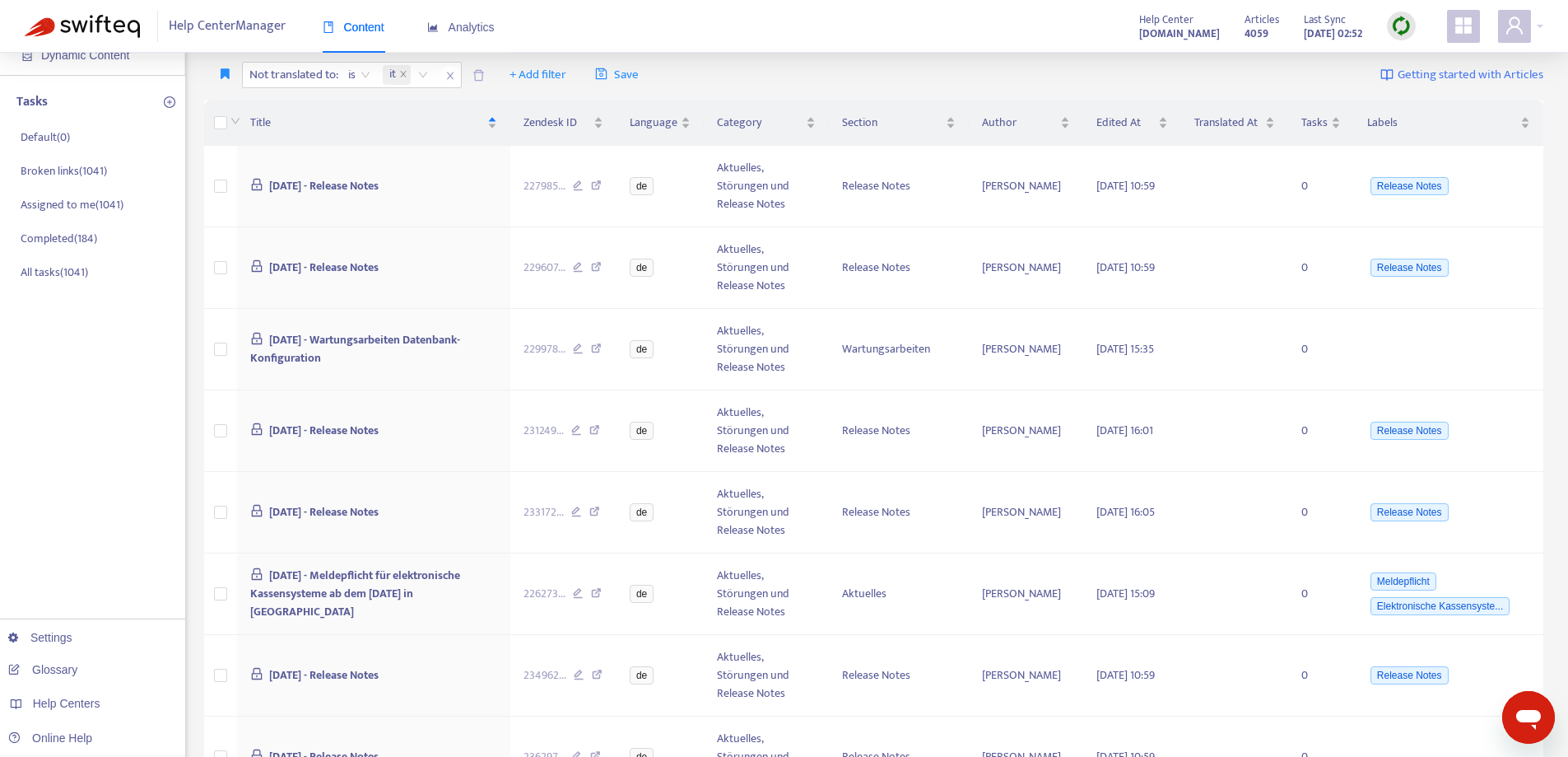
scroll to position [654, 0]
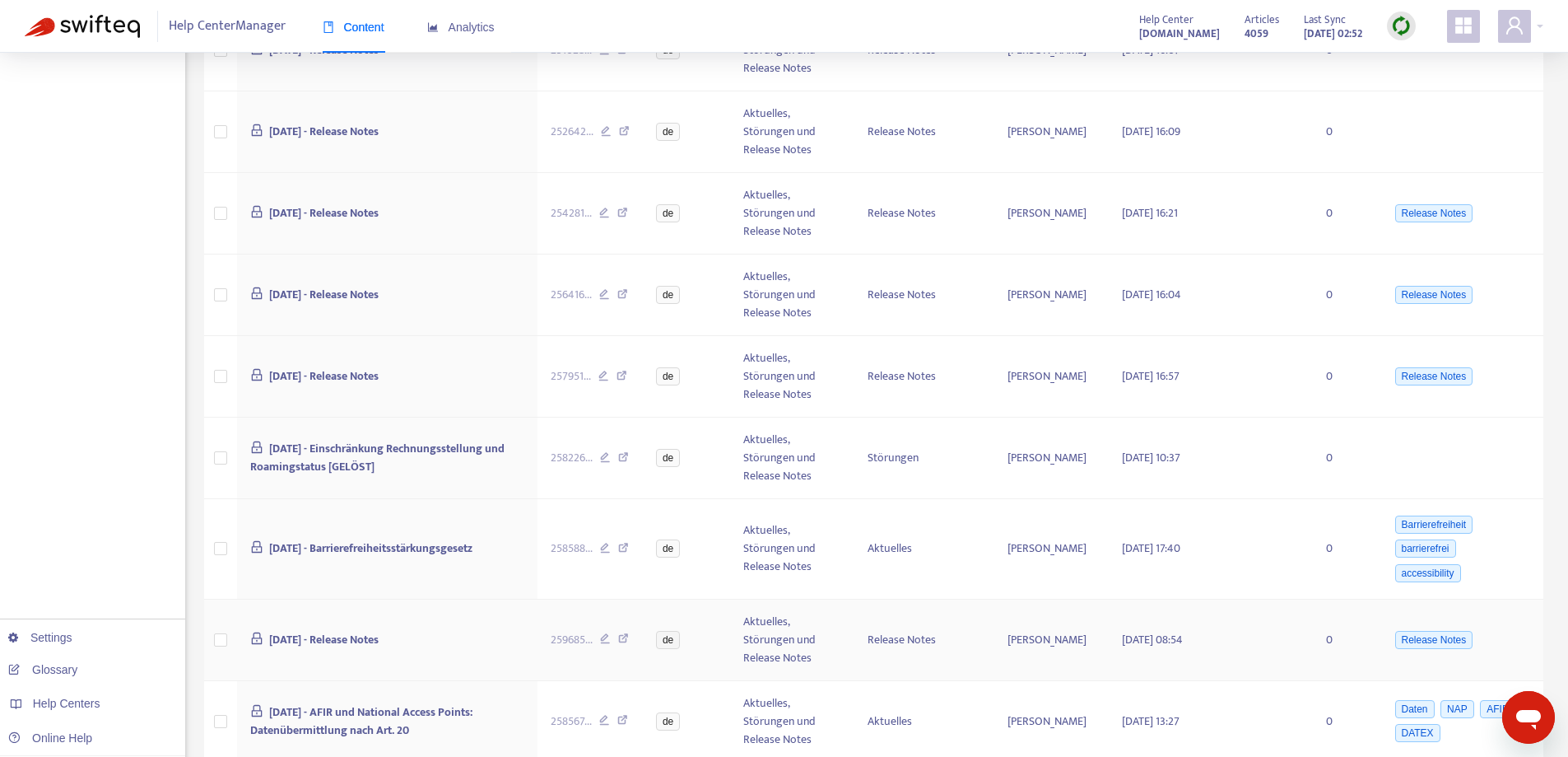
scroll to position [666, 0]
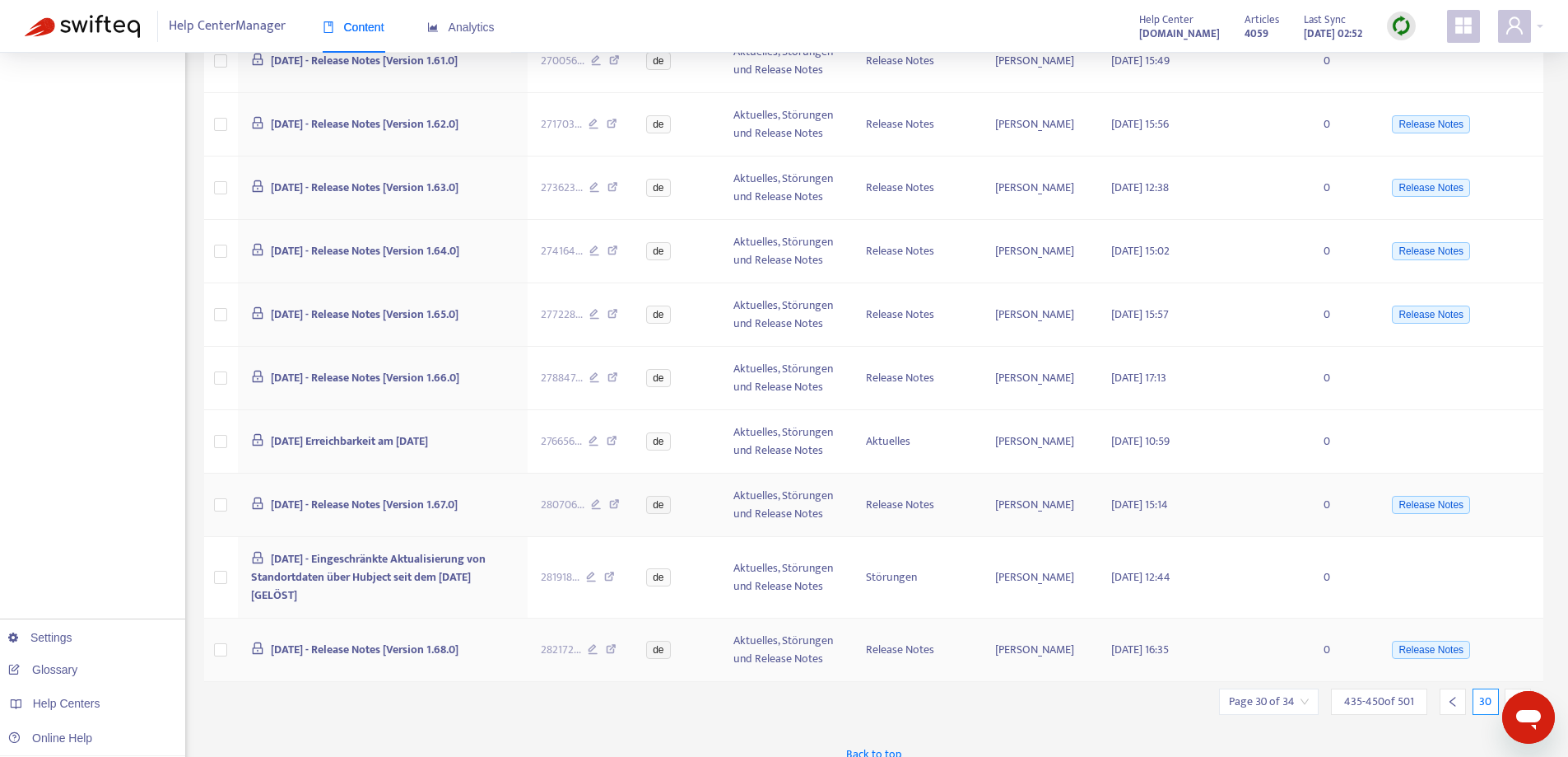
scroll to position [665, 0]
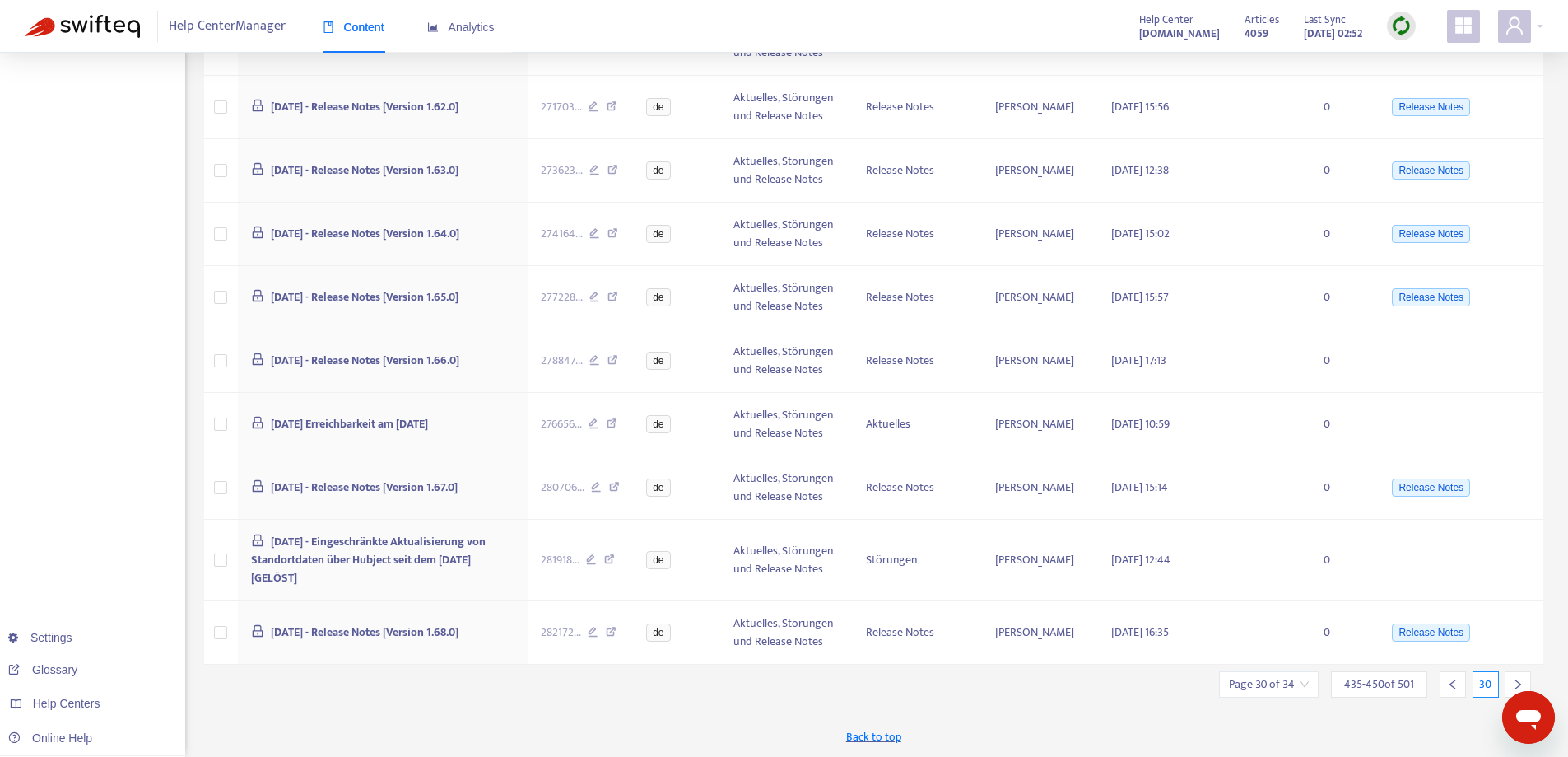
click at [1509, 676] on div at bounding box center [1518, 684] width 26 height 26
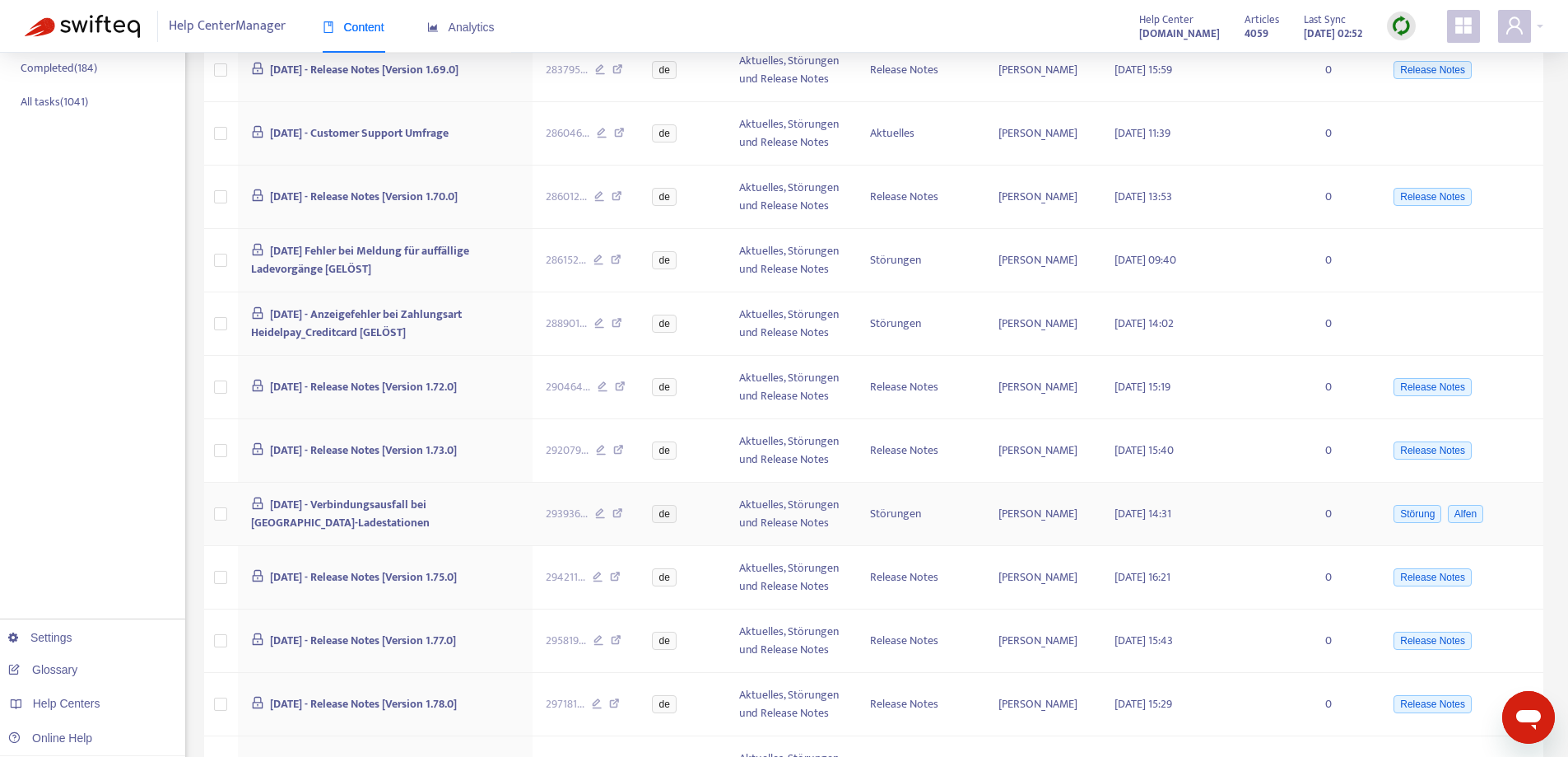
scroll to position [629, 0]
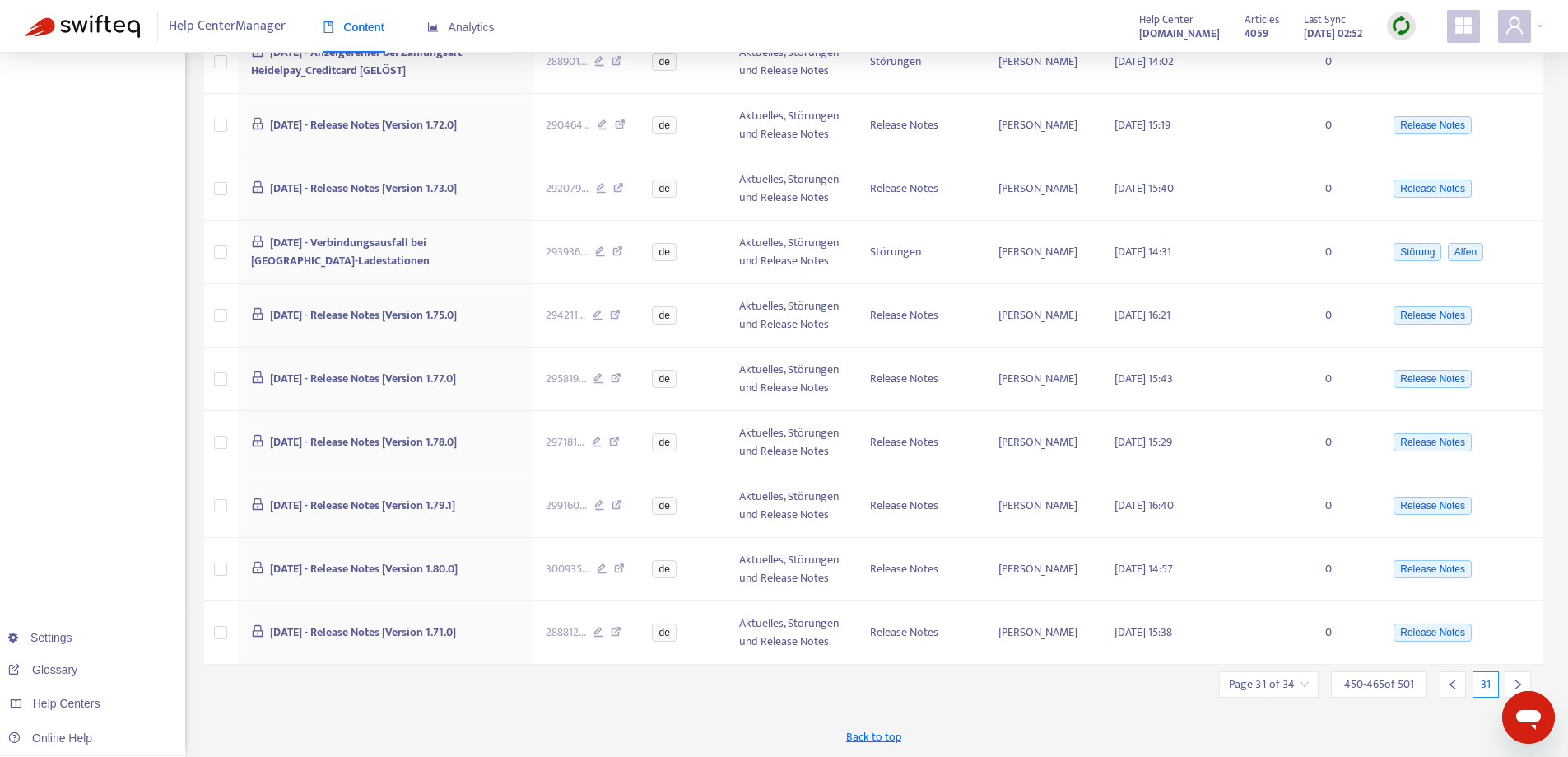
click at [1516, 679] on icon "right" at bounding box center [1518, 684] width 11 height 11
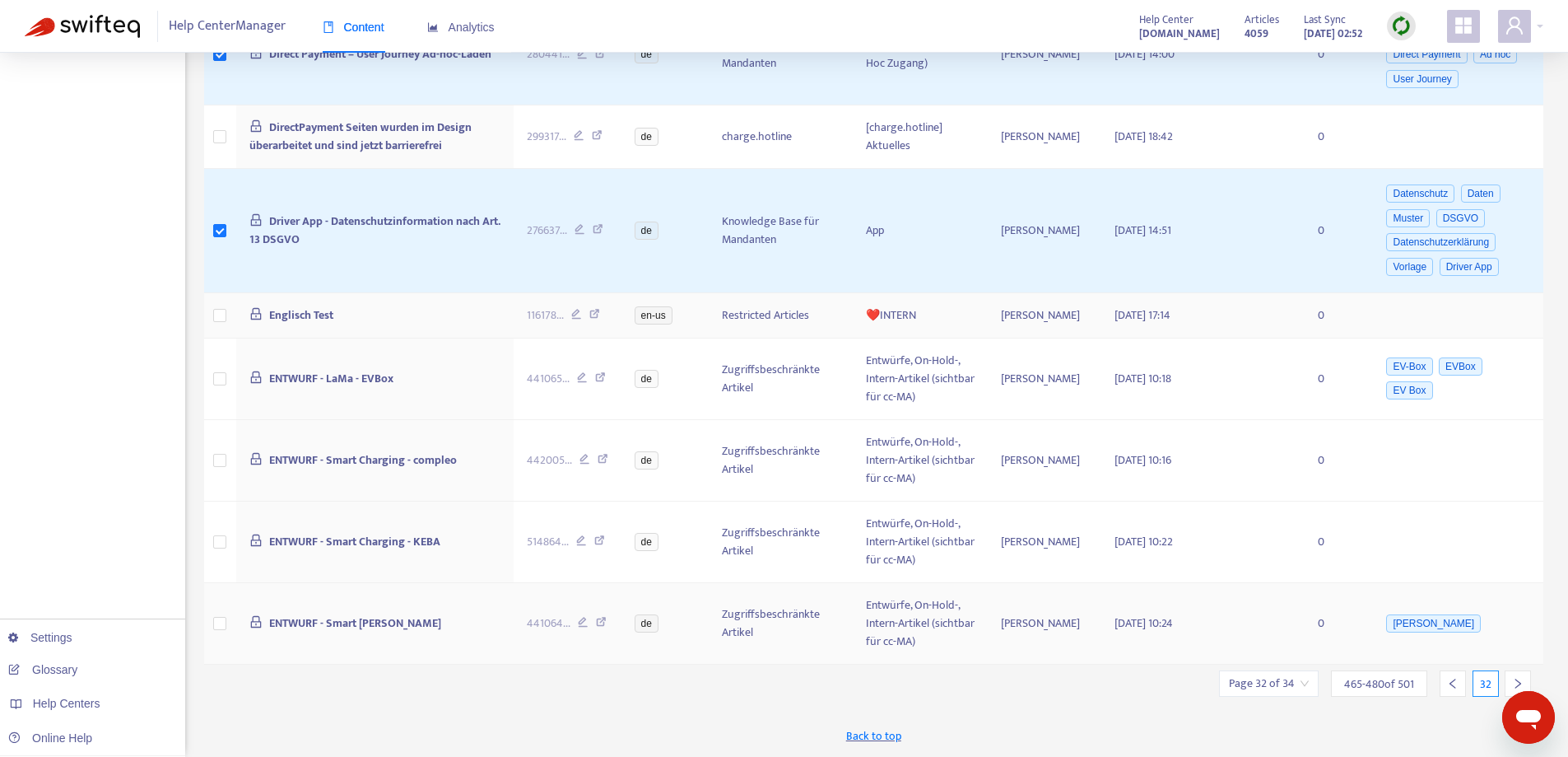
scroll to position [830, 0]
click at [1514, 677] on div at bounding box center [1518, 683] width 26 height 26
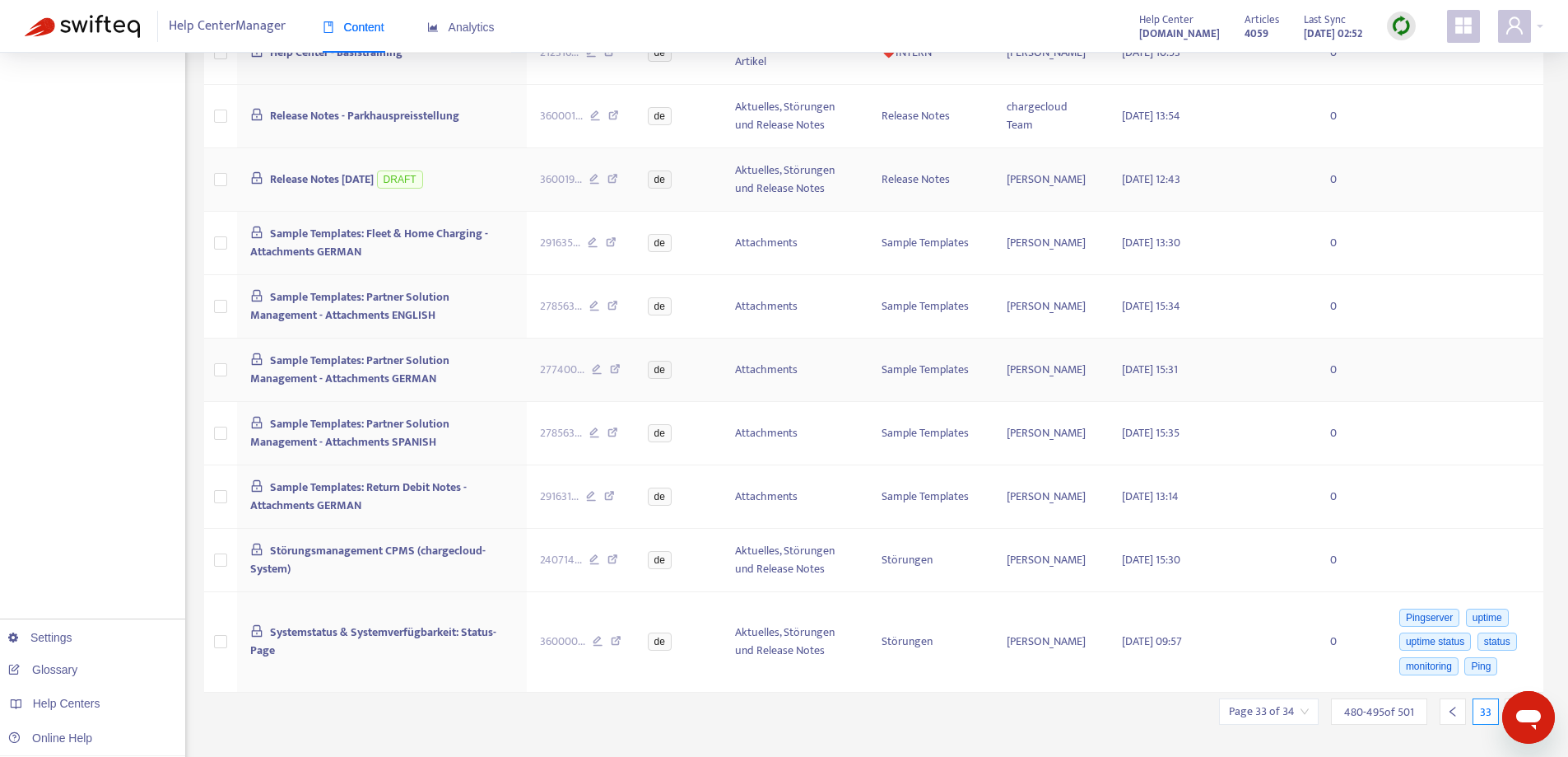
scroll to position [679, 0]
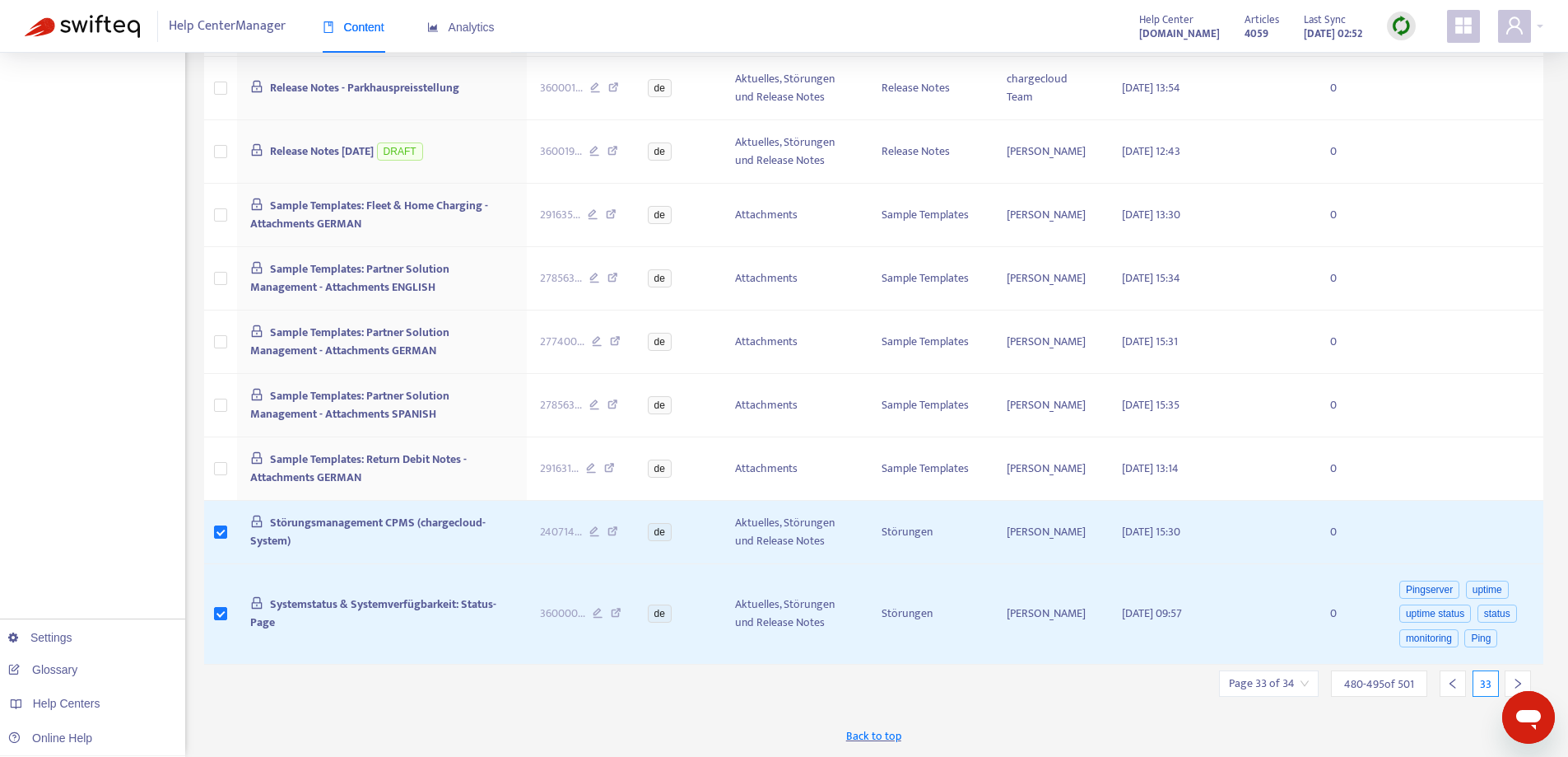
click at [1517, 678] on icon "right" at bounding box center [1518, 683] width 11 height 11
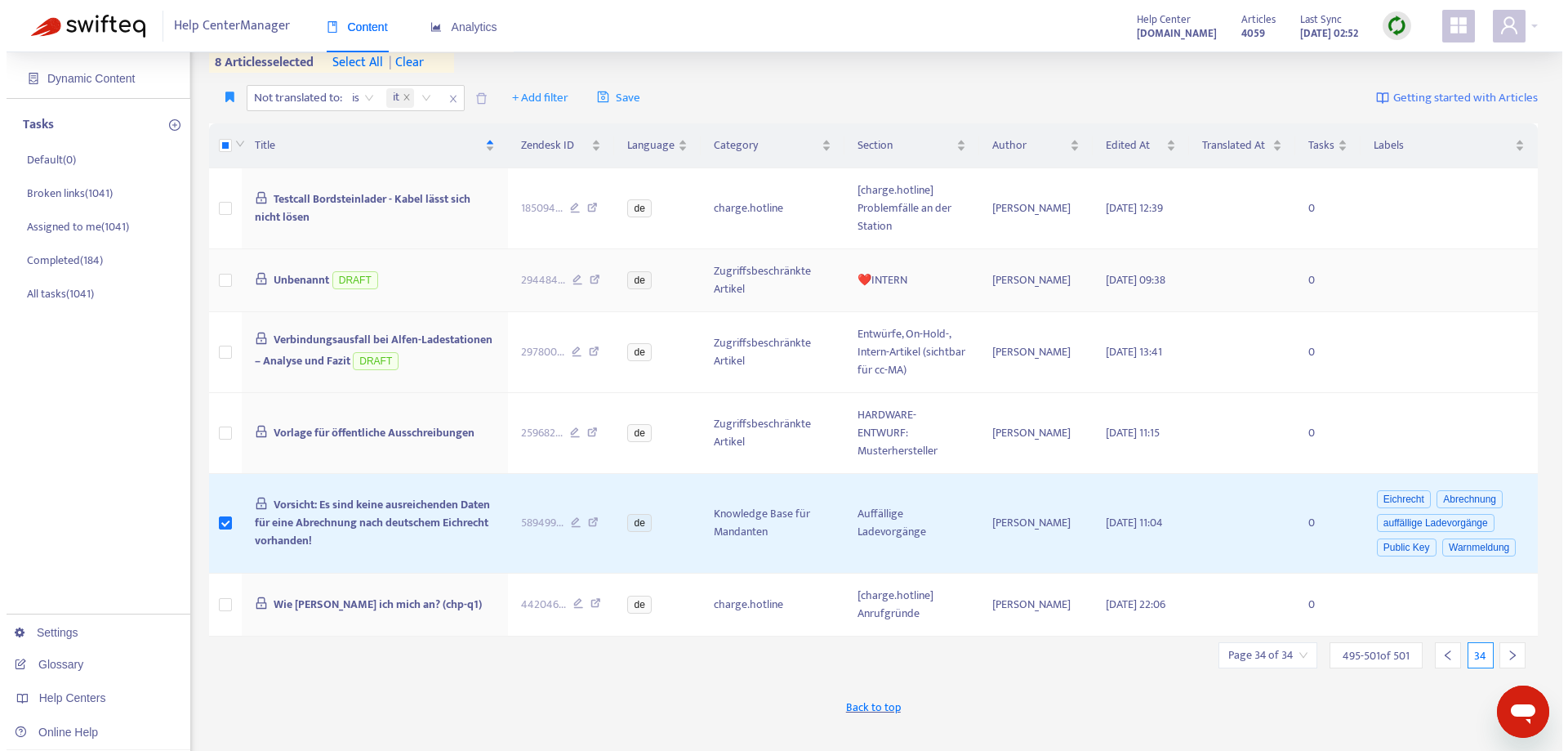
scroll to position [0, 0]
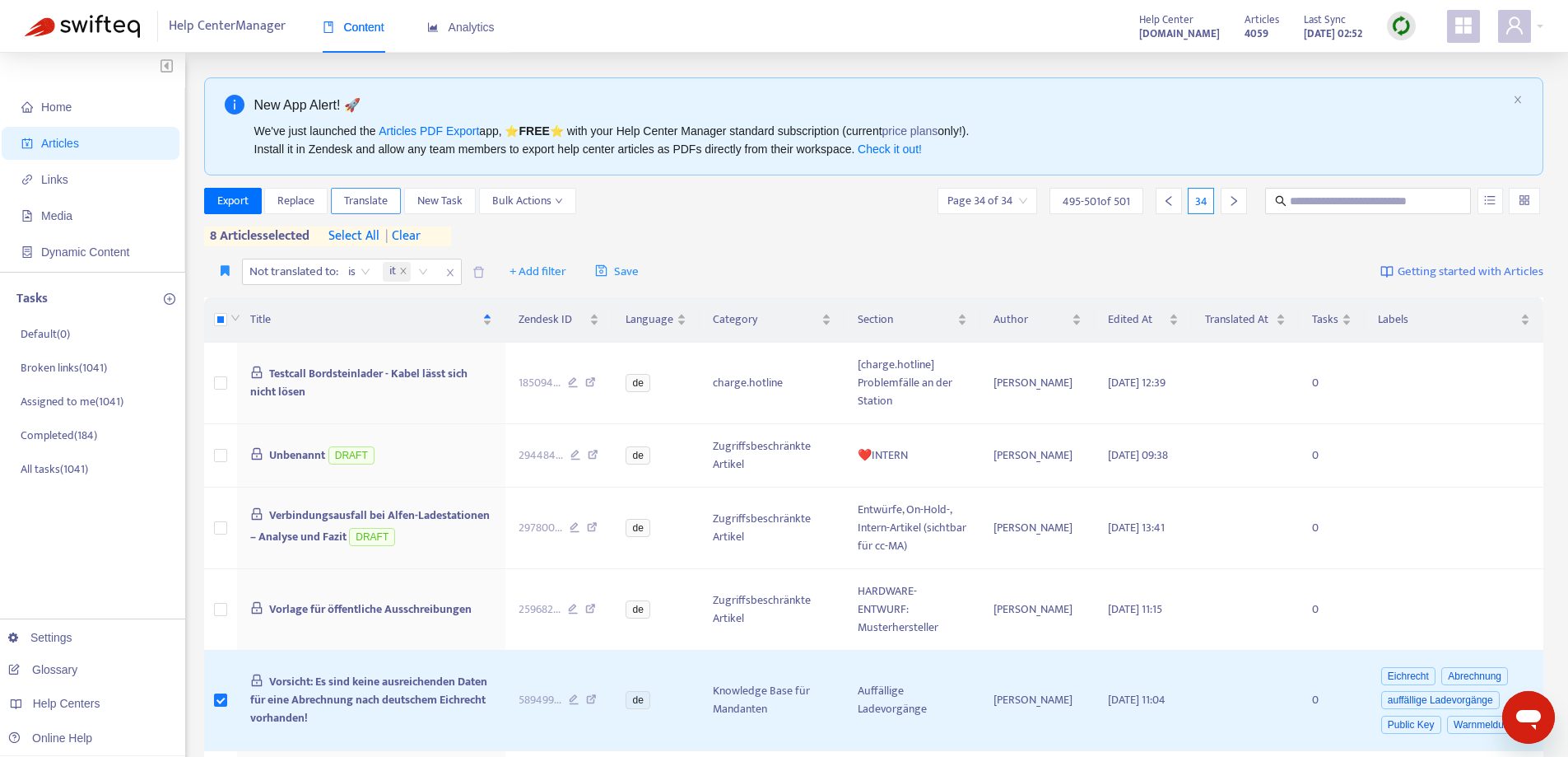
click at [377, 205] on span "Translate" at bounding box center [366, 200] width 43 height 18
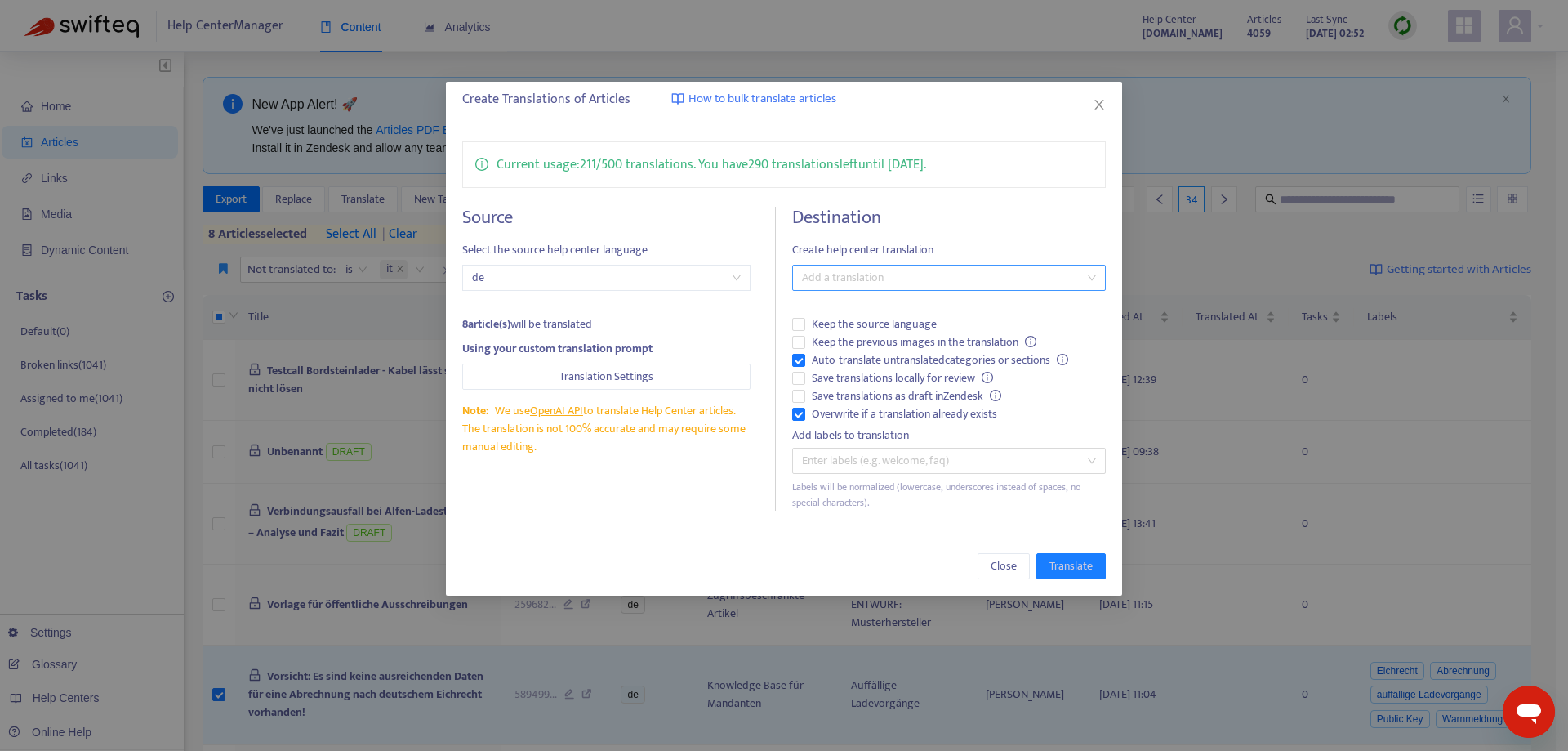
click at [898, 284] on div at bounding box center [940, 277] width 288 height 20
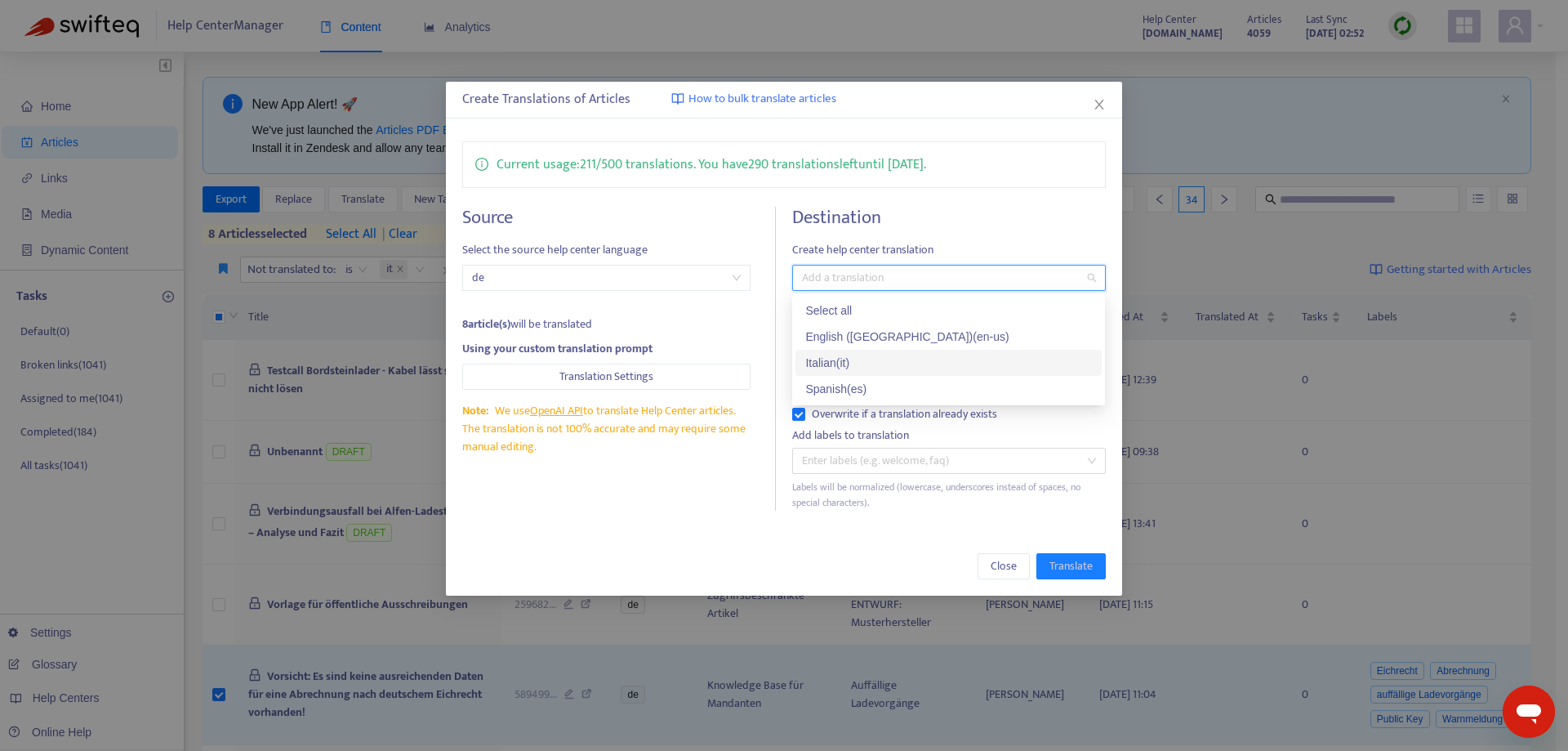
click at [870, 360] on div "Italian ( it )" at bounding box center [948, 362] width 286 height 18
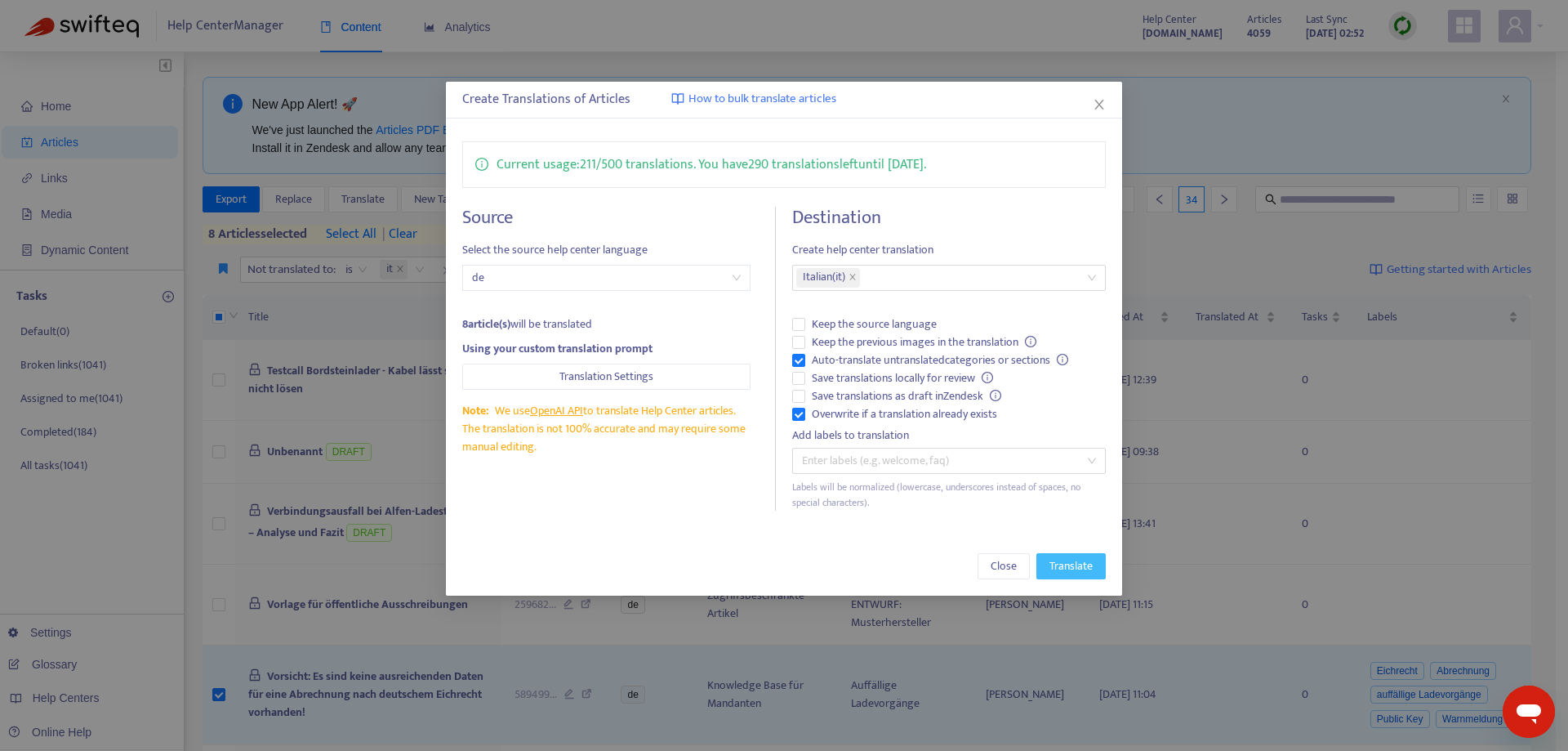
click at [1065, 564] on span "Translate" at bounding box center [1071, 566] width 43 height 18
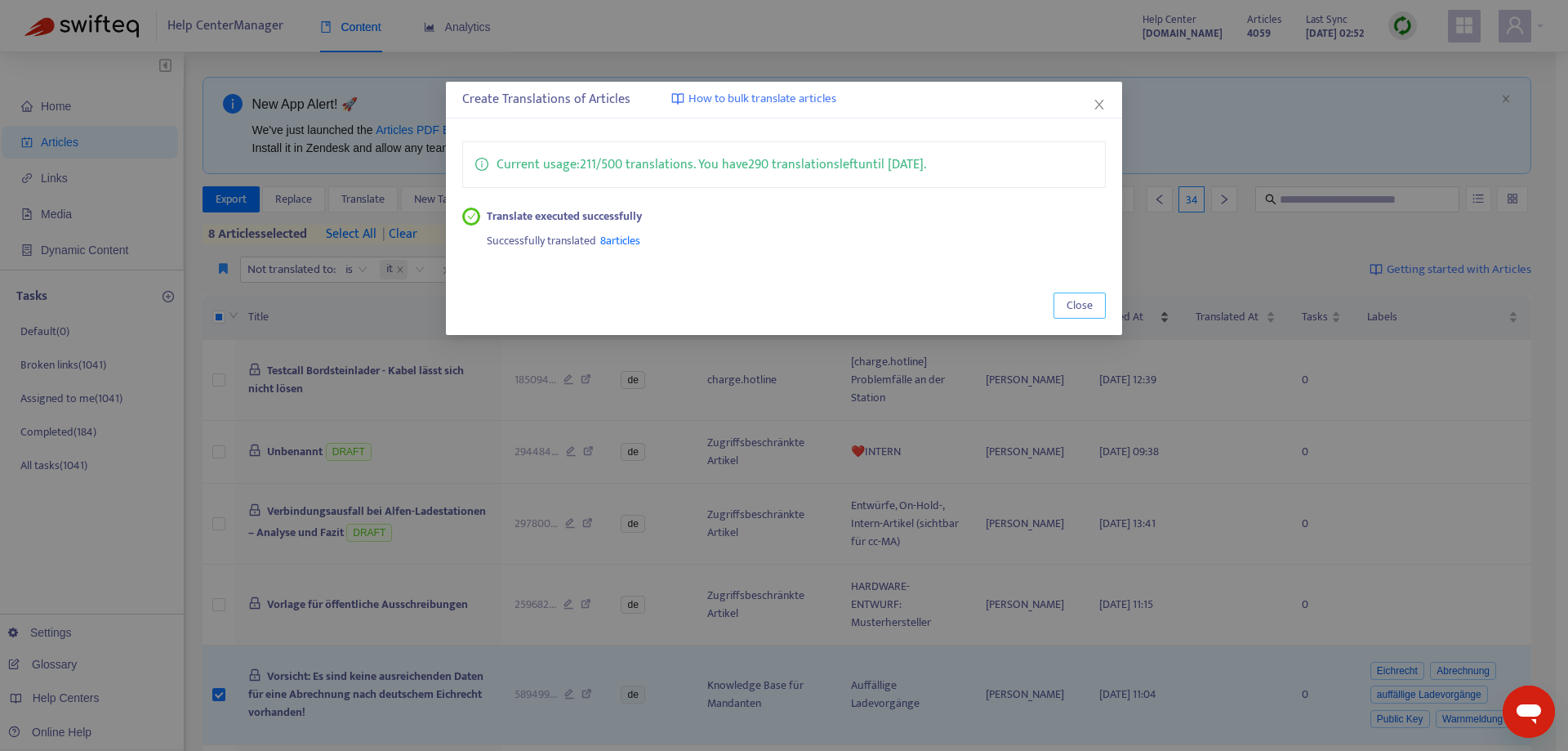
click at [1087, 297] on span "Close" at bounding box center [1079, 305] width 26 height 18
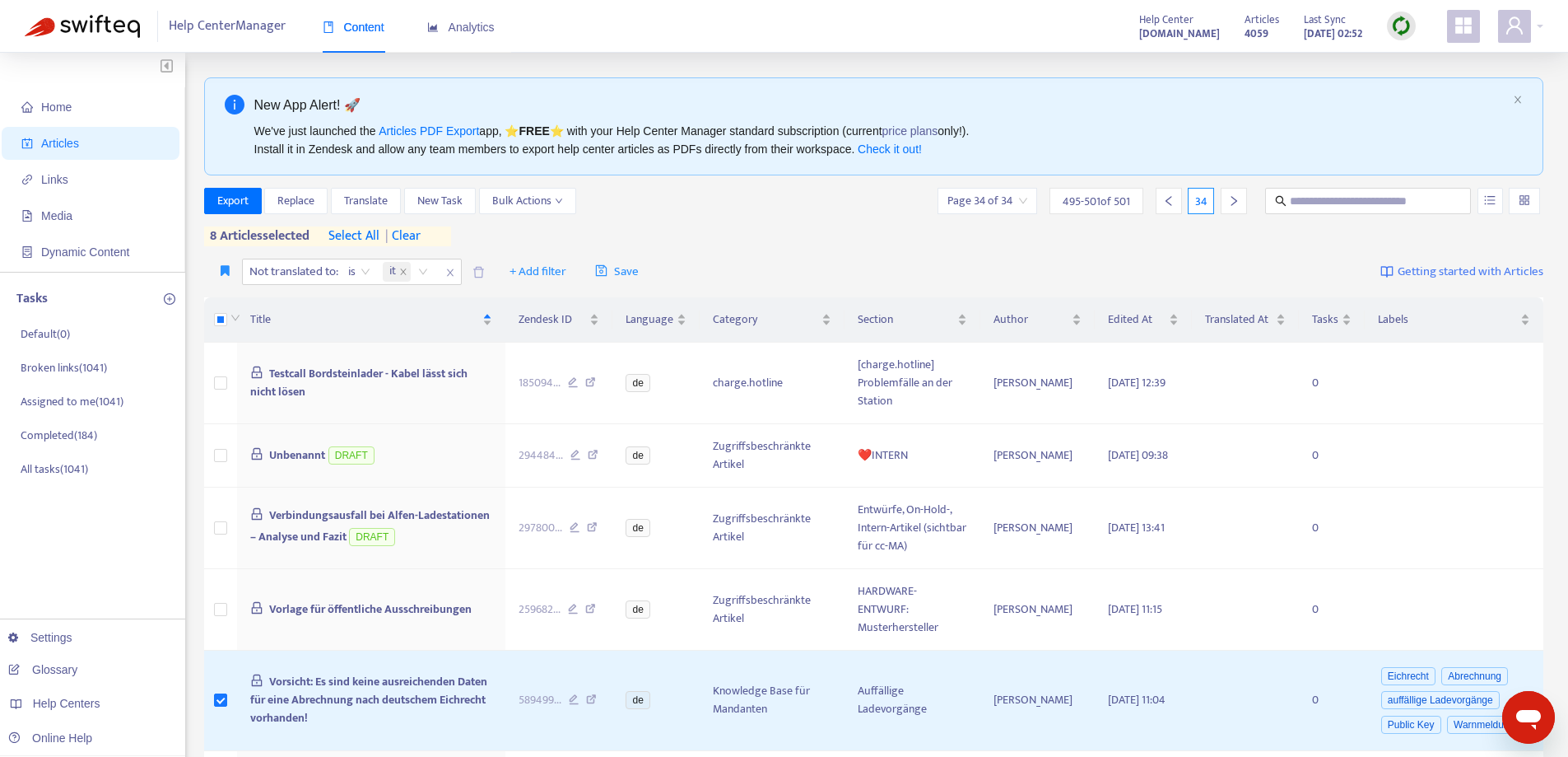
click at [409, 235] on span "| clear" at bounding box center [400, 236] width 42 height 20
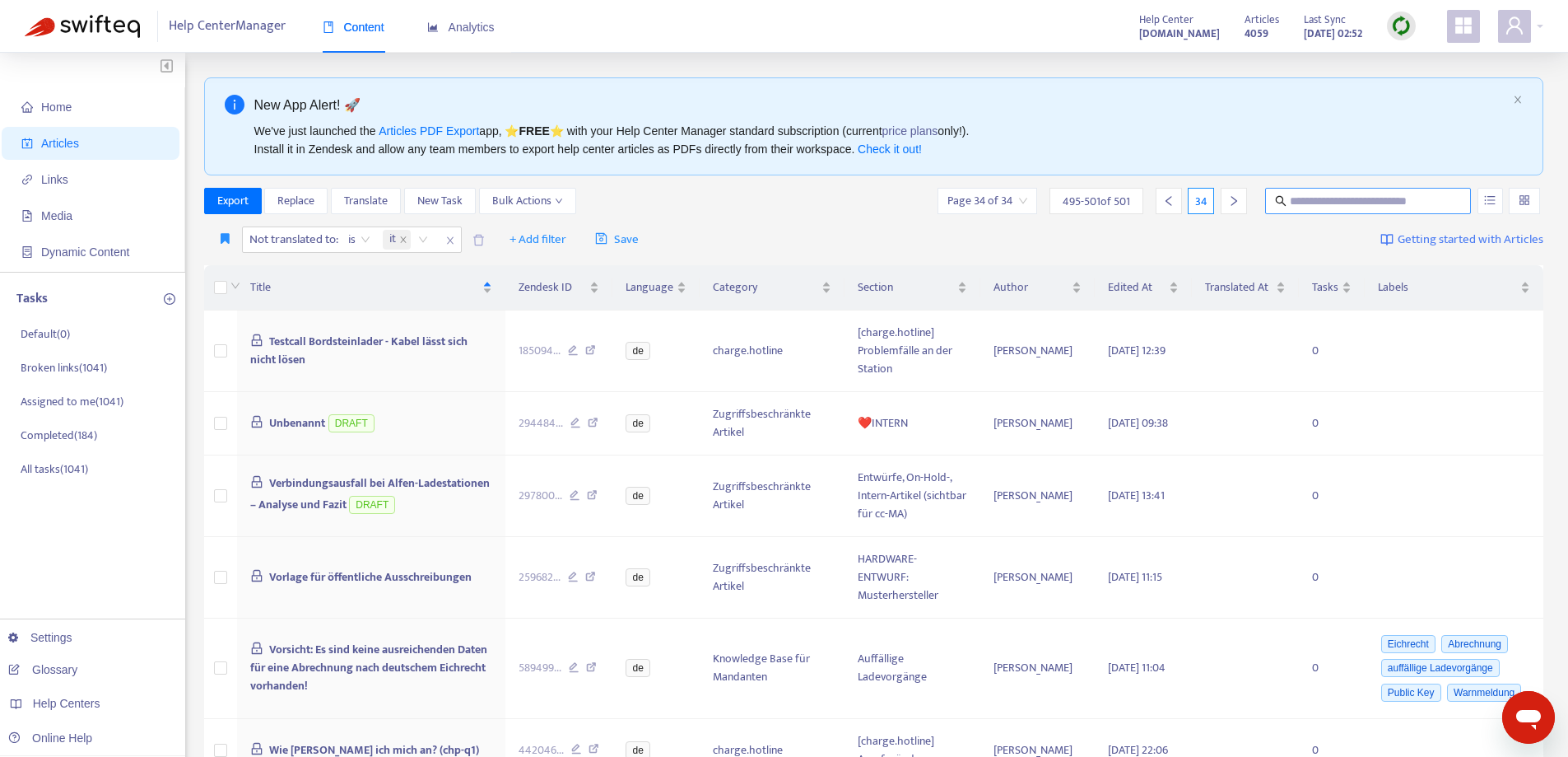
click at [1333, 205] on input "text" at bounding box center [1369, 200] width 158 height 18
paste input "**********"
type input "**********"
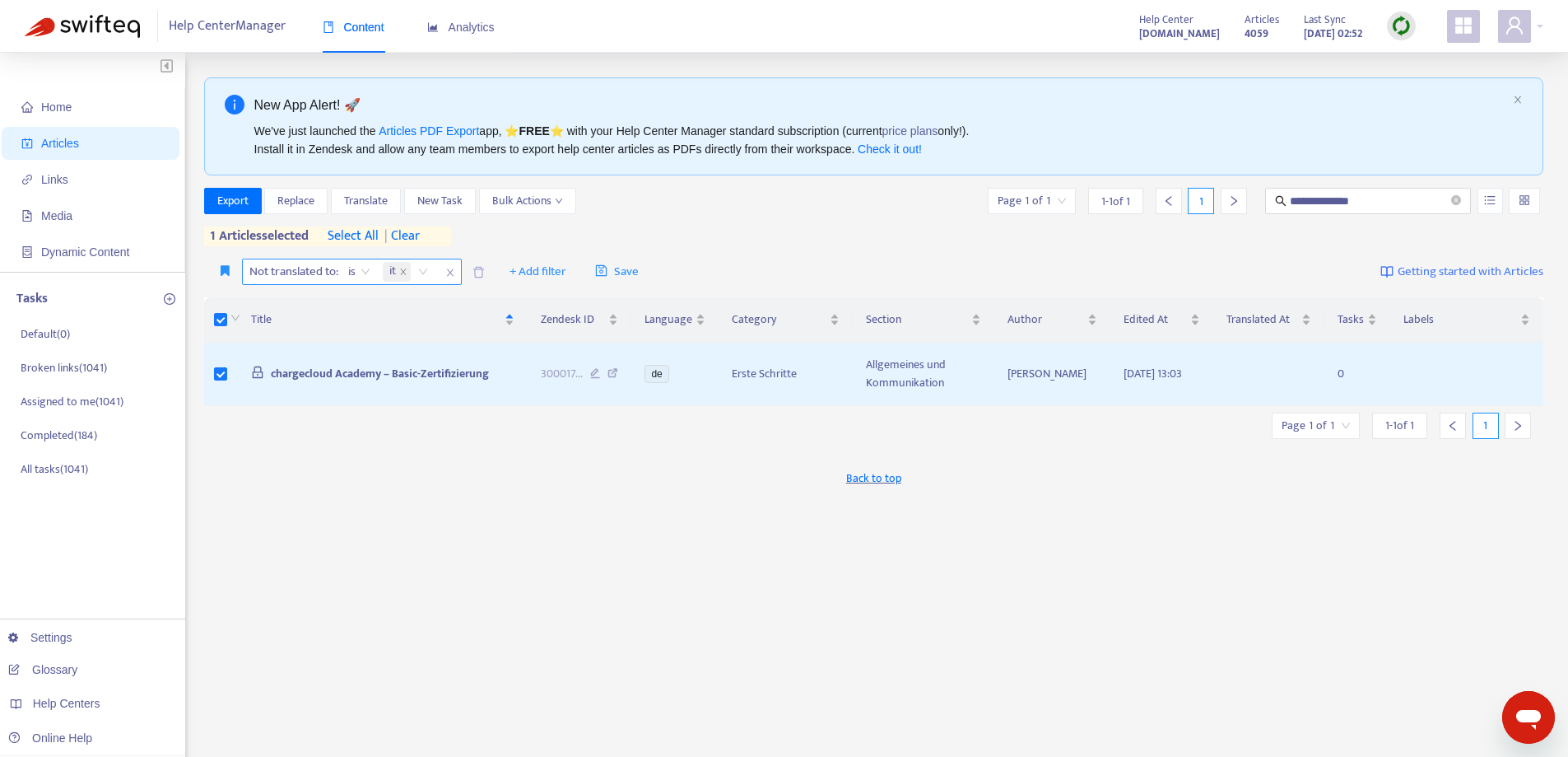
click at [450, 278] on icon "close" at bounding box center [450, 272] width 9 height 9
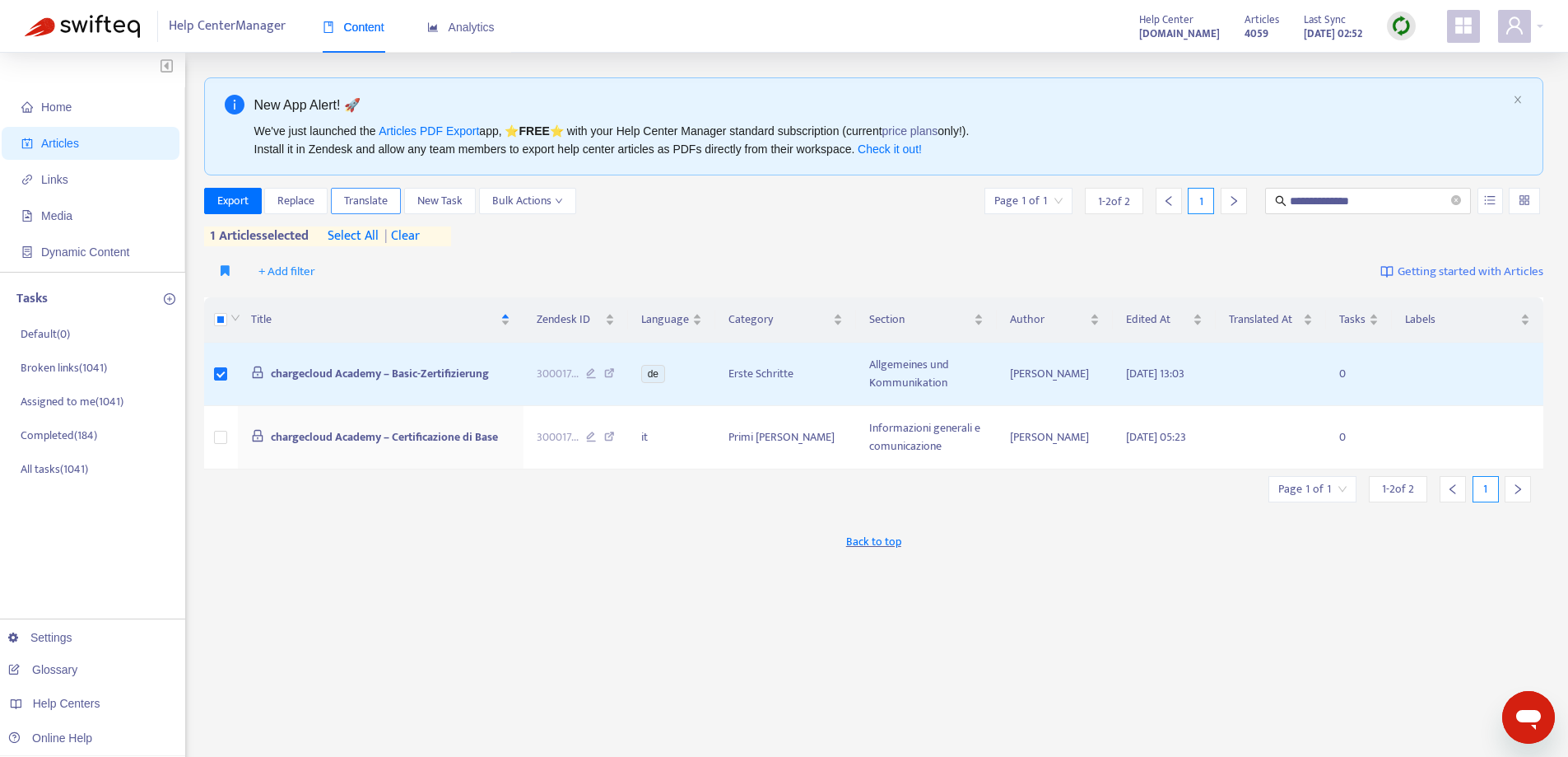
click at [379, 205] on span "Translate" at bounding box center [366, 200] width 43 height 18
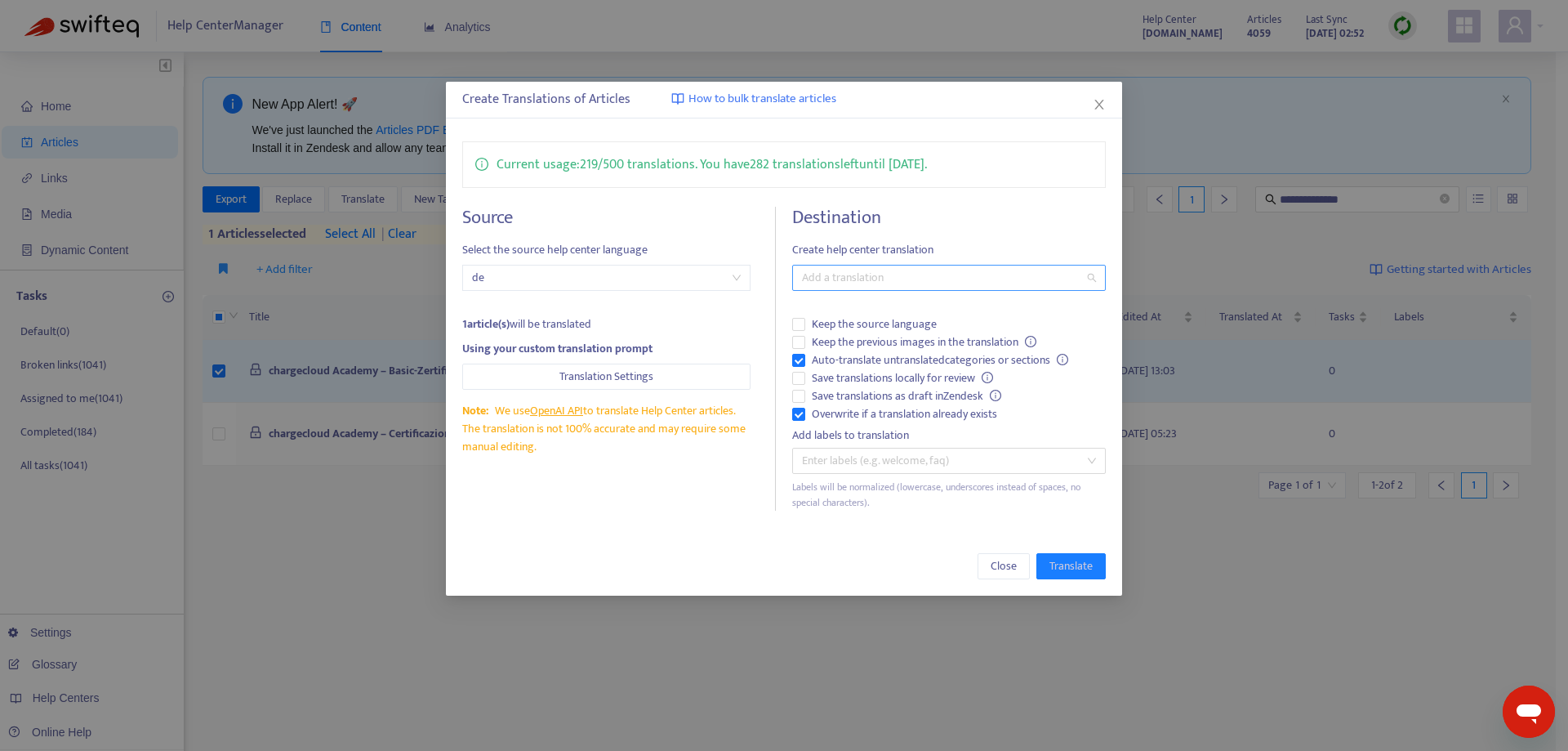
click at [872, 289] on div "Add a translation" at bounding box center [948, 278] width 313 height 26
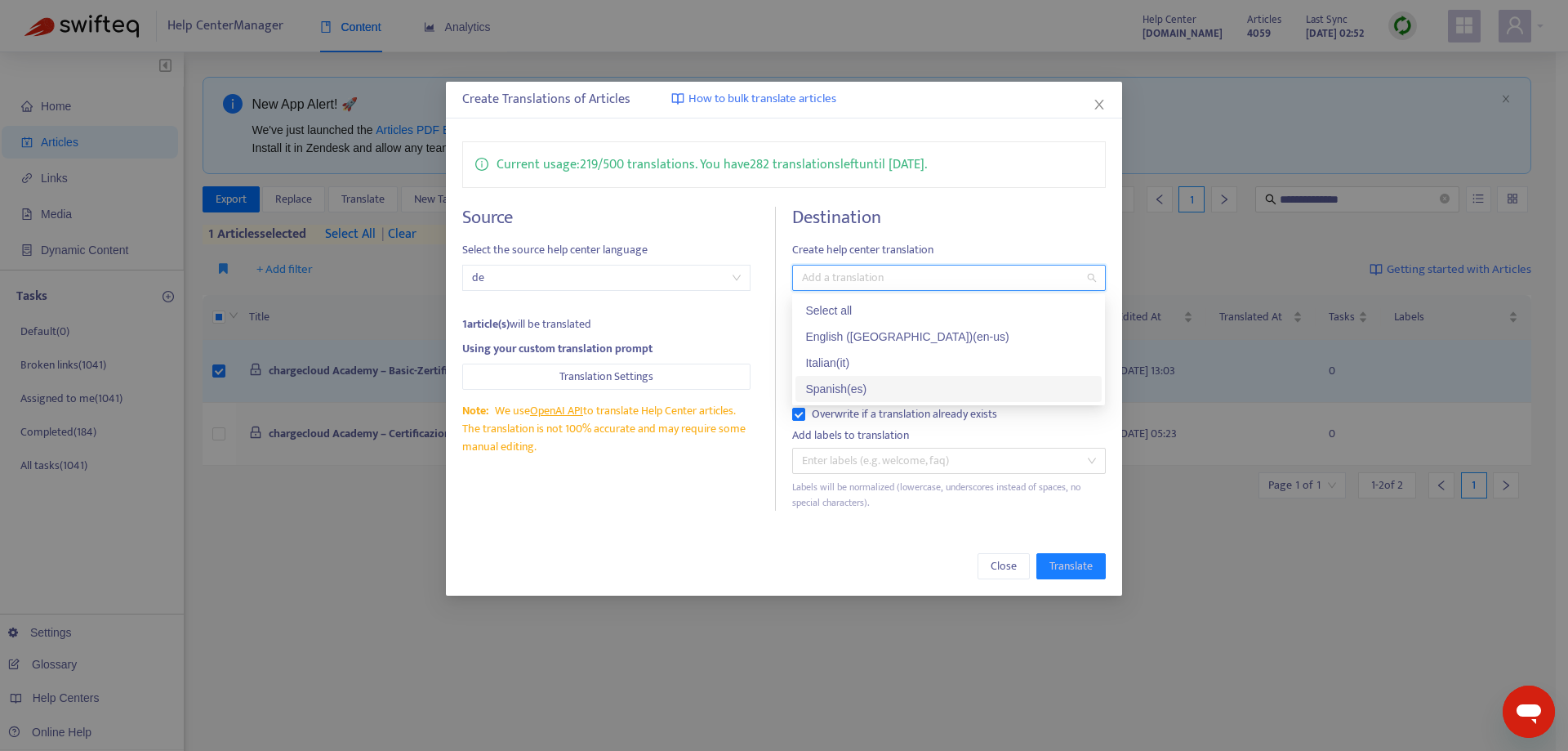
click at [833, 386] on div "Spanish ( es )" at bounding box center [948, 389] width 286 height 18
click at [847, 336] on div "English ([GEOGRAPHIC_DATA]) ( en-us )" at bounding box center [948, 336] width 286 height 18
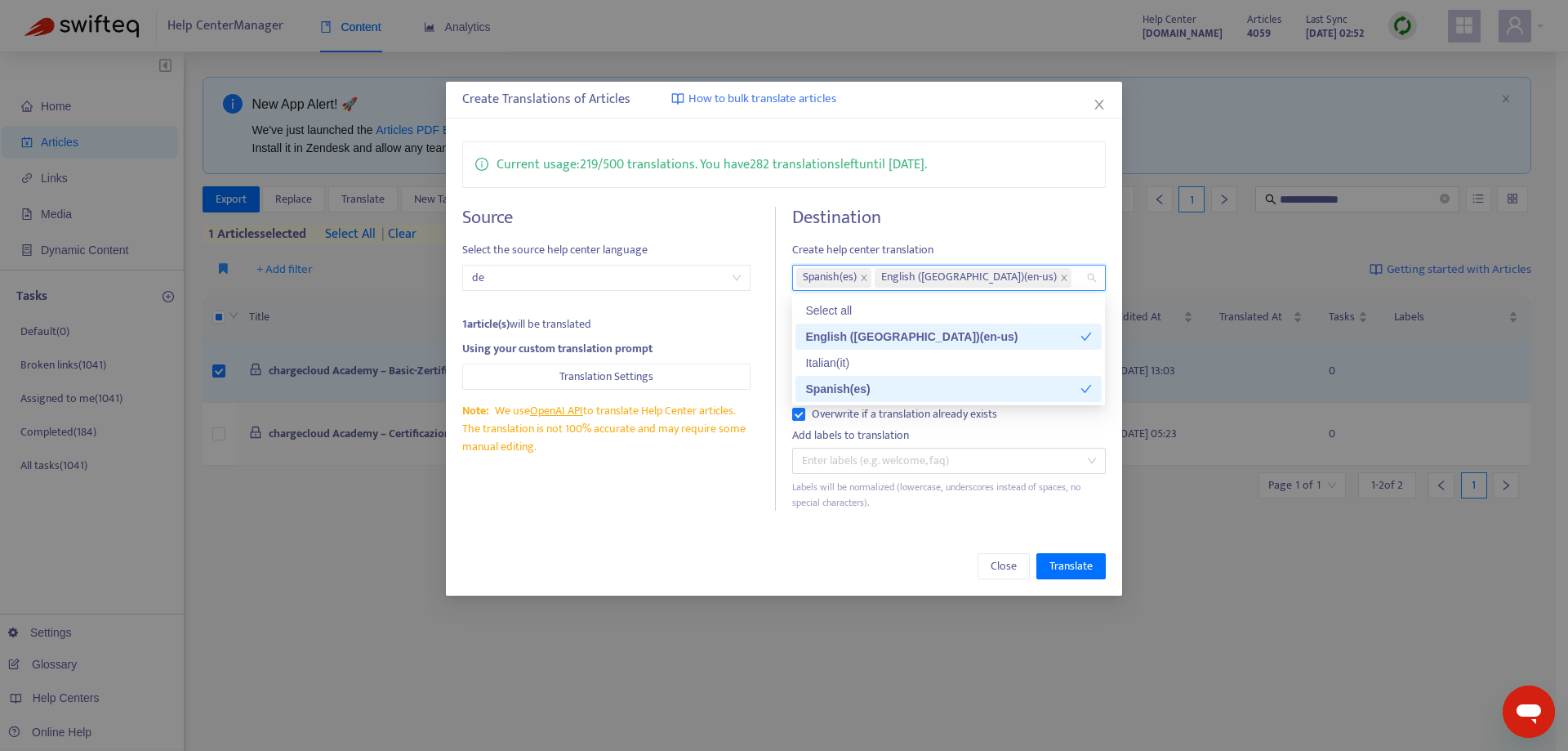
click at [709, 482] on div "Source Select the source help center language de 1 article(s) will be translate…" at bounding box center [619, 359] width 314 height 303
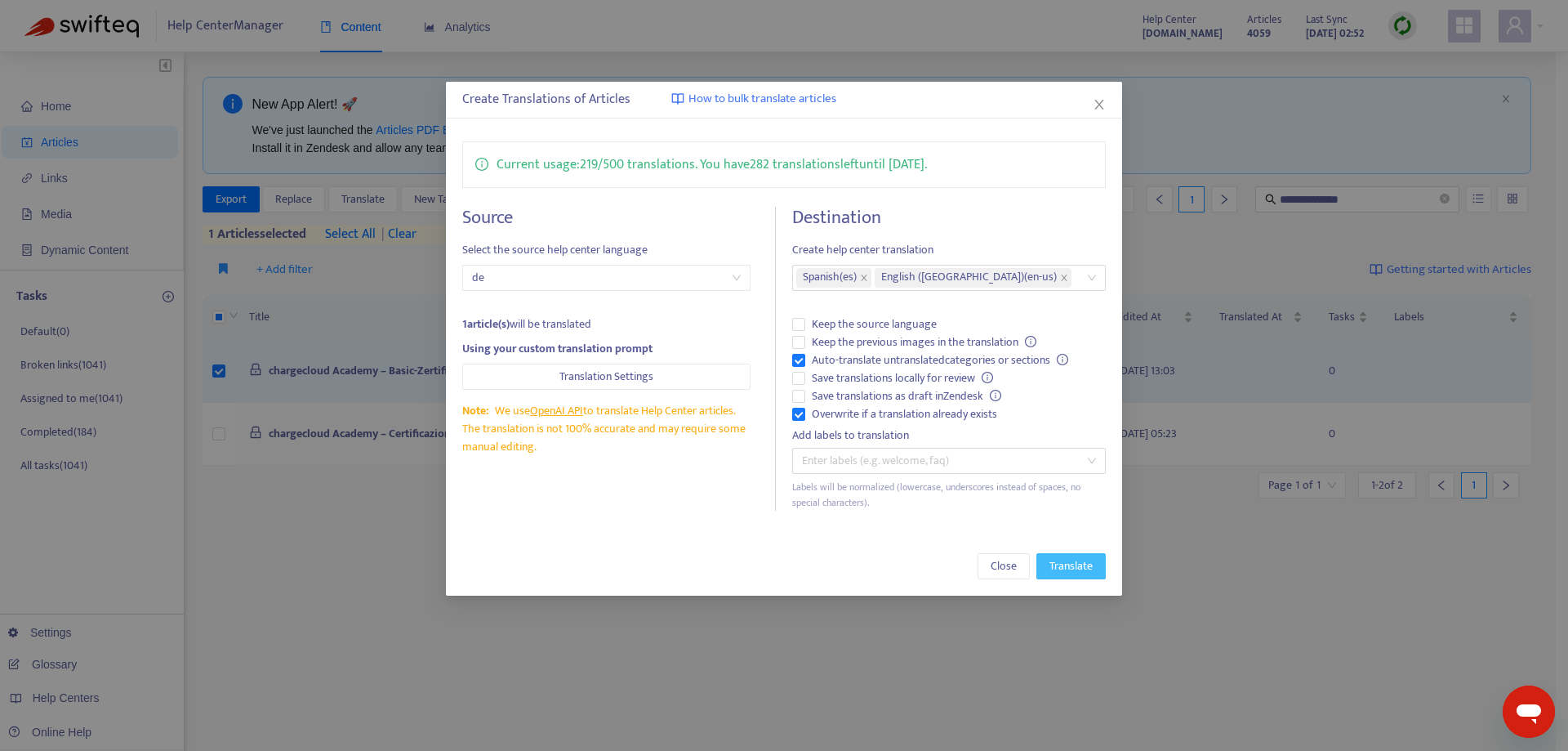
click at [1089, 575] on button "Translate" at bounding box center [1071, 566] width 69 height 26
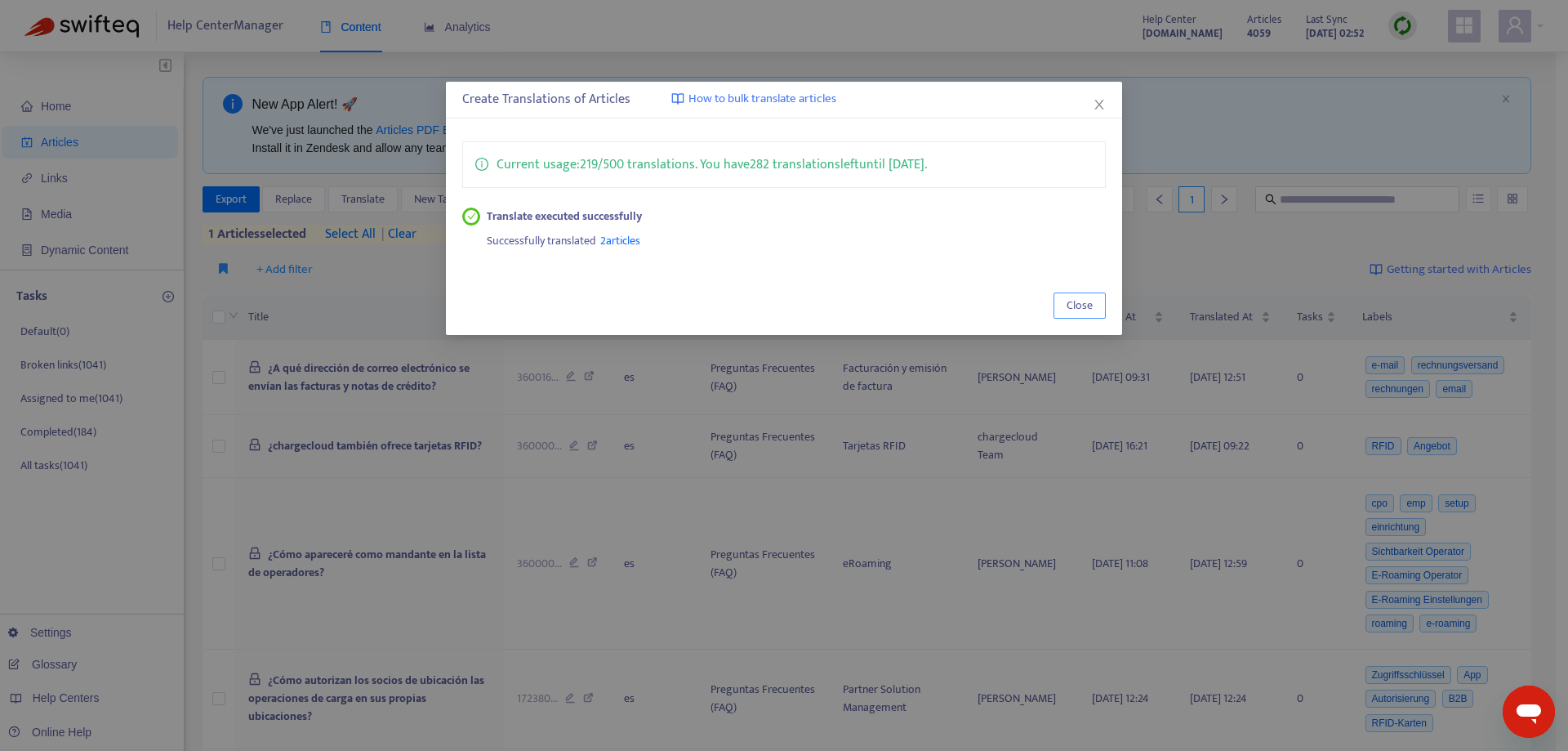
click at [1064, 306] on button "Close" at bounding box center [1079, 305] width 52 height 26
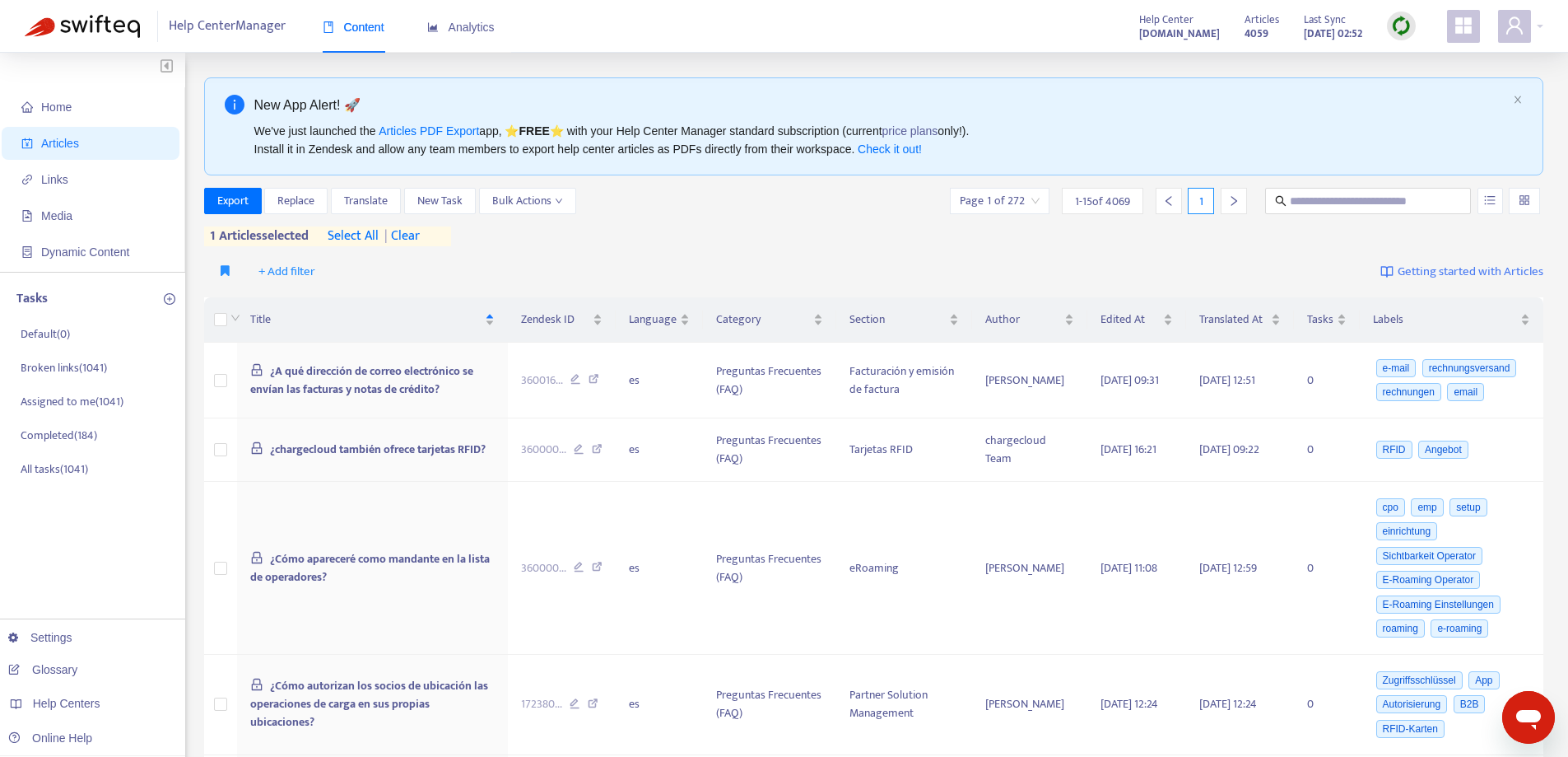
click at [413, 236] on span "| clear" at bounding box center [399, 236] width 42 height 20
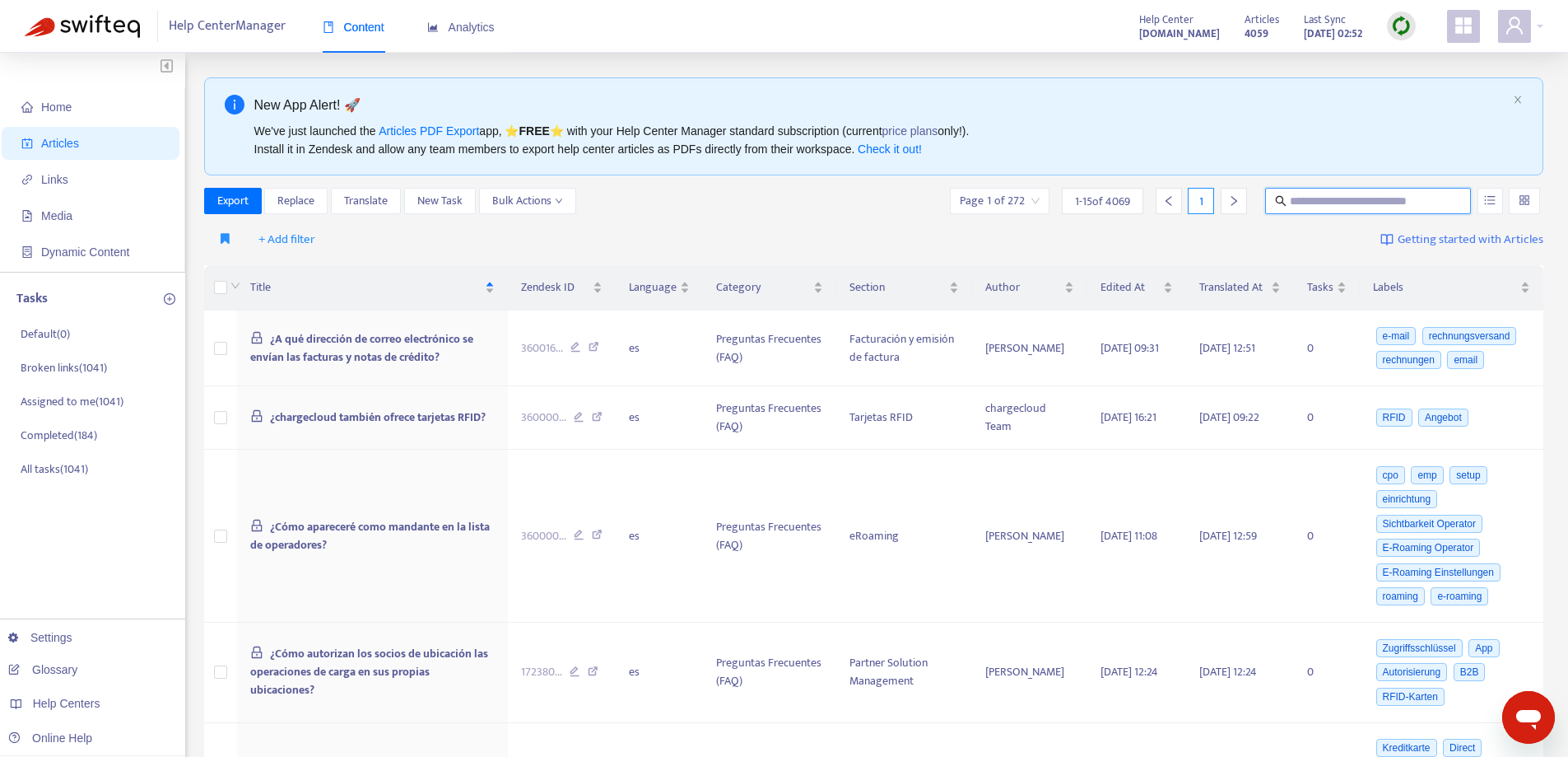
click at [1323, 207] on input "text" at bounding box center [1369, 200] width 158 height 18
paste input "**********"
type input "**********"
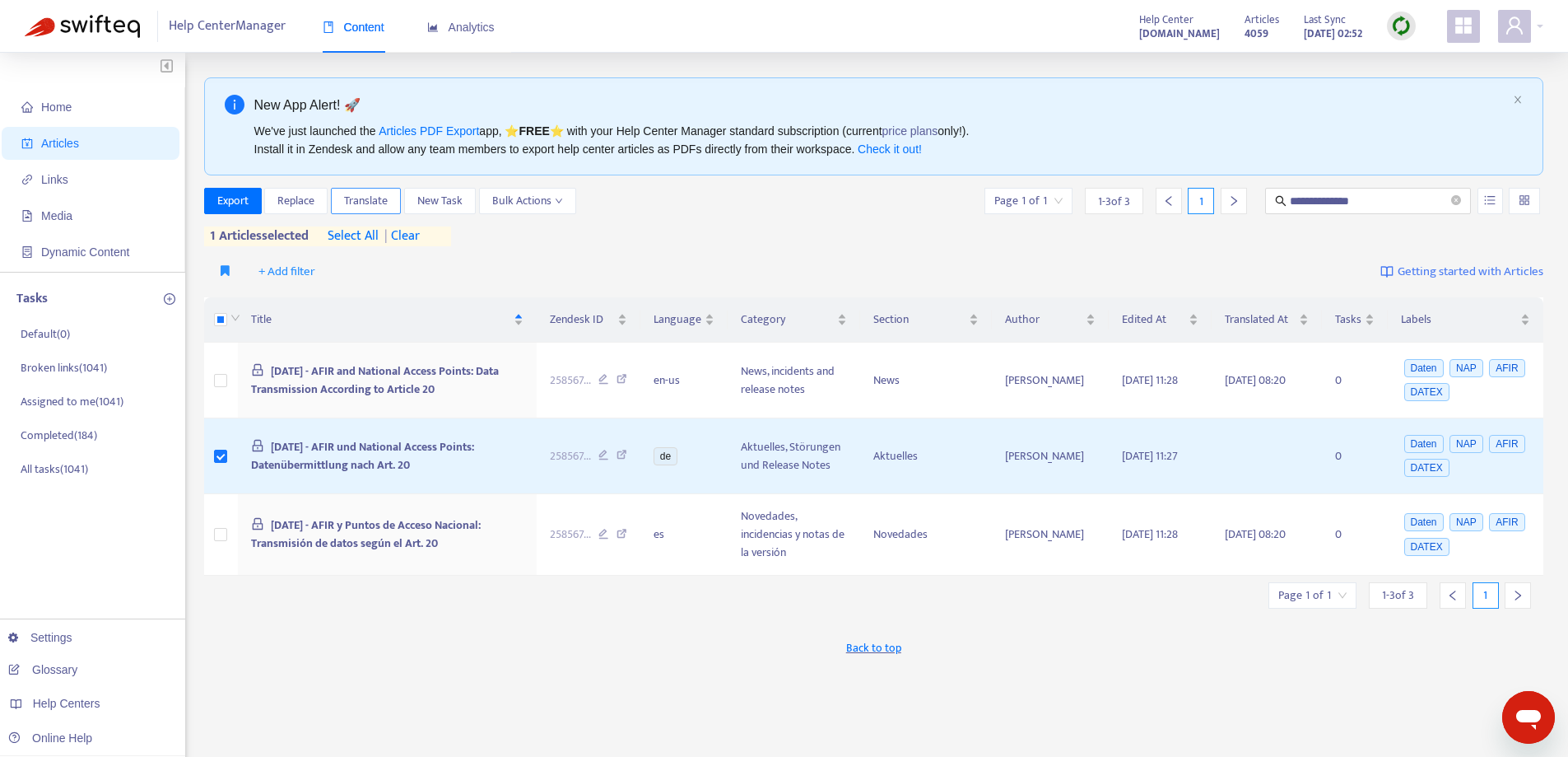
click at [356, 205] on span "Translate" at bounding box center [366, 200] width 43 height 18
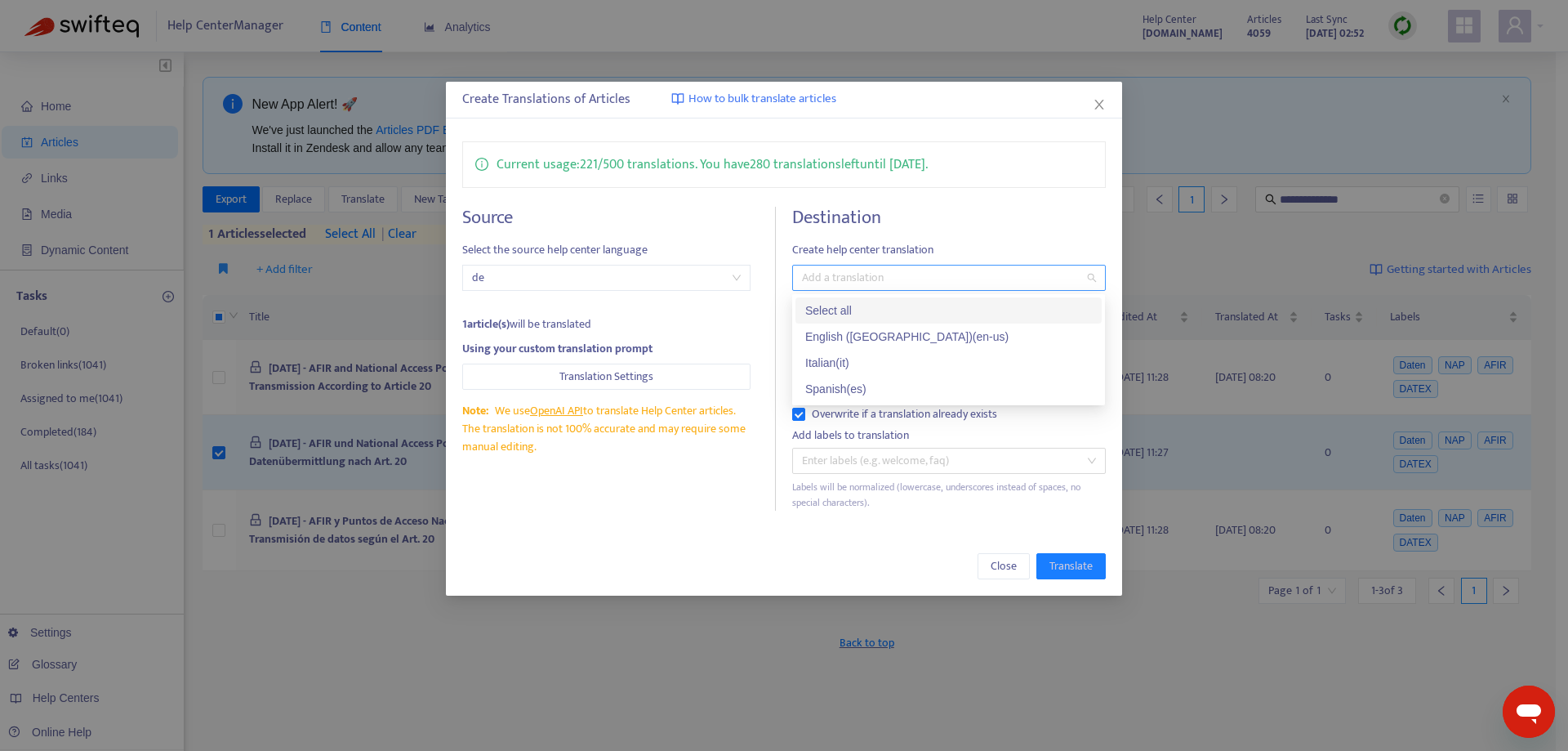
click at [885, 283] on div at bounding box center [940, 277] width 288 height 20
click at [855, 366] on div "Italian ( it )" at bounding box center [948, 362] width 286 height 18
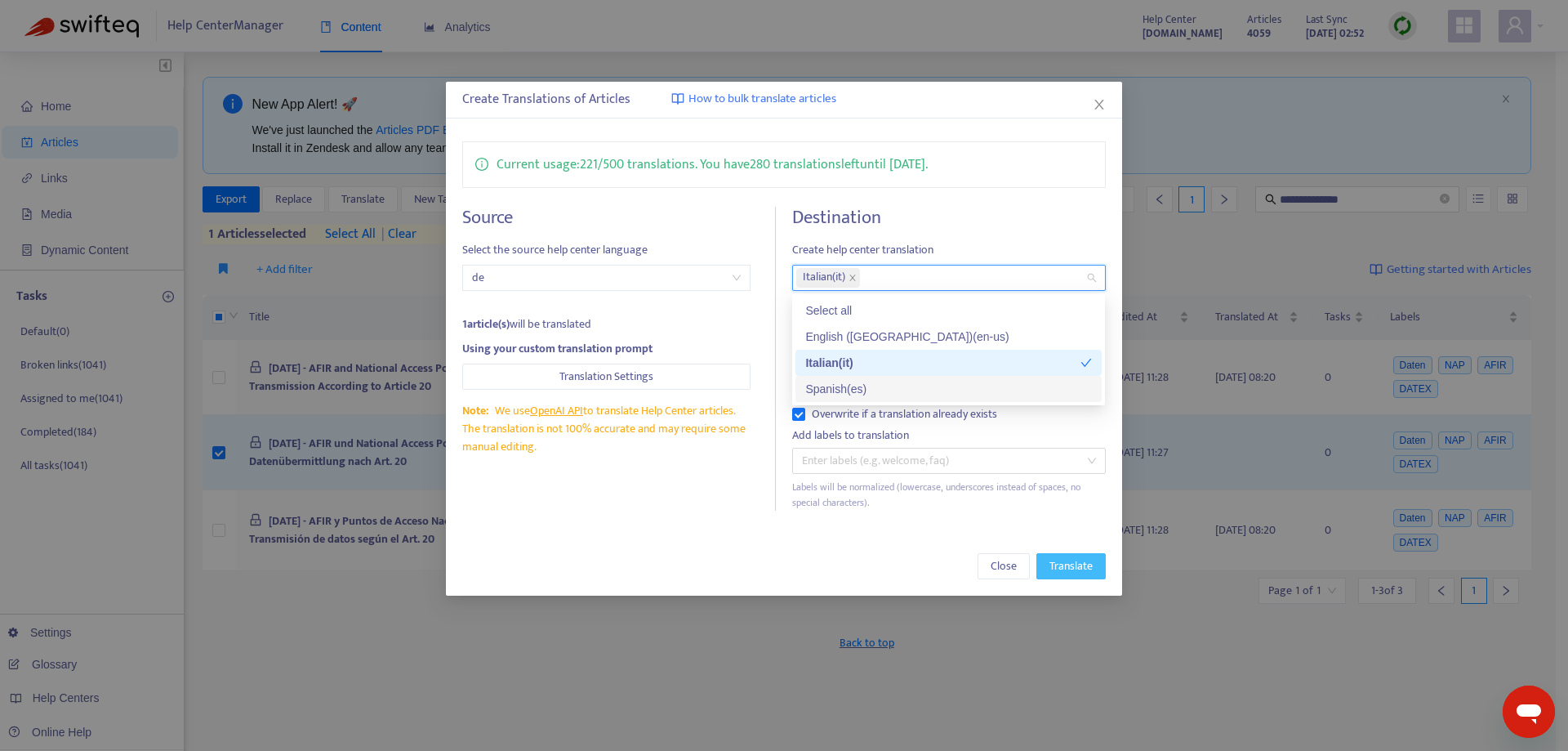
click at [1078, 569] on span "Translate" at bounding box center [1071, 566] width 43 height 18
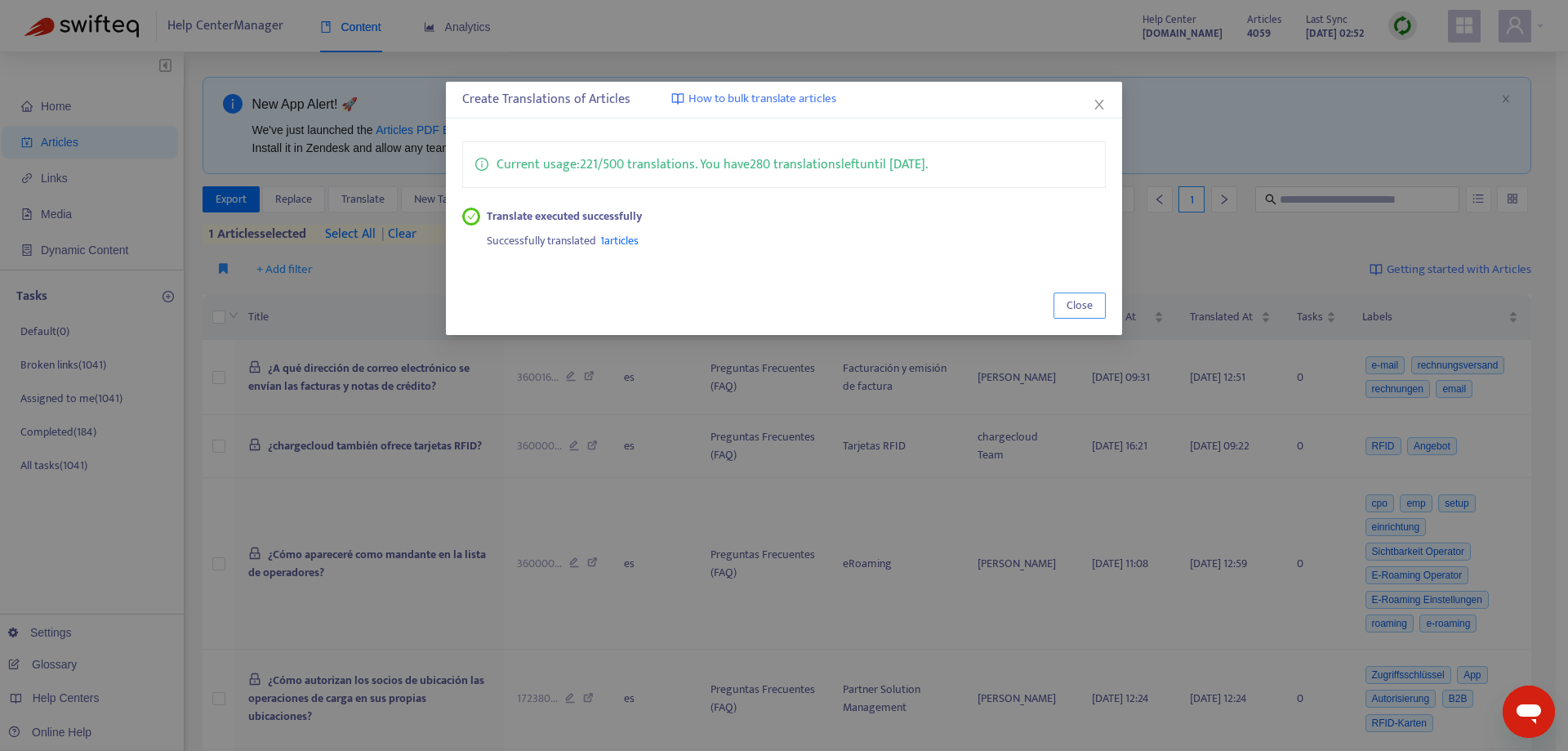
click at [1069, 306] on span "Close" at bounding box center [1079, 305] width 26 height 18
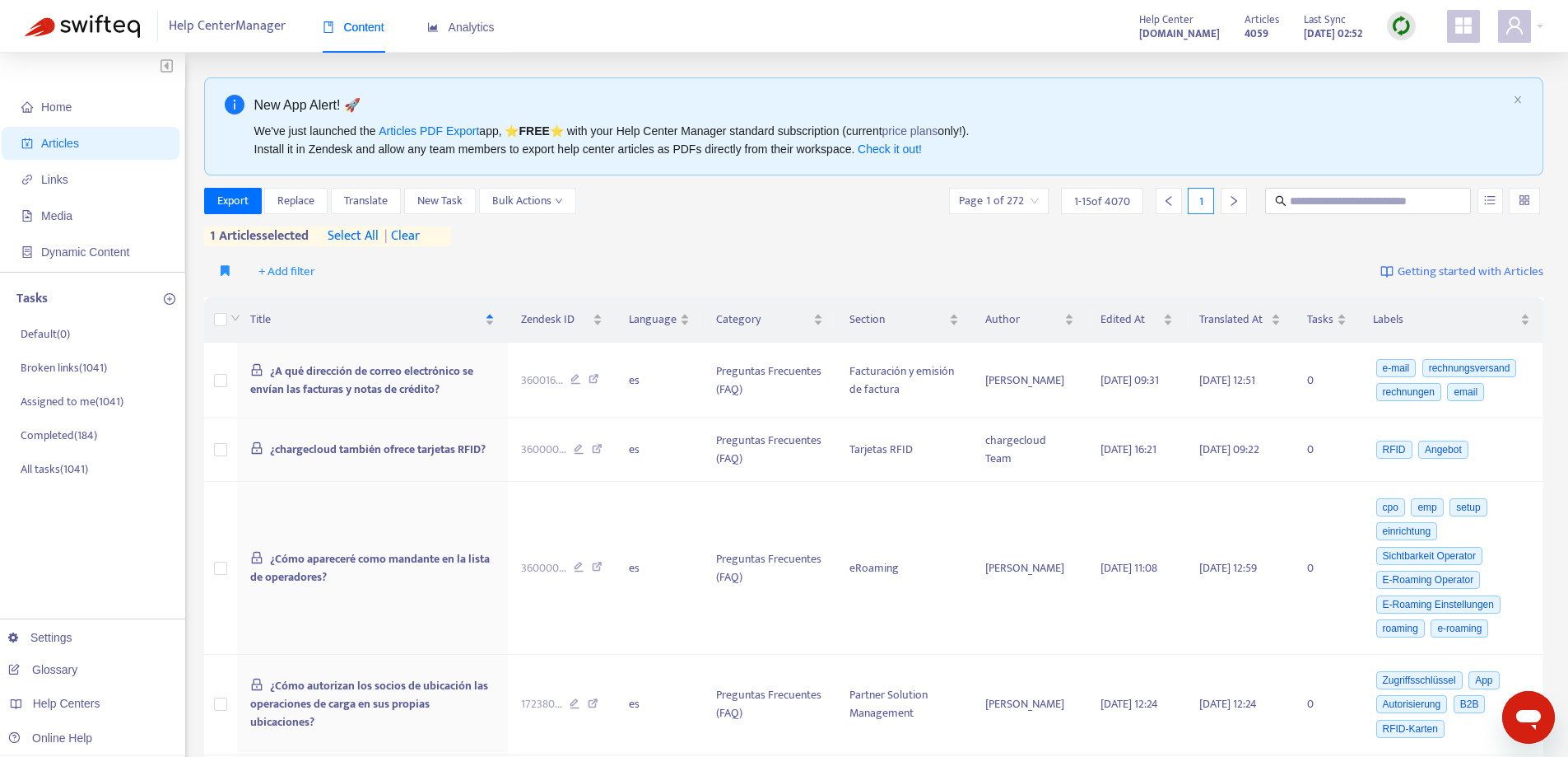
click at [420, 233] on span "| clear" at bounding box center [399, 236] width 42 height 20
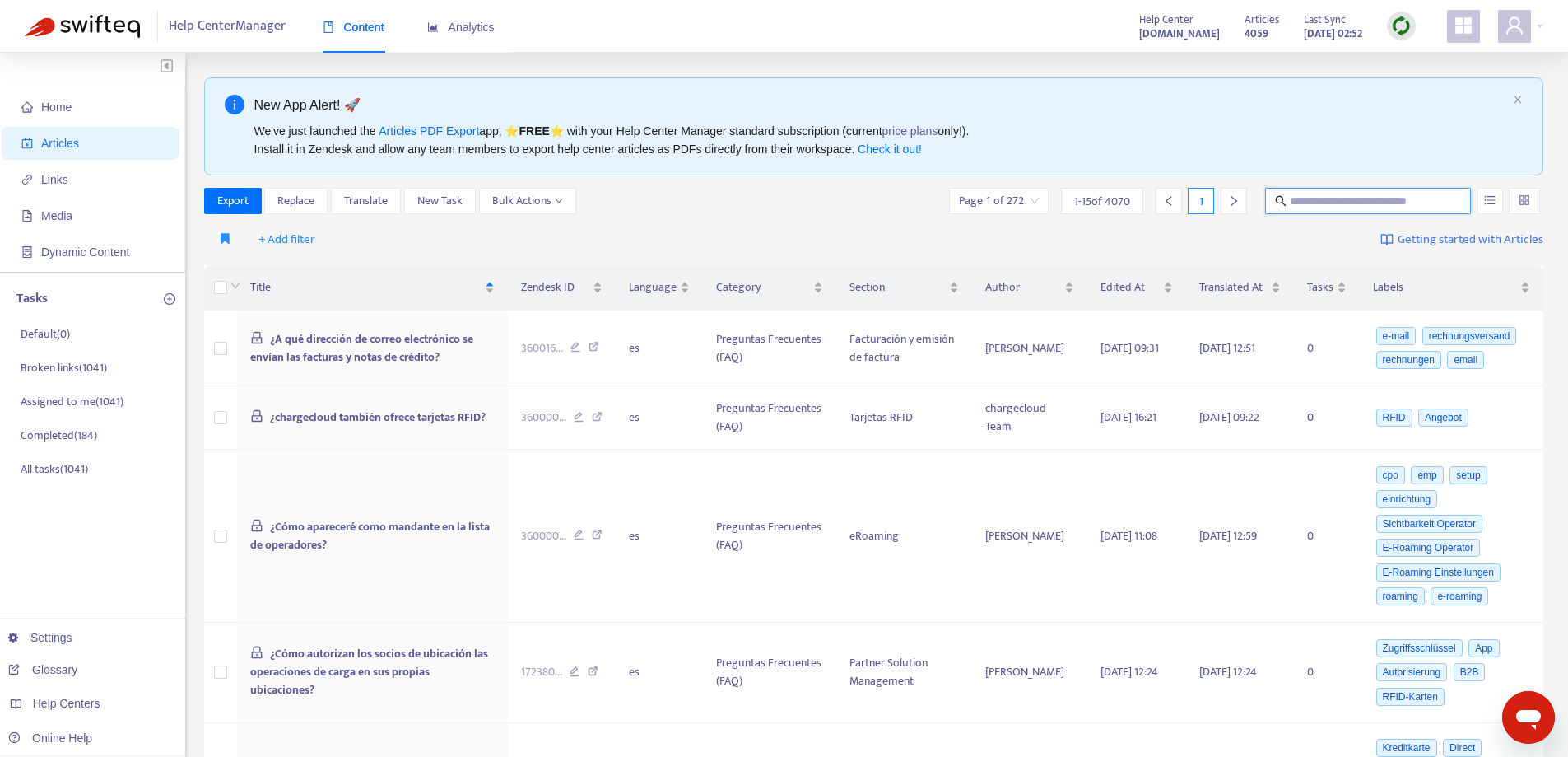
click at [1365, 192] on input "text" at bounding box center [1369, 200] width 158 height 18
paste input "**********"
type input "**********"
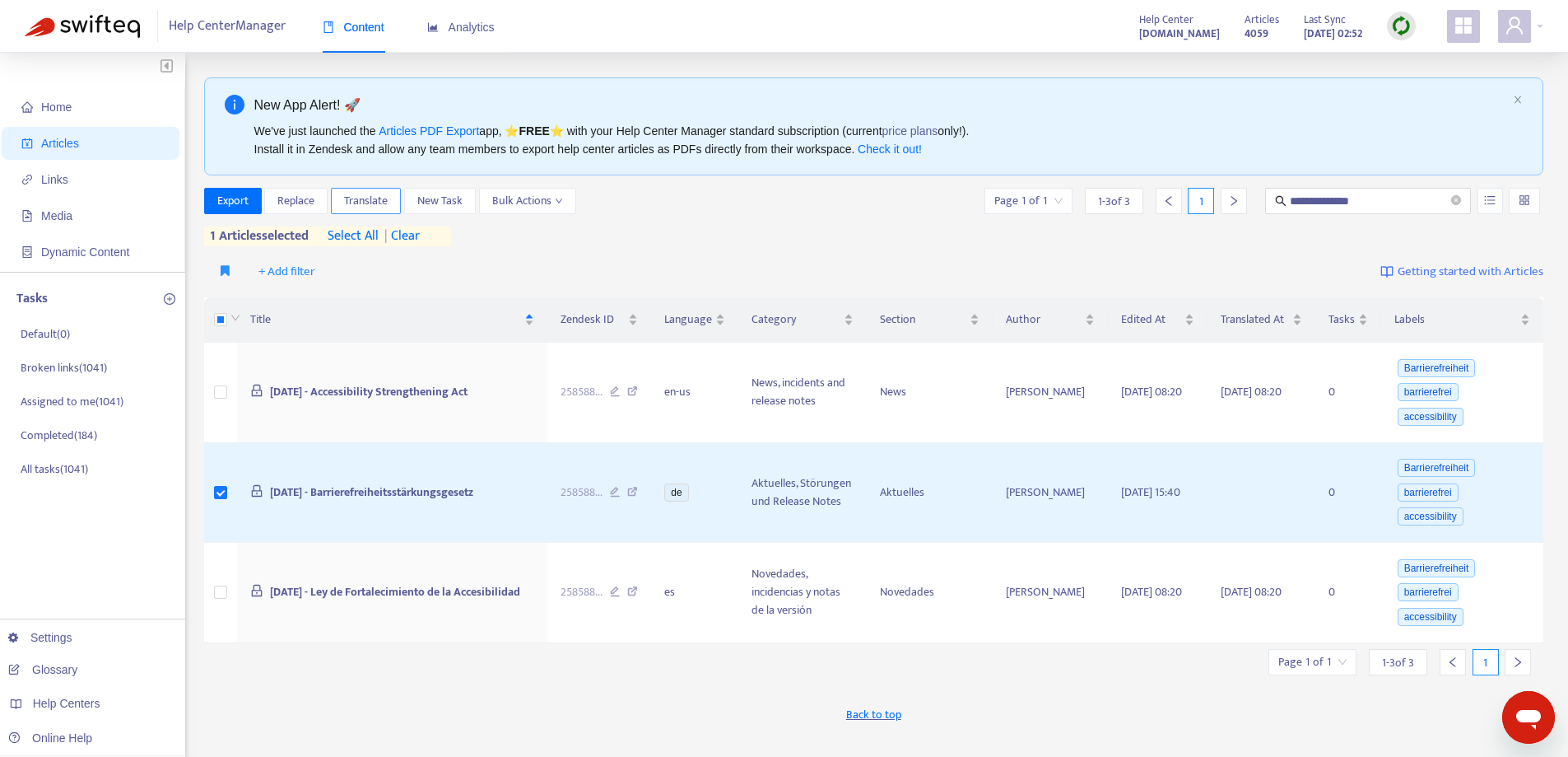
click at [388, 197] on span "Translate" at bounding box center [366, 200] width 43 height 18
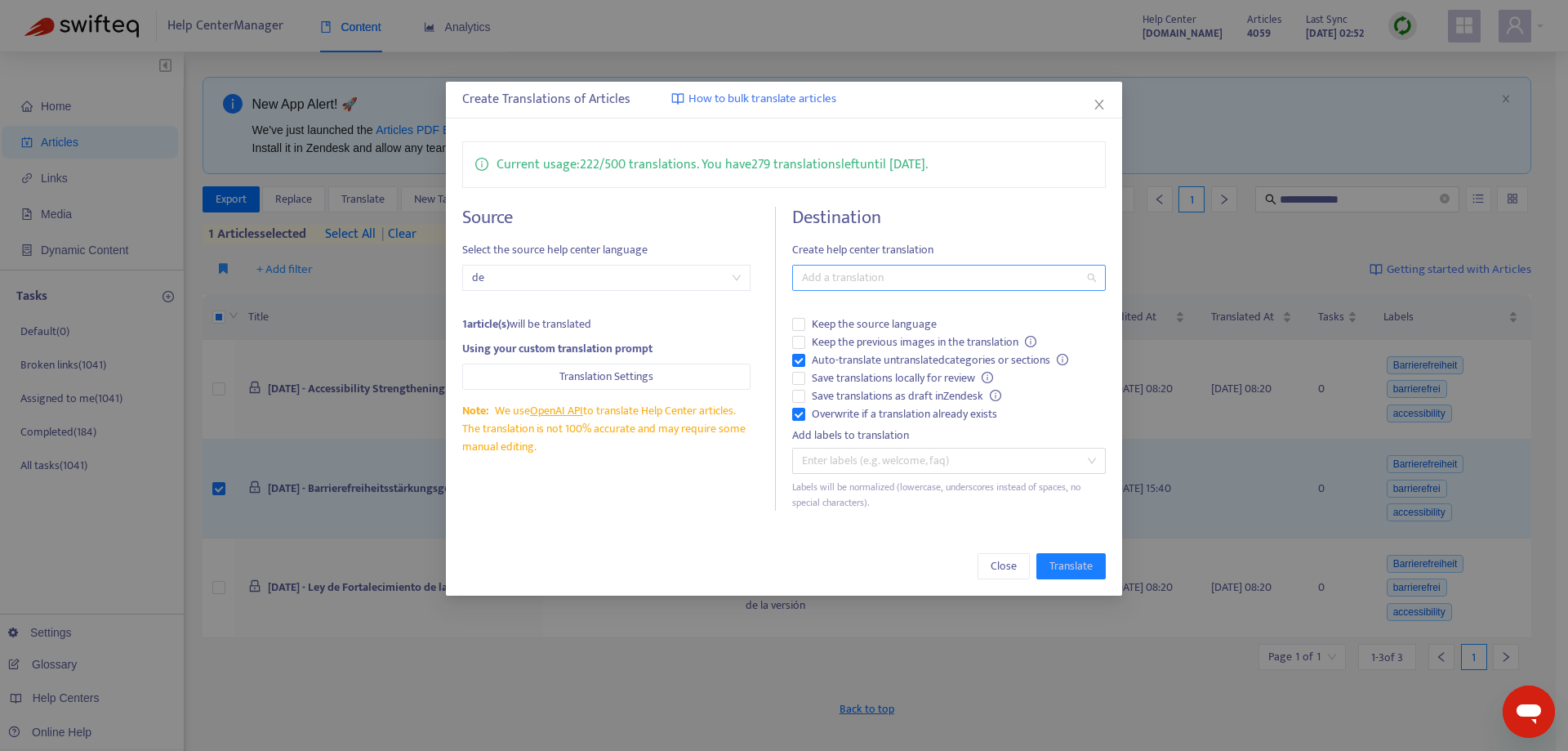
click at [854, 284] on div at bounding box center [940, 277] width 288 height 20
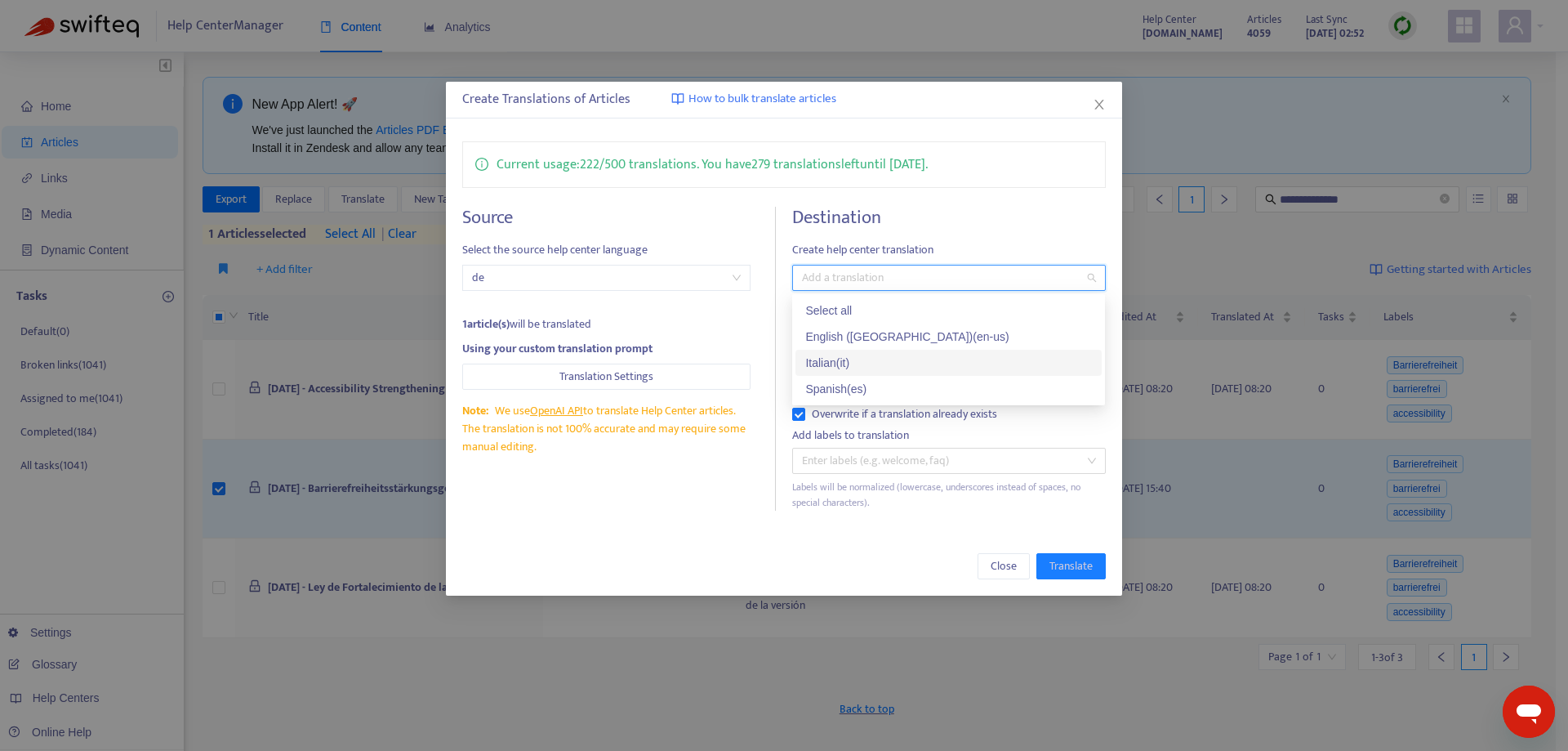
click at [853, 366] on div "Italian ( it )" at bounding box center [948, 362] width 286 height 18
click at [719, 503] on div "Source Select the source help center language de 1 article(s) will be translate…" at bounding box center [619, 359] width 314 height 303
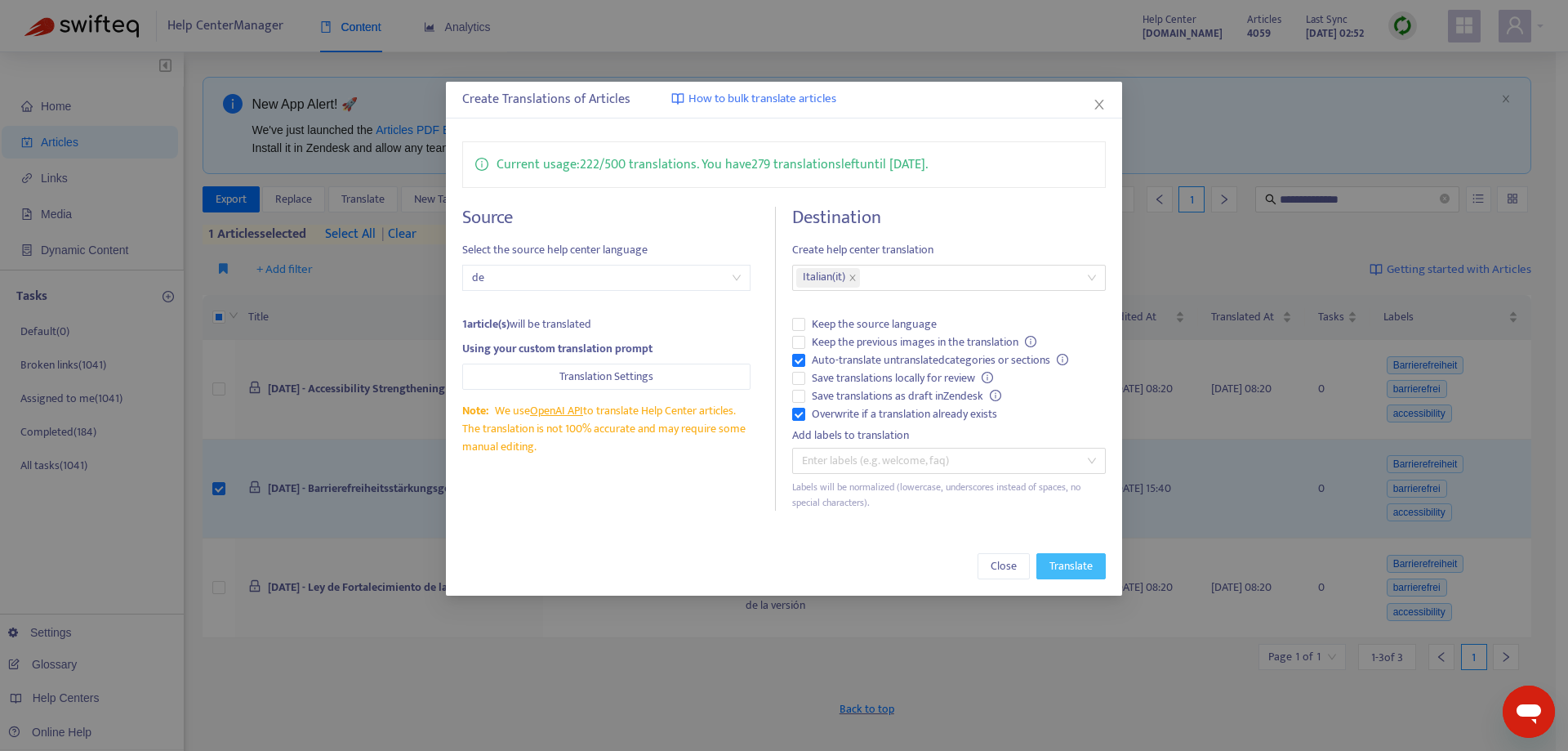
click at [1045, 566] on button "Translate" at bounding box center [1071, 566] width 69 height 26
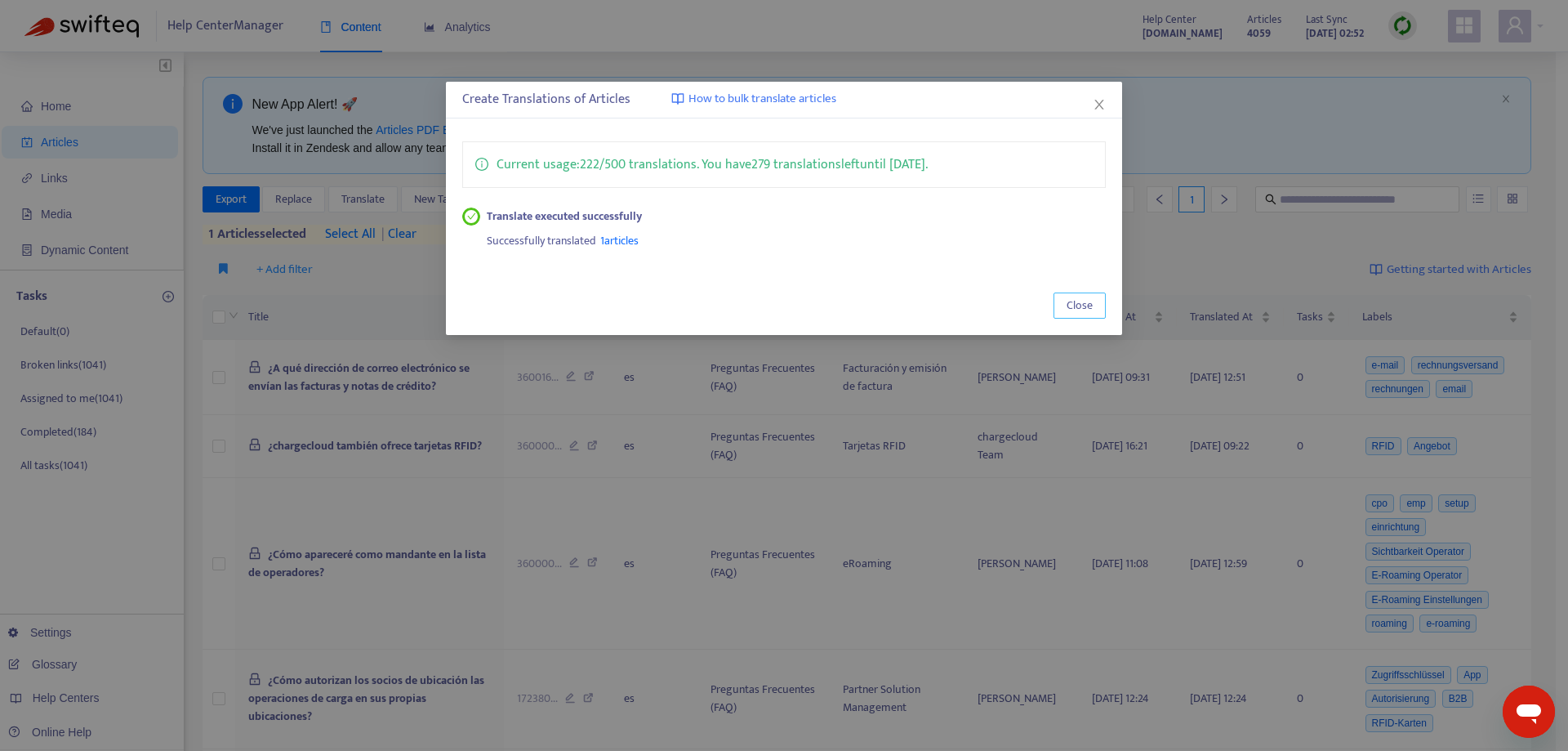
click at [1074, 310] on span "Close" at bounding box center [1079, 305] width 26 height 18
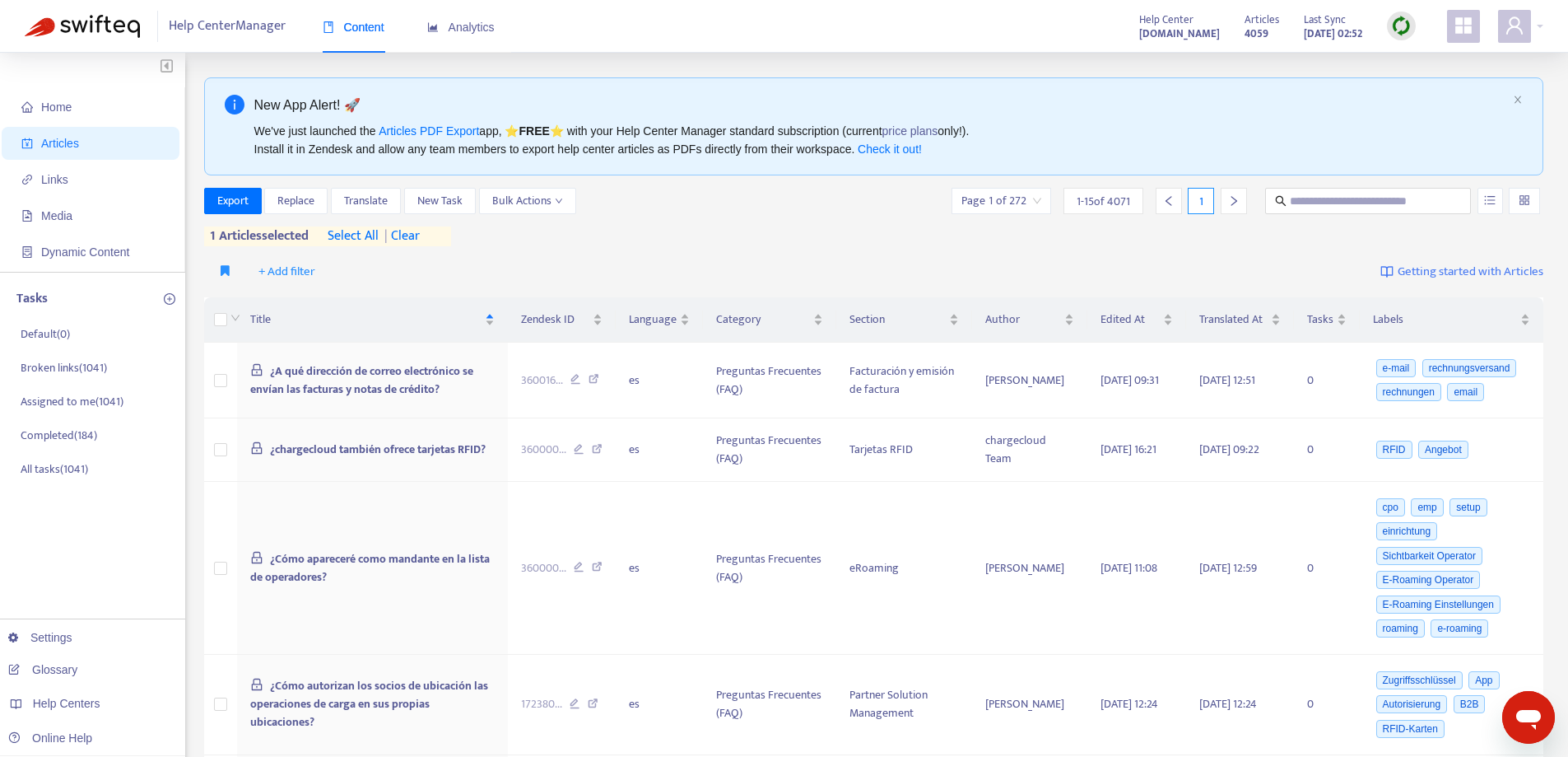
click at [413, 235] on span "| clear" at bounding box center [399, 236] width 42 height 20
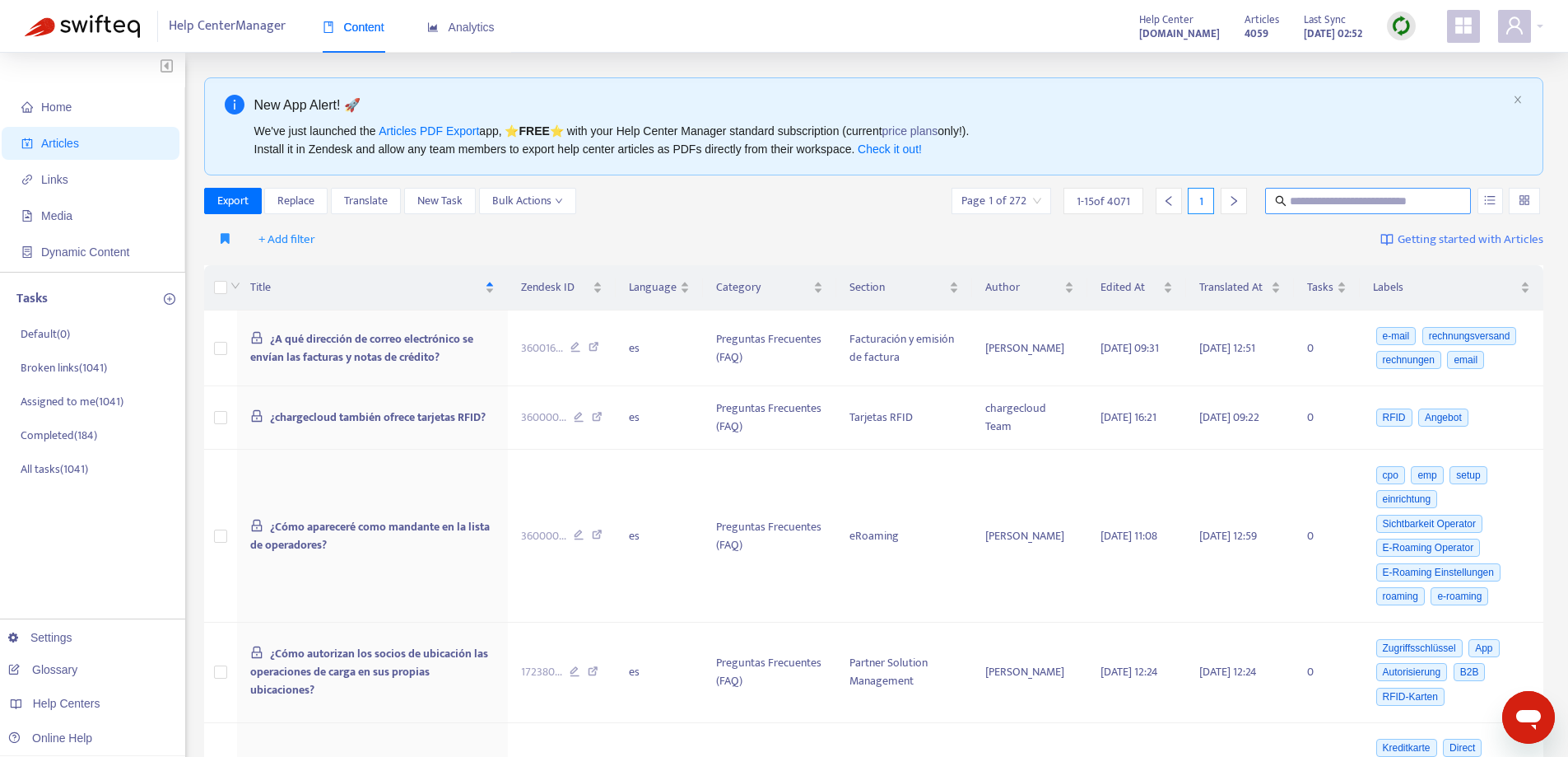
click at [1329, 210] on span at bounding box center [1369, 201] width 206 height 26
drag, startPoint x: 1328, startPoint y: 210, endPoint x: 1387, endPoint y: 198, distance: 60.2
click at [1387, 197] on input "text" at bounding box center [1369, 200] width 158 height 18
paste input "**********"
type input "**********"
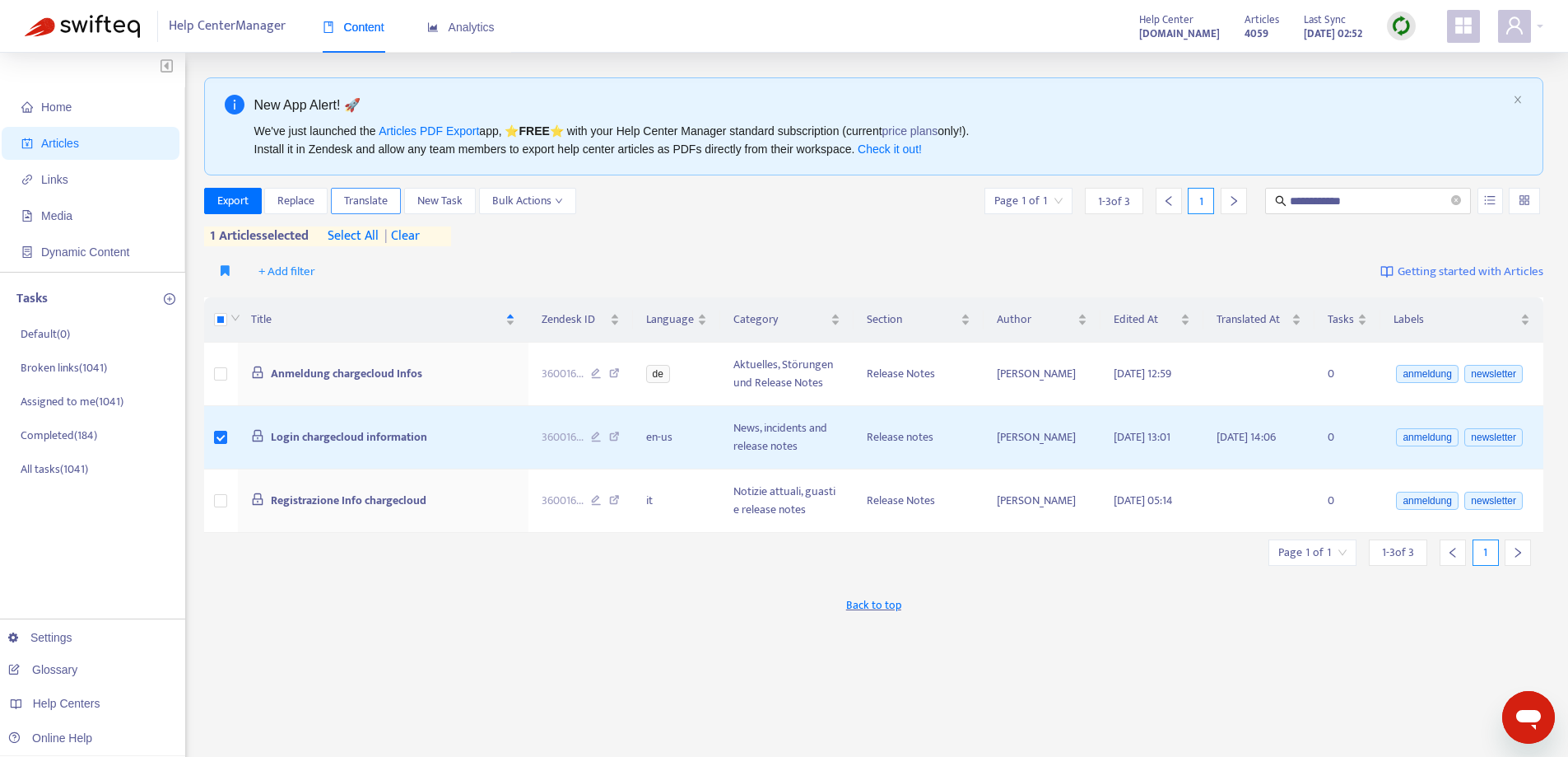
click at [366, 196] on span "Translate" at bounding box center [366, 200] width 43 height 18
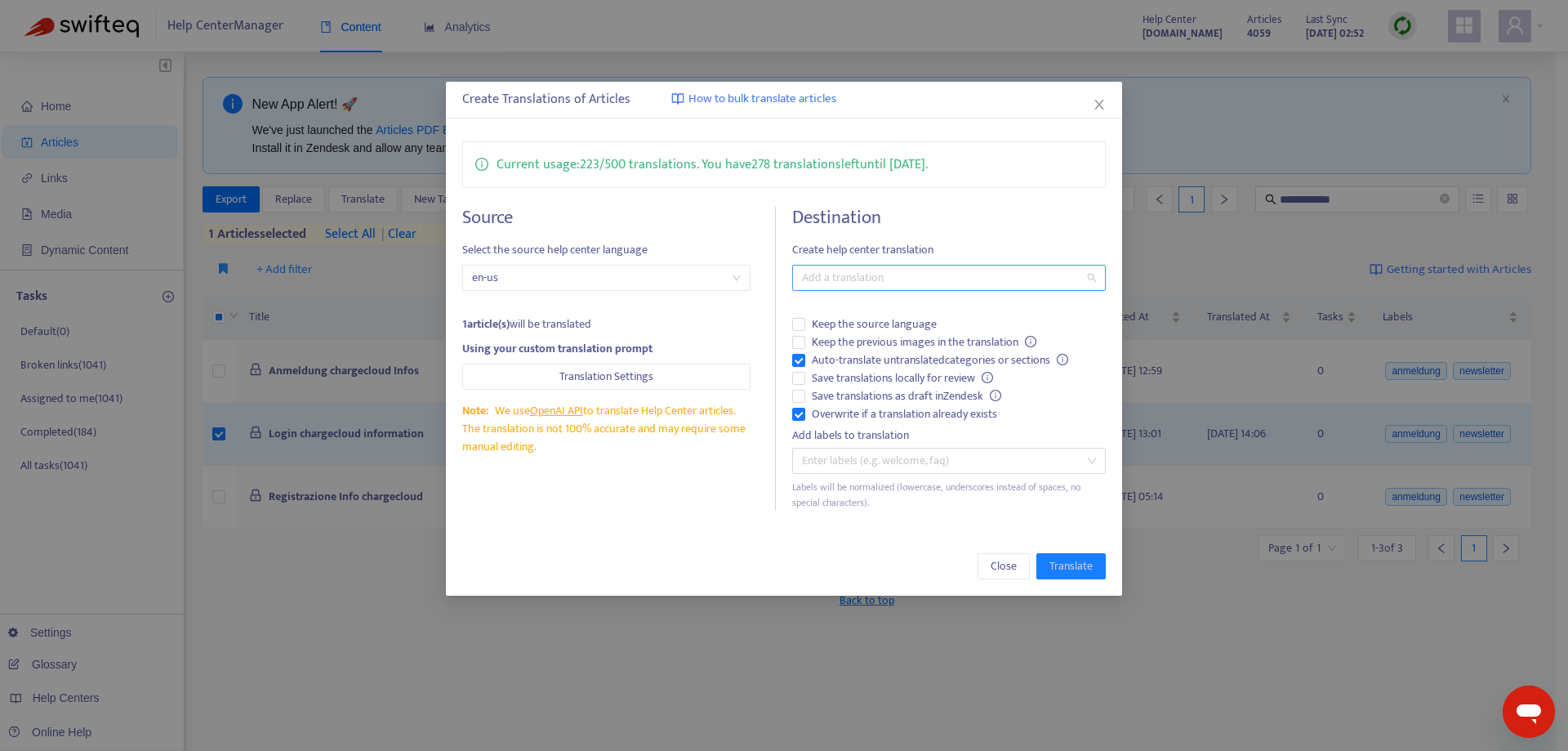
click at [852, 283] on div at bounding box center [940, 277] width 288 height 20
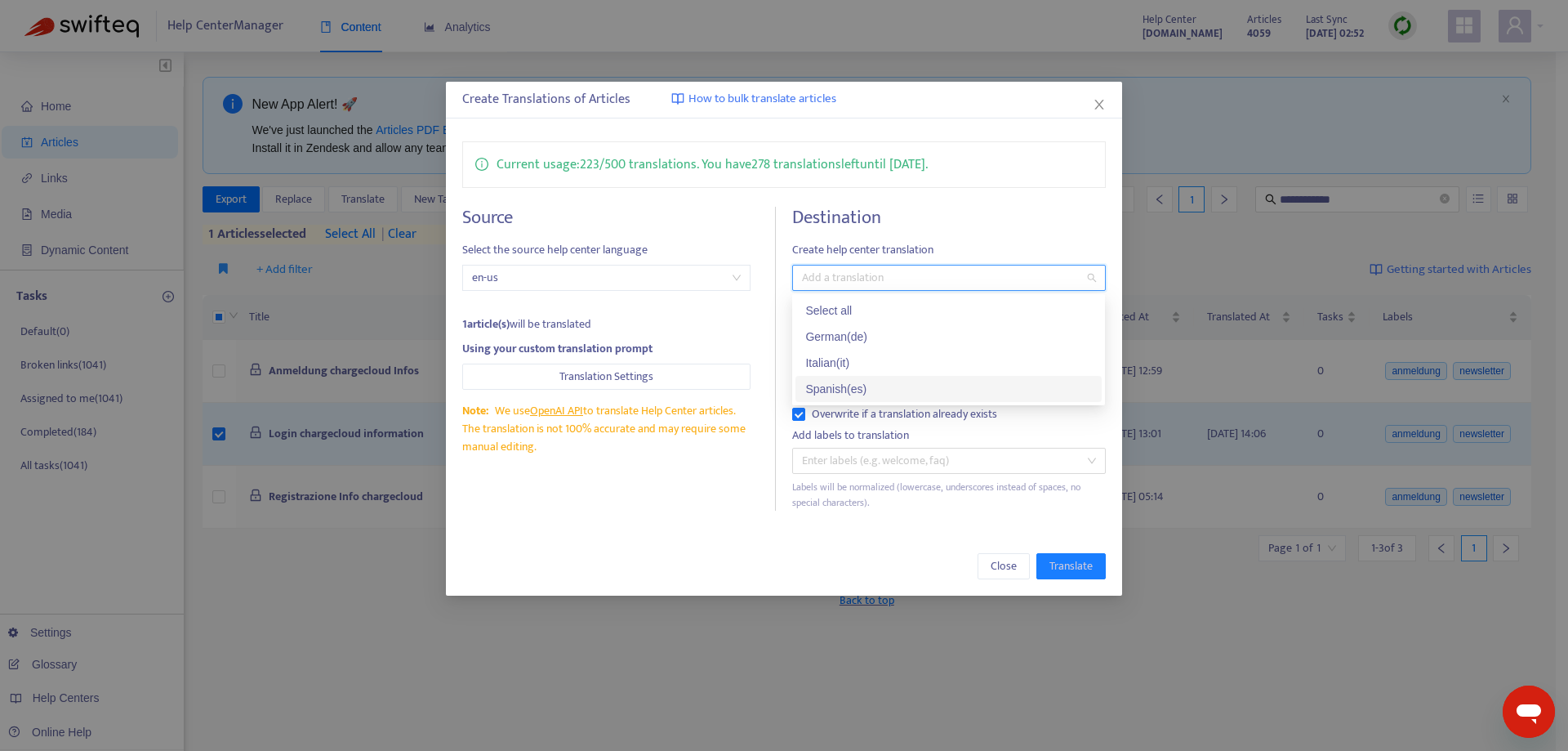
click at [846, 389] on div "Spanish ( es )" at bounding box center [948, 389] width 286 height 18
drag, startPoint x: 808, startPoint y: 535, endPoint x: 817, endPoint y: 540, distance: 10.3
click at [805, 540] on div "Create Translations of Articles How to bulk translate articles Current usage: 2…" at bounding box center [783, 338] width 675 height 514
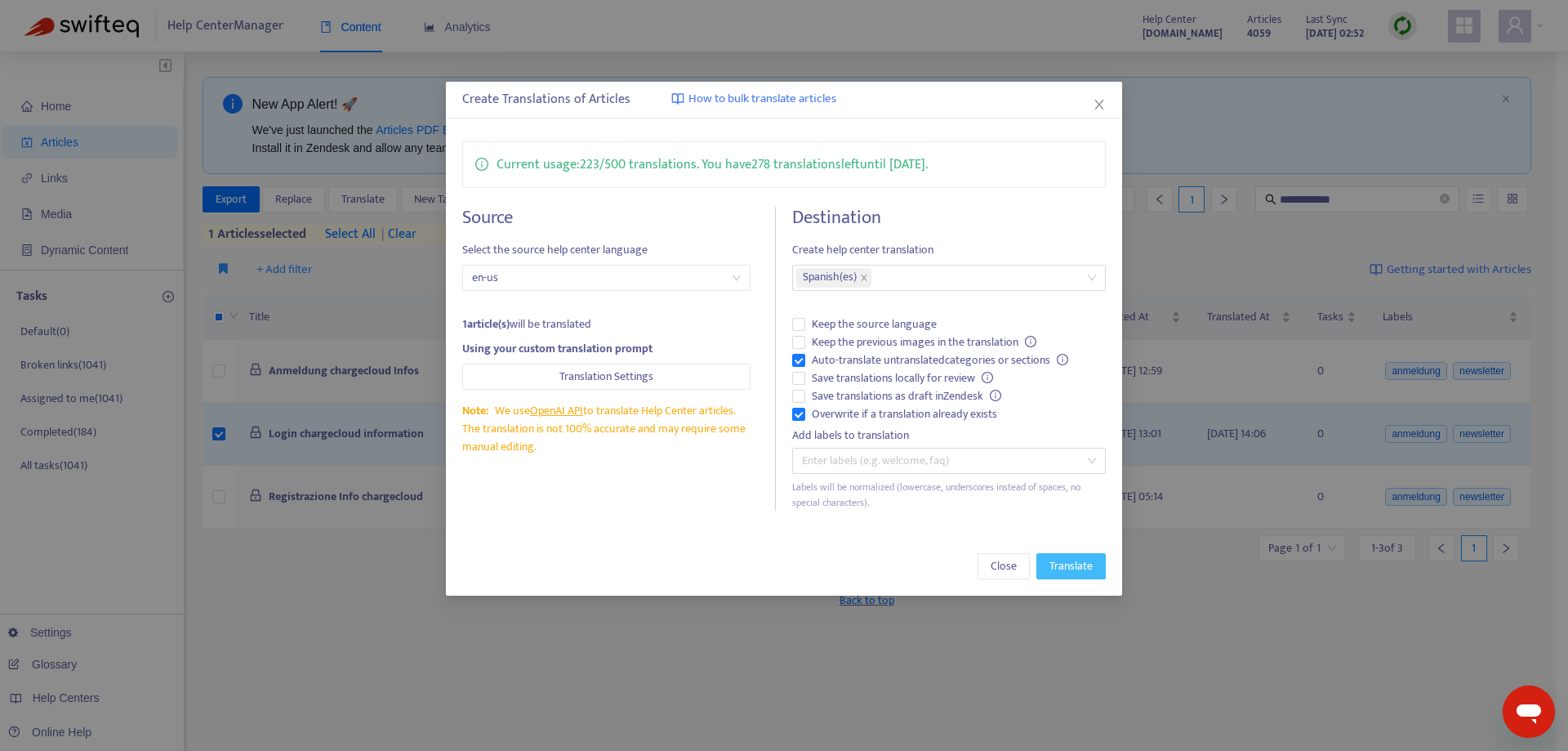
click at [1049, 561] on span "Translate" at bounding box center [1071, 566] width 43 height 18
